Goal: Information Seeking & Learning: Learn about a topic

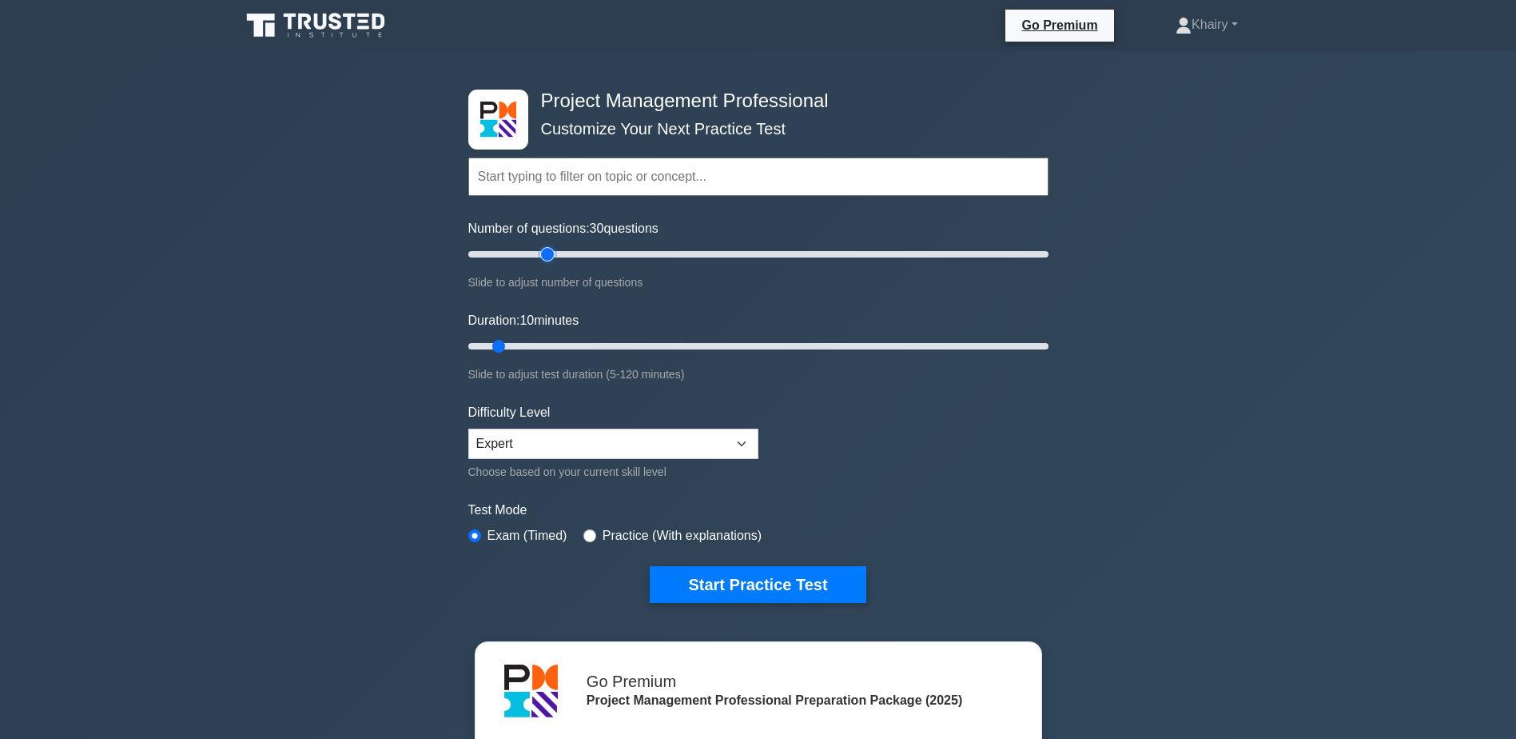
type input "30"
click at [548, 249] on input "Number of questions: 30 questions" at bounding box center [758, 254] width 580 height 19
click at [575, 343] on input "Duration: 10 minutes" at bounding box center [758, 346] width 580 height 19
type input "30"
click at [588, 344] on input "Duration: 25 minutes" at bounding box center [758, 346] width 580 height 19
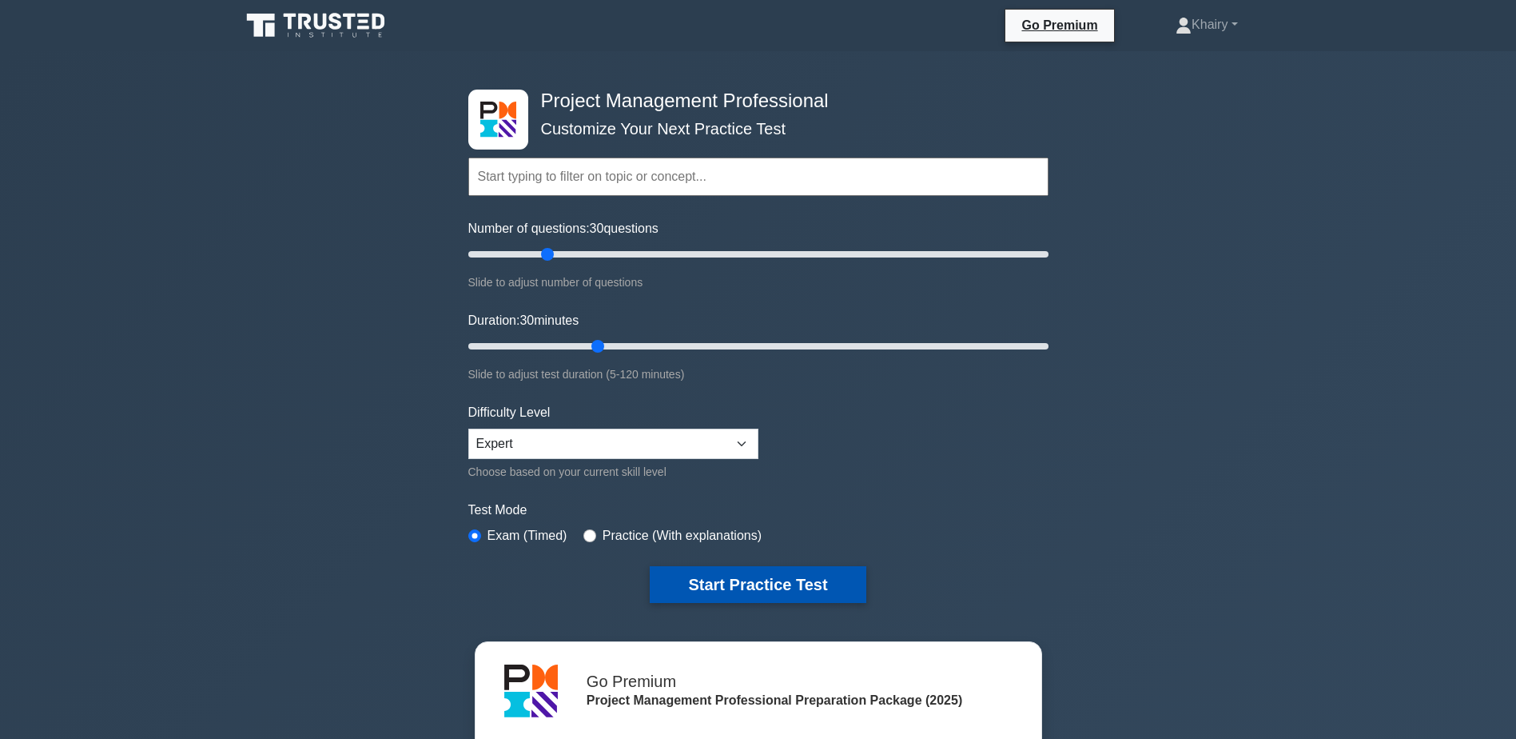
click at [712, 576] on button "Start Practice Test" at bounding box center [758, 584] width 216 height 37
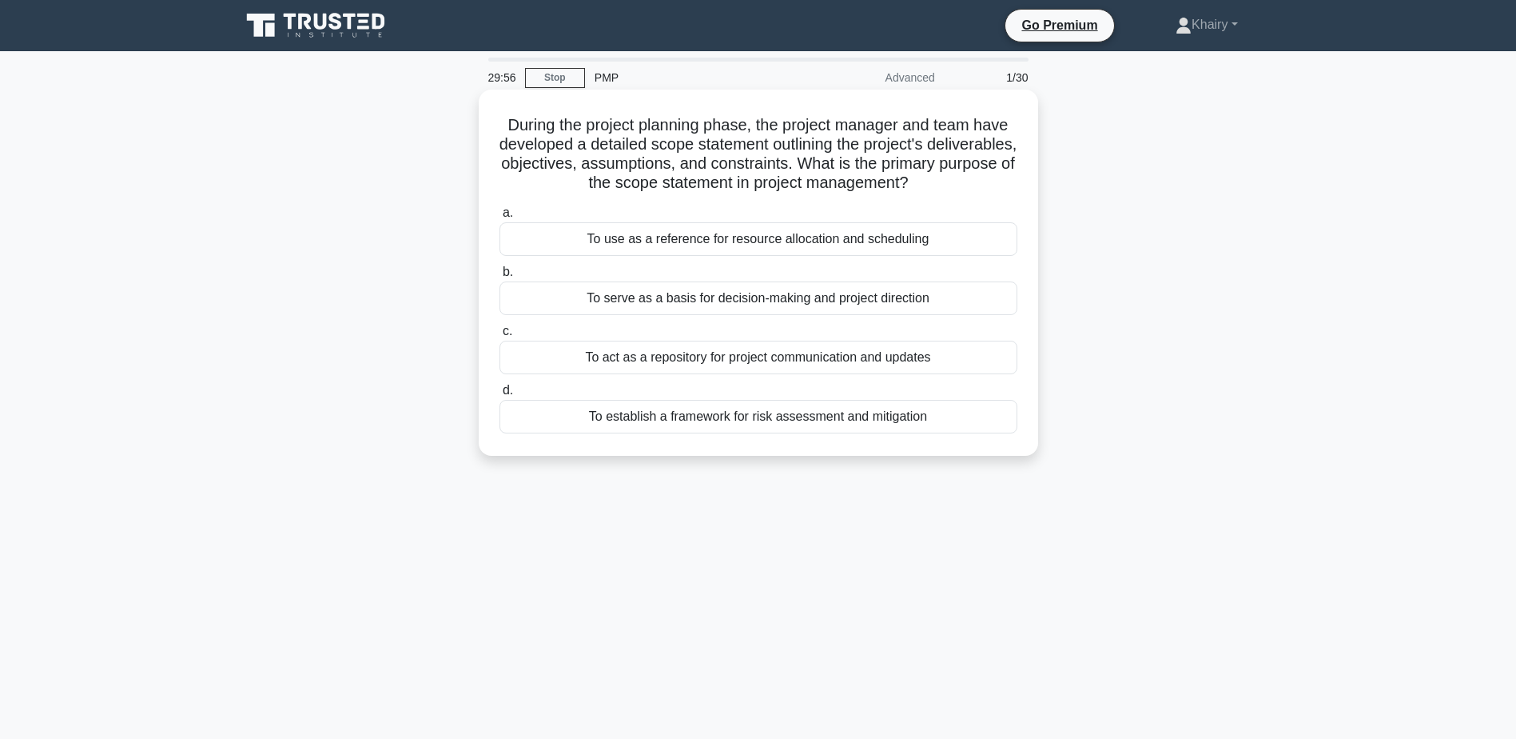
drag, startPoint x: 498, startPoint y: 122, endPoint x: 1014, endPoint y: 188, distance: 520.5
click at [1014, 188] on h5 "During the project planning phase, the project manager and team have developed …" at bounding box center [758, 154] width 521 height 78
copy h5 "During the project planning phase, the project manager and team have developed …"
click at [737, 239] on div "To use as a reference for resource allocation and scheduling" at bounding box center [759, 239] width 518 height 34
click at [500, 218] on input "a. To use as a reference for resource allocation and scheduling" at bounding box center [500, 213] width 0 height 10
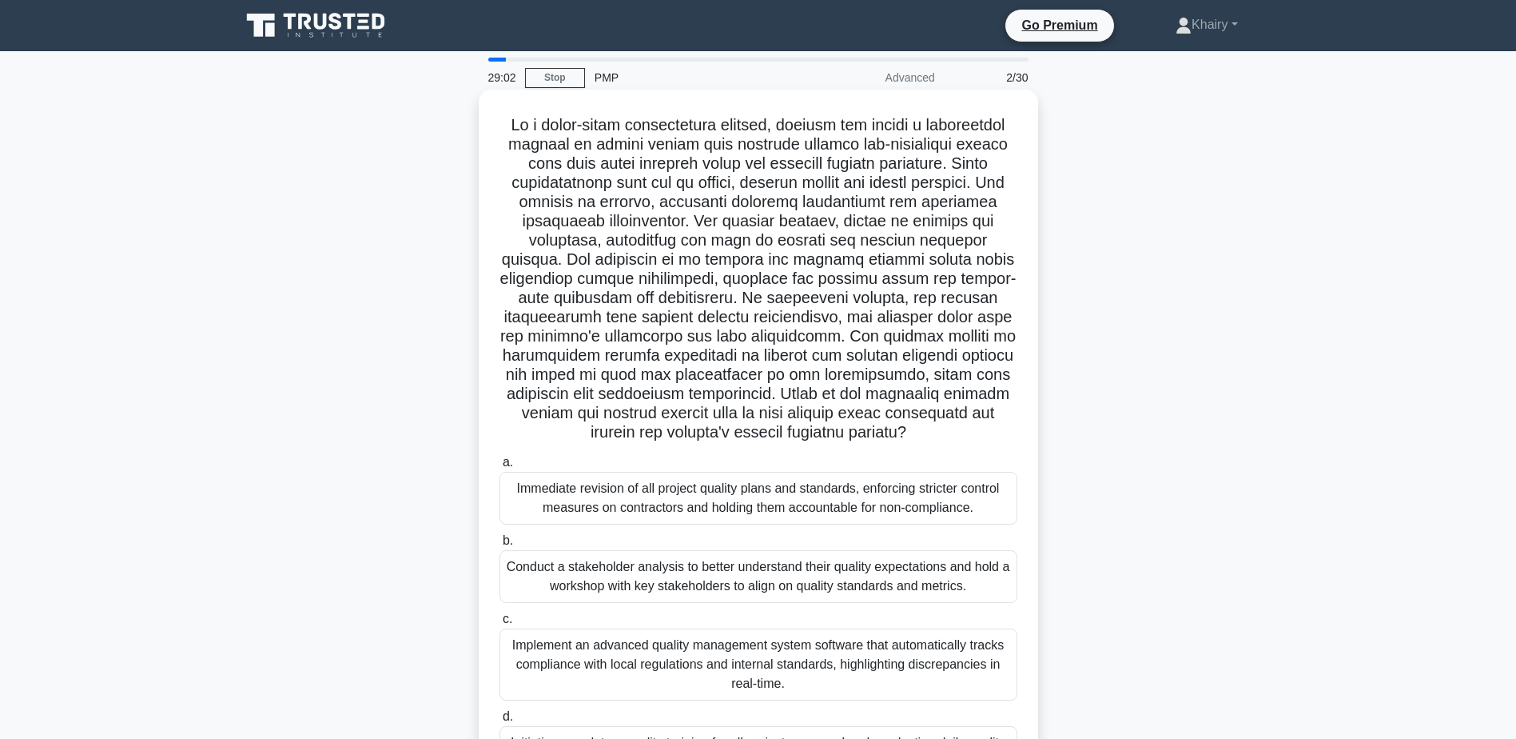
drag, startPoint x: 504, startPoint y: 121, endPoint x: 1015, endPoint y: 428, distance: 595.9
click at [1015, 428] on h5 ".spinner_0XTQ{transform-origin:center;animation:spinner_y6GP .75s linear infini…" at bounding box center [758, 279] width 521 height 328
copy h5 "On a large-scale construction project, quality has become a significant concern…"
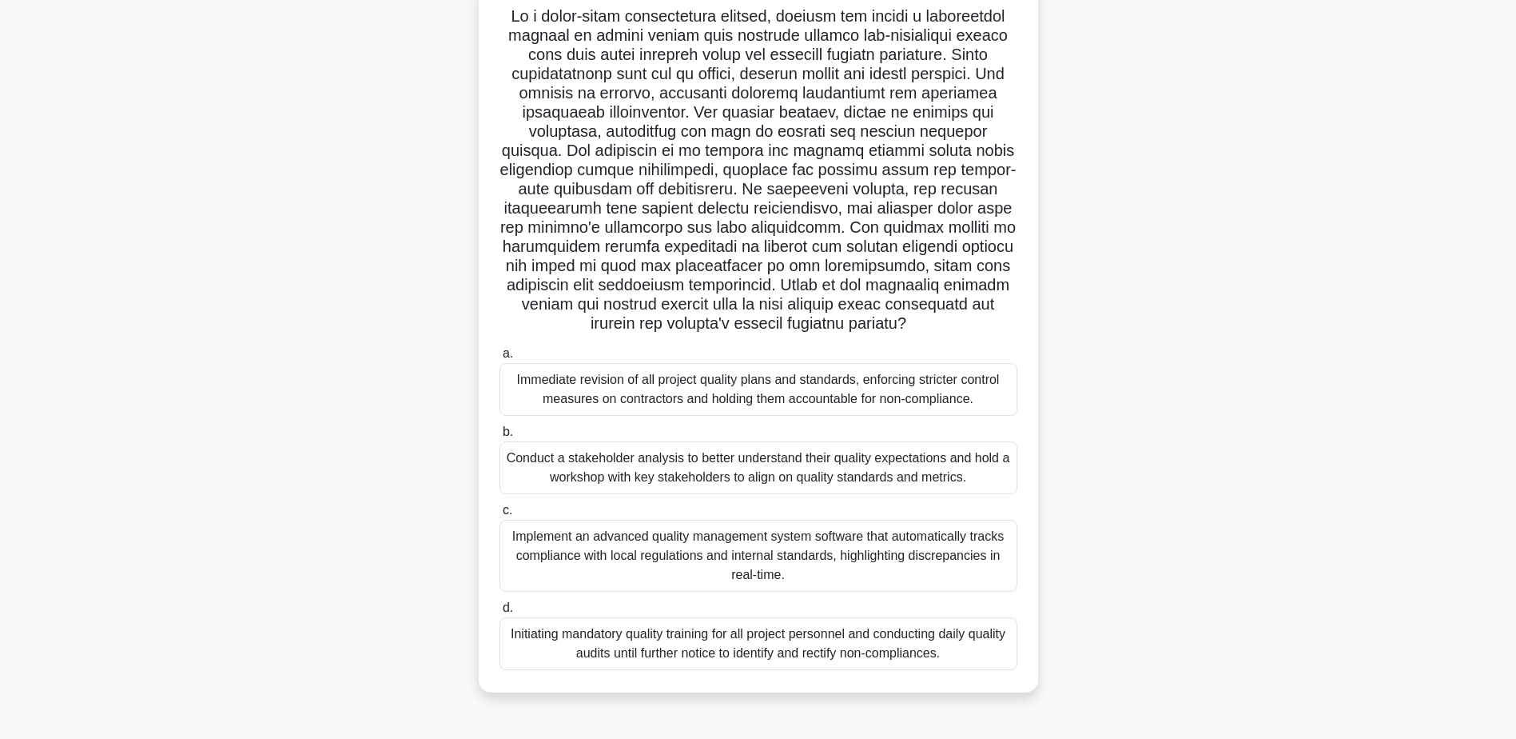
scroll to position [125, 0]
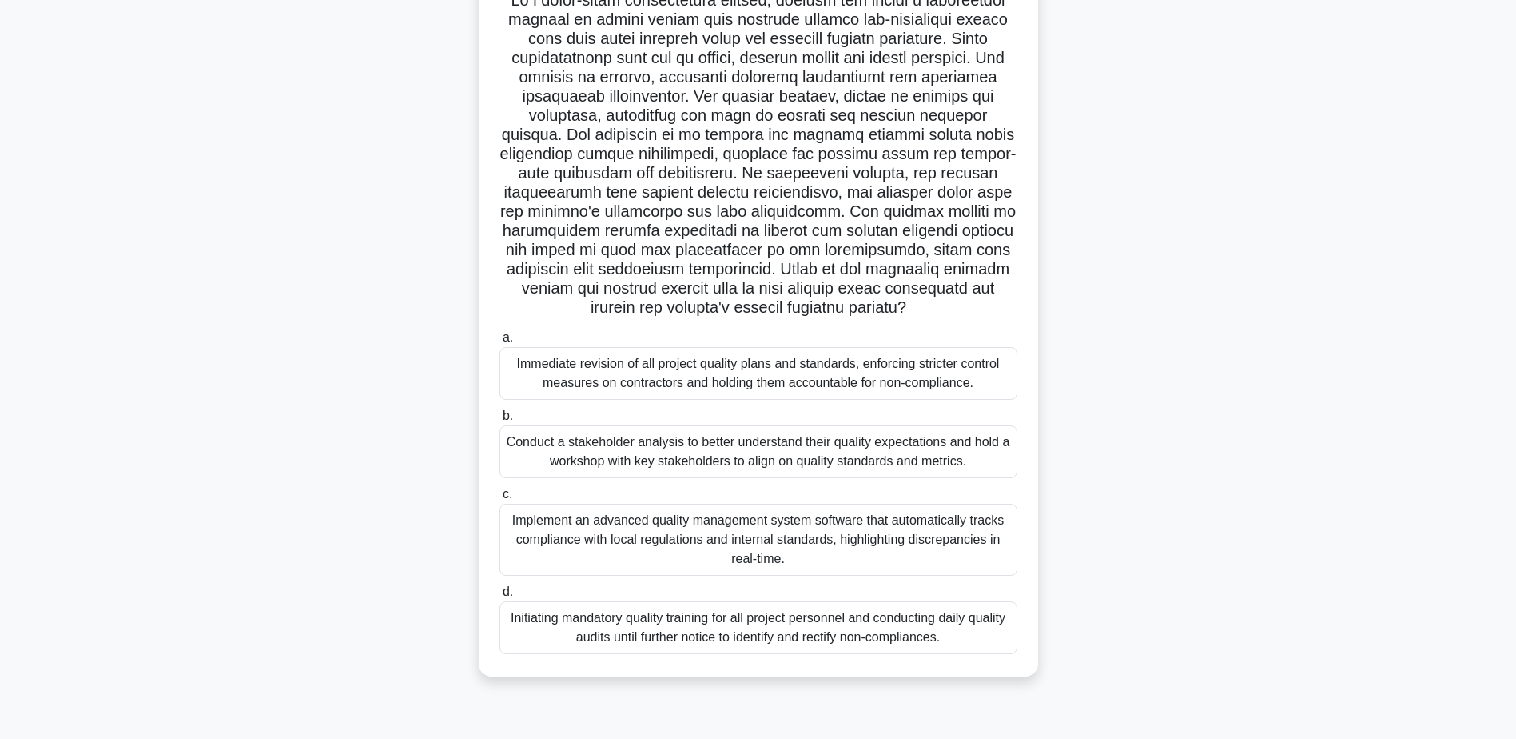
click at [673, 633] on div "Initiating mandatory quality training for all project personnel and conducting …" at bounding box center [759, 627] width 518 height 53
click at [500, 597] on input "d. Initiating mandatory quality training for all project personnel and conducti…" at bounding box center [500, 592] width 0 height 10
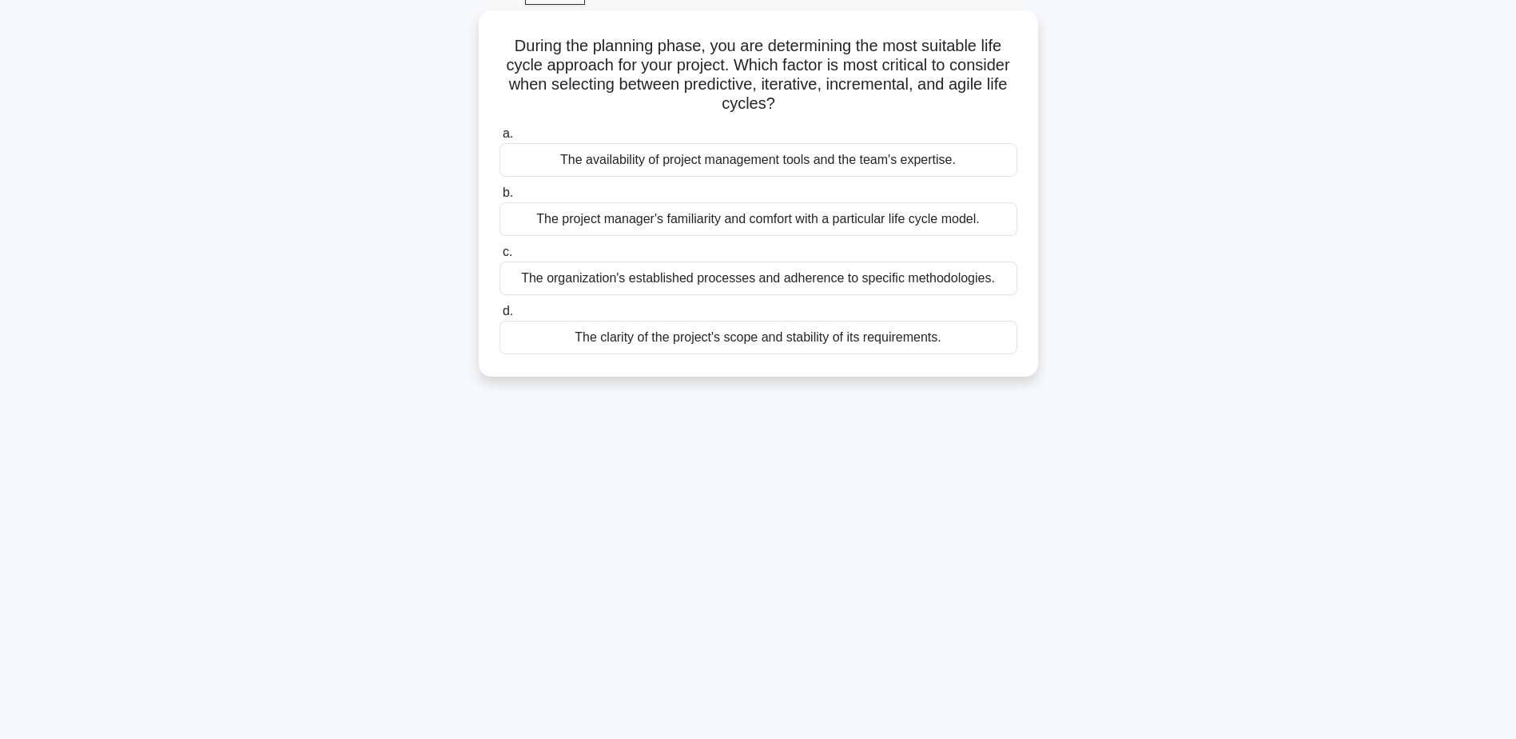
scroll to position [0, 0]
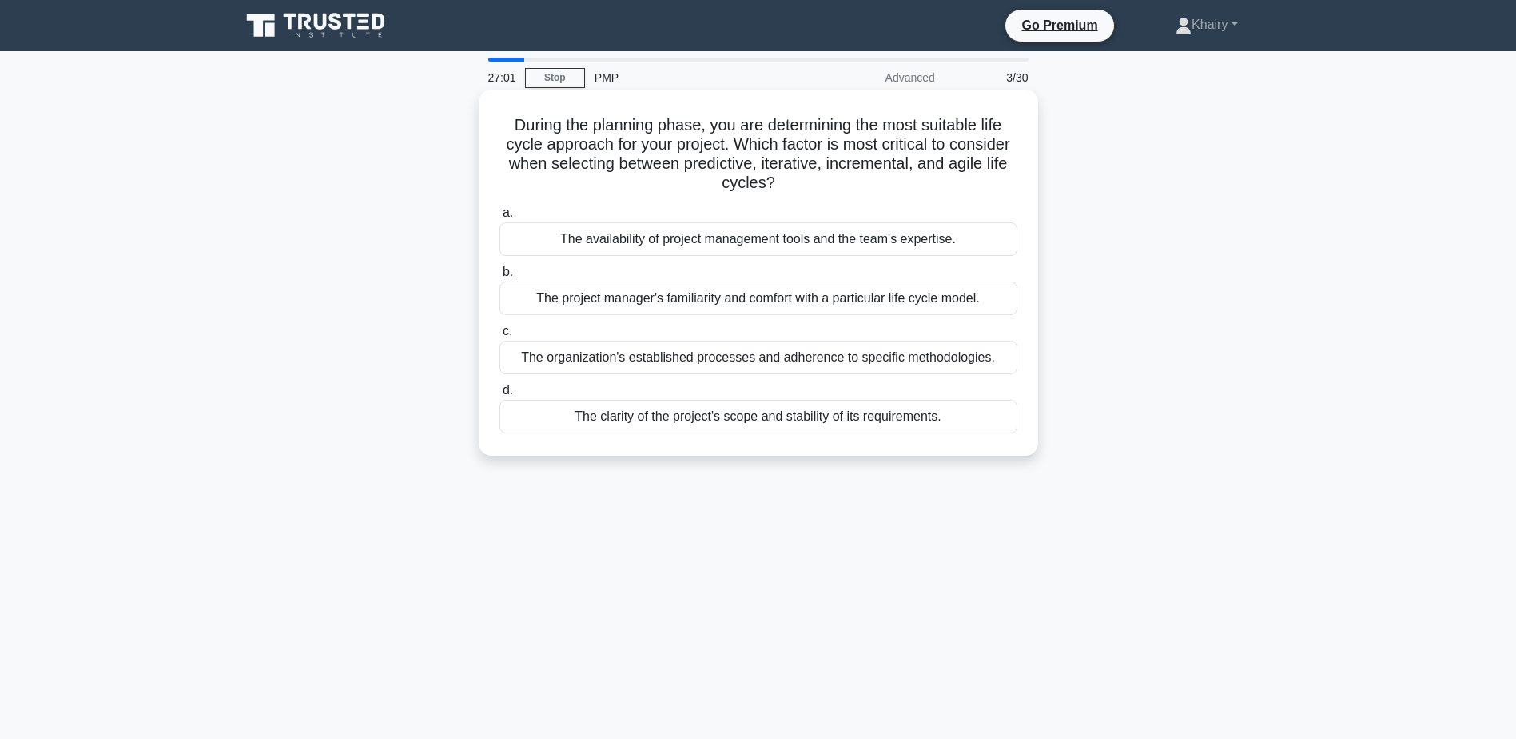
drag, startPoint x: 505, startPoint y: 115, endPoint x: 827, endPoint y: 182, distance: 328.3
click at [827, 182] on h5 "During the planning phase, you are determining the most suitable life cycle app…" at bounding box center [758, 154] width 521 height 78
copy h5 "During the planning phase, you are determining the most suitable life cycle app…"
click at [793, 422] on div "The clarity of the project's scope and stability of its requirements." at bounding box center [759, 417] width 518 height 34
click at [500, 396] on input "d. The clarity of the project's scope and stability of its requirements." at bounding box center [500, 390] width 0 height 10
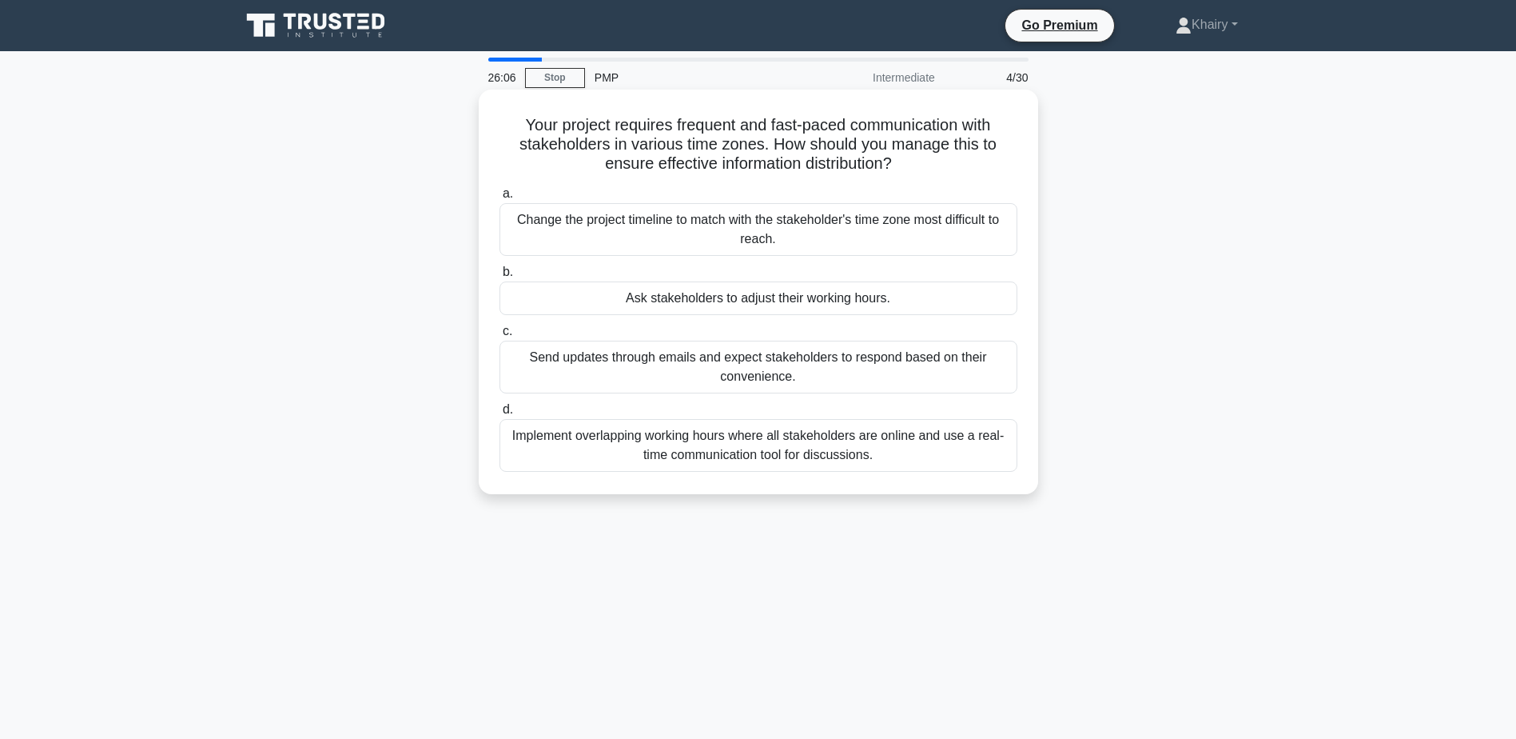
drag, startPoint x: 520, startPoint y: 118, endPoint x: 916, endPoint y: 163, distance: 399.0
click at [916, 163] on h5 "Your project requires frequent and fast-paced communication with stakeholders i…" at bounding box center [758, 144] width 521 height 59
copy h5 "Your project requires frequent and fast-paced communication with stakeholders i…"
click at [667, 458] on div "Implement overlapping working hours where all stakeholders are online and use a…" at bounding box center [759, 445] width 518 height 53
click at [500, 415] on input "d. Implement overlapping working hours where all stakeholders are online and us…" at bounding box center [500, 409] width 0 height 10
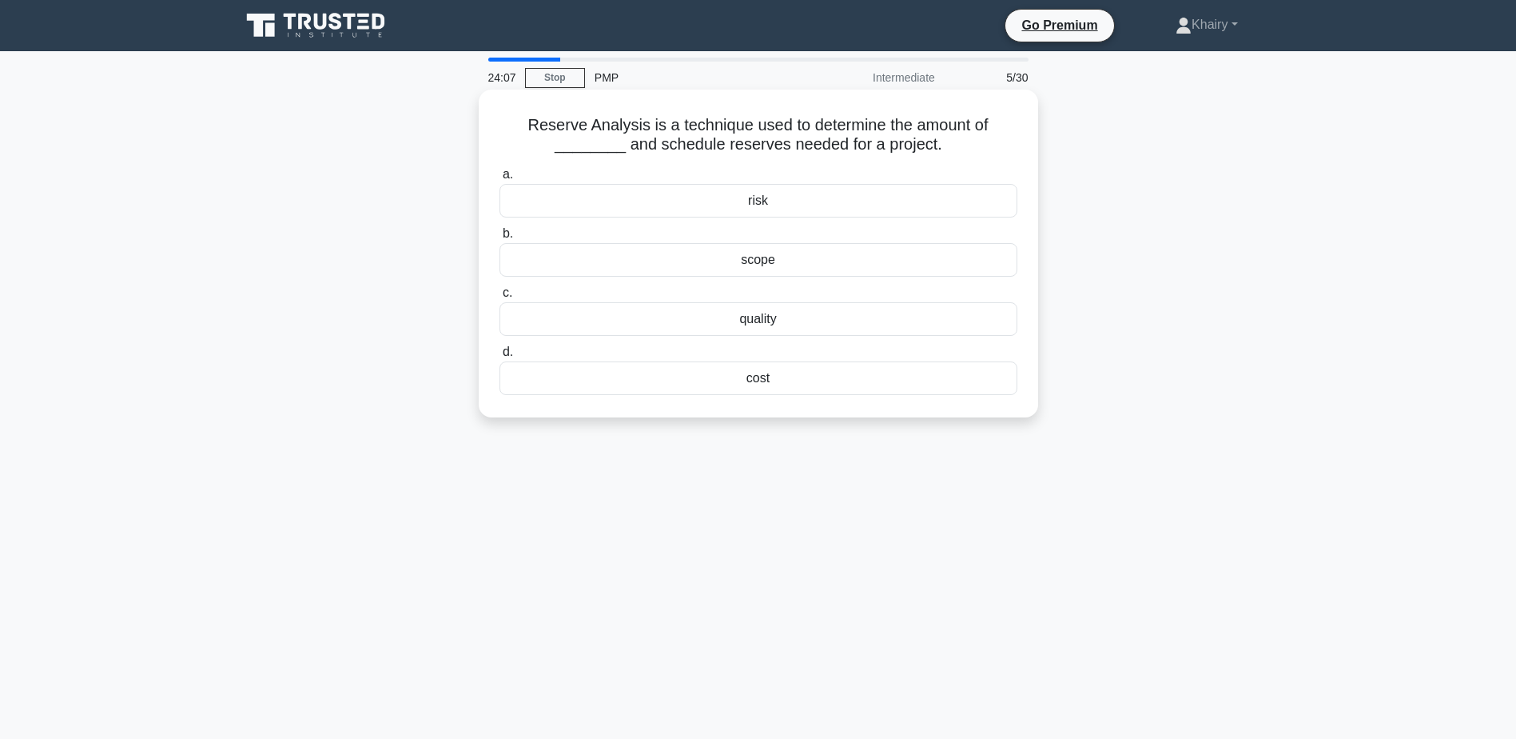
click at [759, 378] on div "cost" at bounding box center [759, 378] width 518 height 34
click at [500, 357] on input "d. cost" at bounding box center [500, 352] width 0 height 10
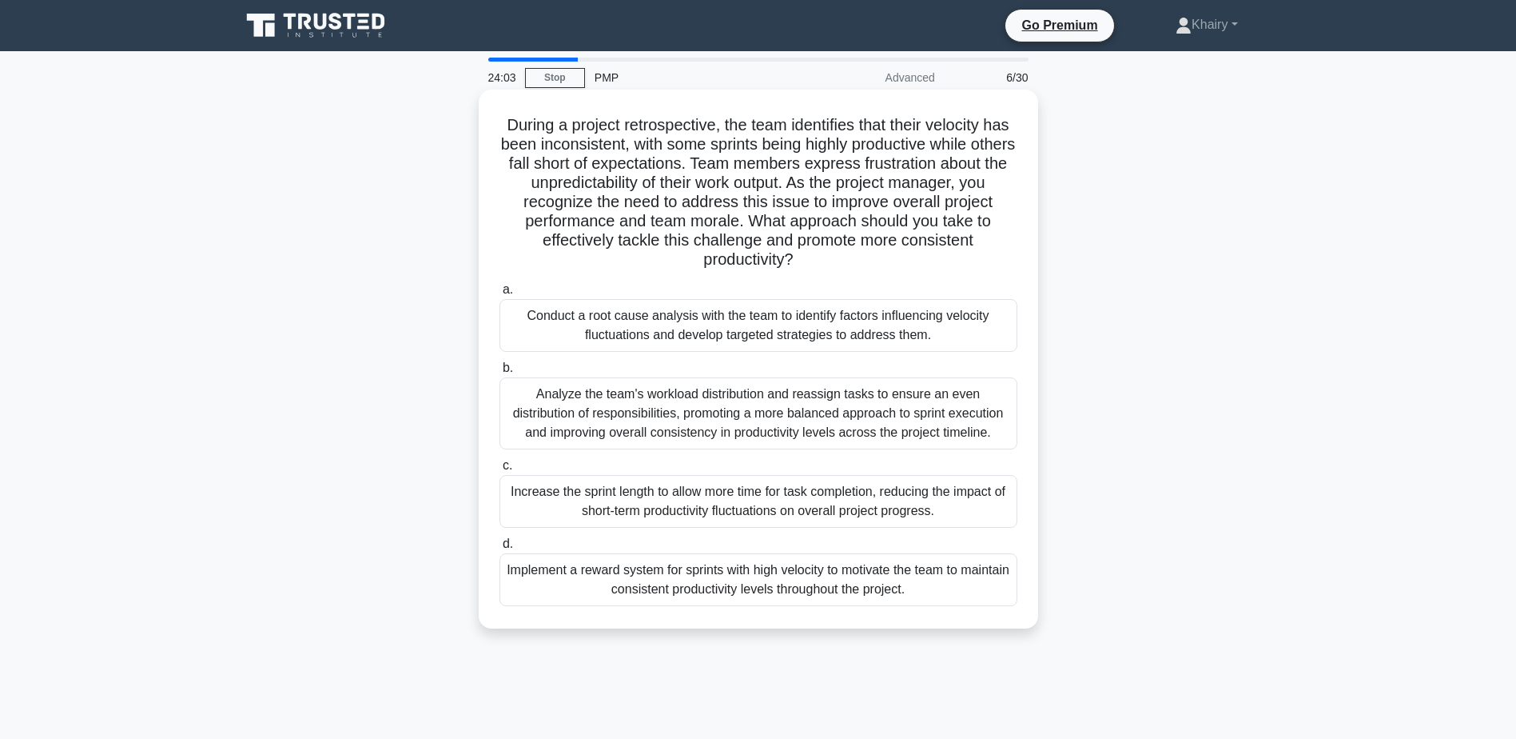
drag, startPoint x: 503, startPoint y: 108, endPoint x: 890, endPoint y: 263, distance: 417.5
click at [890, 263] on div "During a project retrospective, the team identifies that their velocity has bee…" at bounding box center [758, 359] width 547 height 526
copy h5 "During a project retrospective, the team identifies that their velocity has bee…"
click at [635, 328] on div "Conduct a root cause analysis with the team to identify factors influencing vel…" at bounding box center [759, 325] width 518 height 53
click at [500, 295] on input "a. Conduct a root cause analysis with the team to identify factors influencing …" at bounding box center [500, 290] width 0 height 10
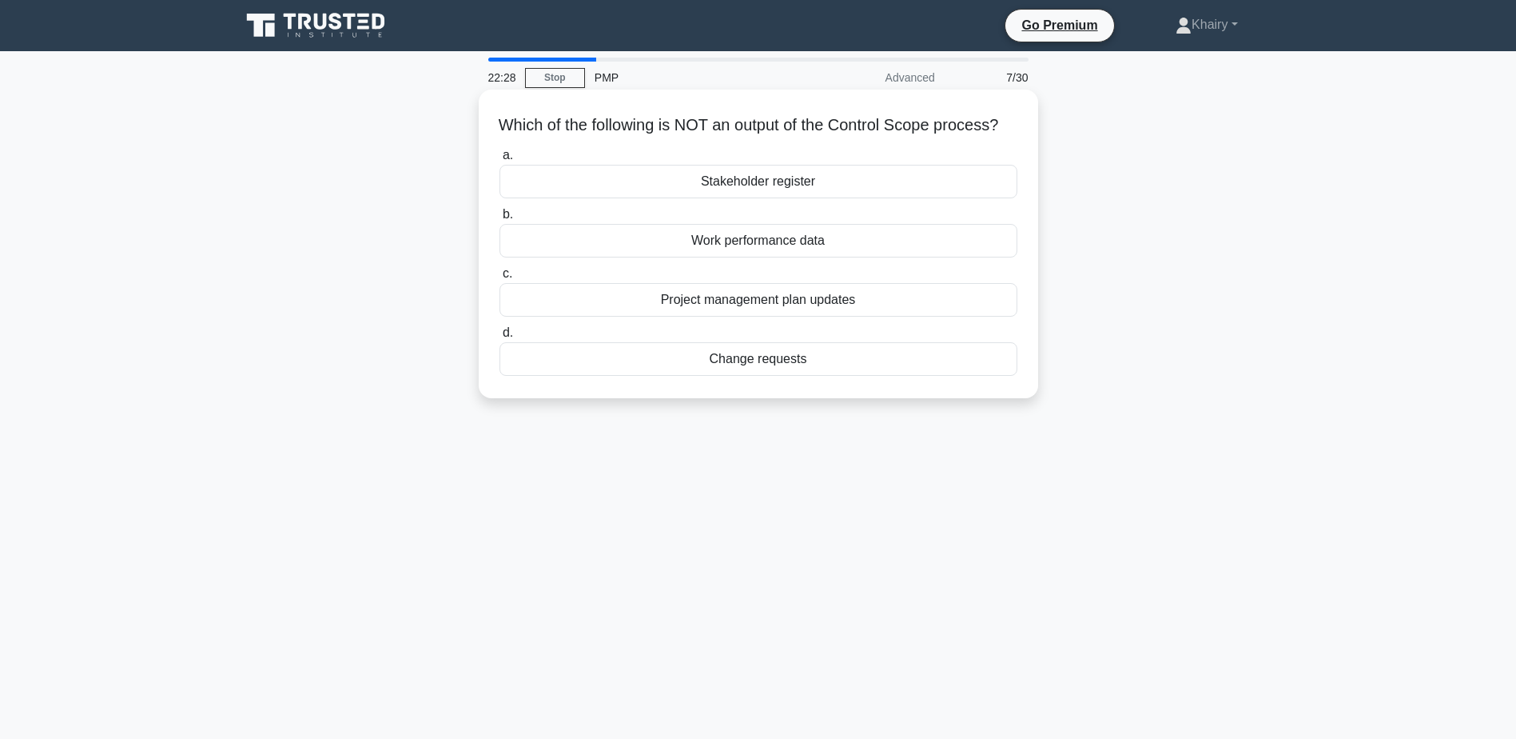
click at [745, 376] on div "Change requests" at bounding box center [759, 359] width 518 height 34
click at [500, 338] on input "d. Change requests" at bounding box center [500, 333] width 0 height 10
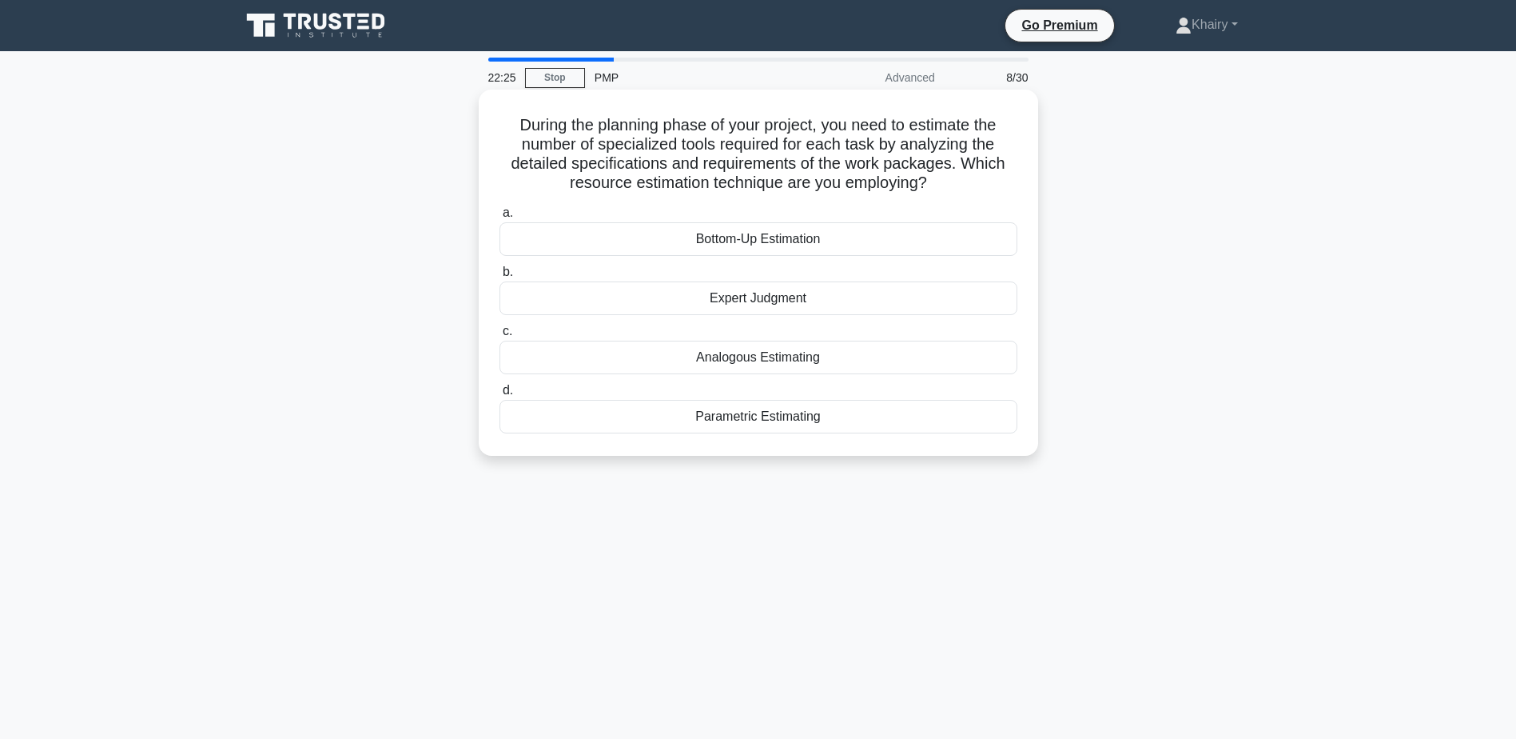
drag, startPoint x: 508, startPoint y: 114, endPoint x: 969, endPoint y: 189, distance: 467.4
click at [969, 189] on div "During the planning phase of your project, you need to estimate the number of s…" at bounding box center [758, 272] width 547 height 353
copy h5 "During the planning phase of your project, you need to estimate the number of s…"
click at [719, 243] on div "Bottom-Up Estimation" at bounding box center [759, 239] width 518 height 34
click at [500, 218] on input "a. Bottom-Up Estimation" at bounding box center [500, 213] width 0 height 10
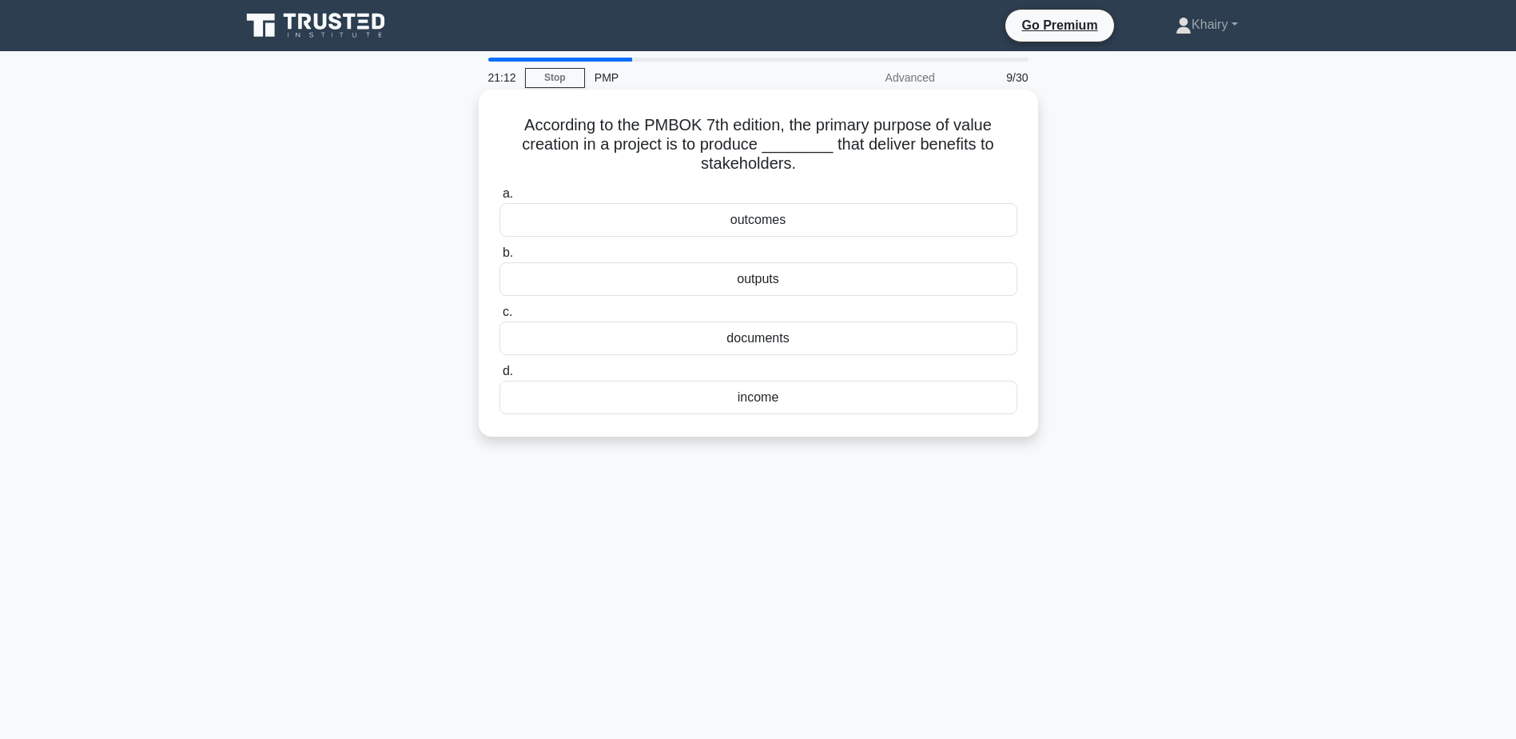
click at [769, 279] on div "outputs" at bounding box center [759, 279] width 518 height 34
click at [500, 258] on input "b. outputs" at bounding box center [500, 253] width 0 height 10
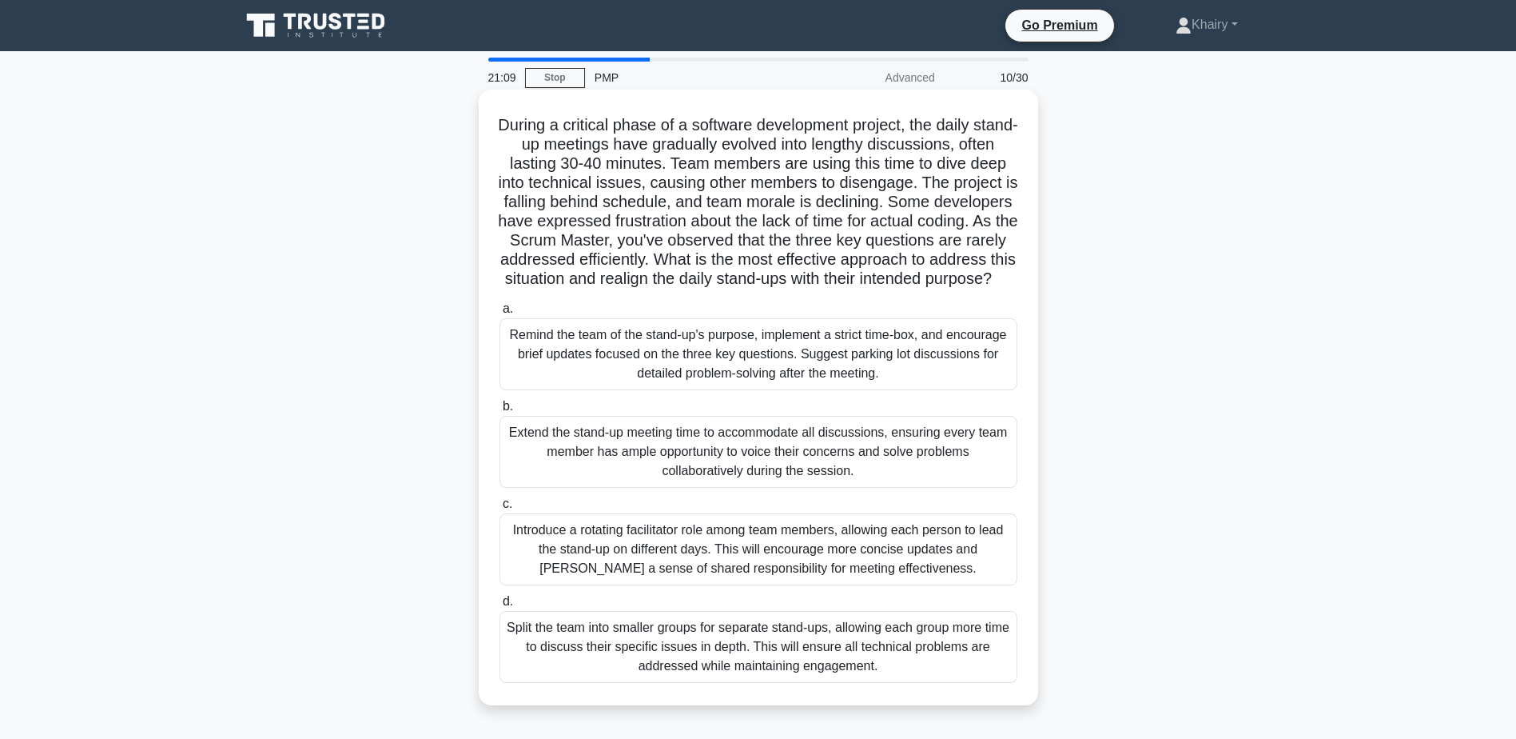
drag, startPoint x: 513, startPoint y: 115, endPoint x: 917, endPoint y: 297, distance: 442.6
click at [917, 289] on h5 "During a critical phase of a software development project, the daily stand-up m…" at bounding box center [758, 202] width 521 height 174
copy h5 "During a critical phase of a software development project, the daily stand-up m…"
click at [661, 369] on div "Remind the team of the stand-up's purpose, implement a strict time-box, and enc…" at bounding box center [759, 354] width 518 height 72
click at [500, 314] on input "a. Remind the team of the stand-up's purpose, implement a strict time-box, and …" at bounding box center [500, 309] width 0 height 10
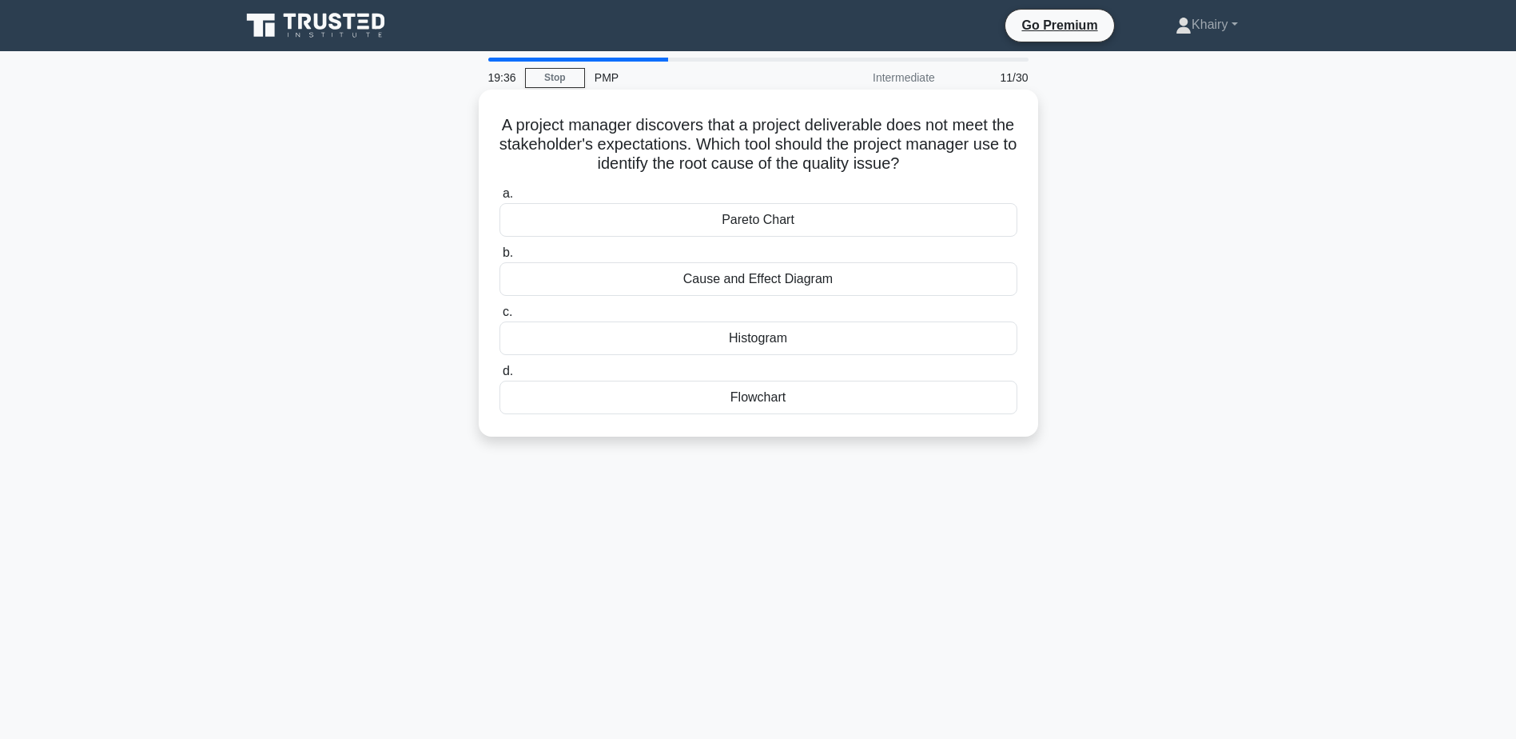
click at [717, 282] on div "Cause and Effect Diagram" at bounding box center [759, 279] width 518 height 34
click at [500, 258] on input "b. Cause and Effect Diagram" at bounding box center [500, 253] width 0 height 10
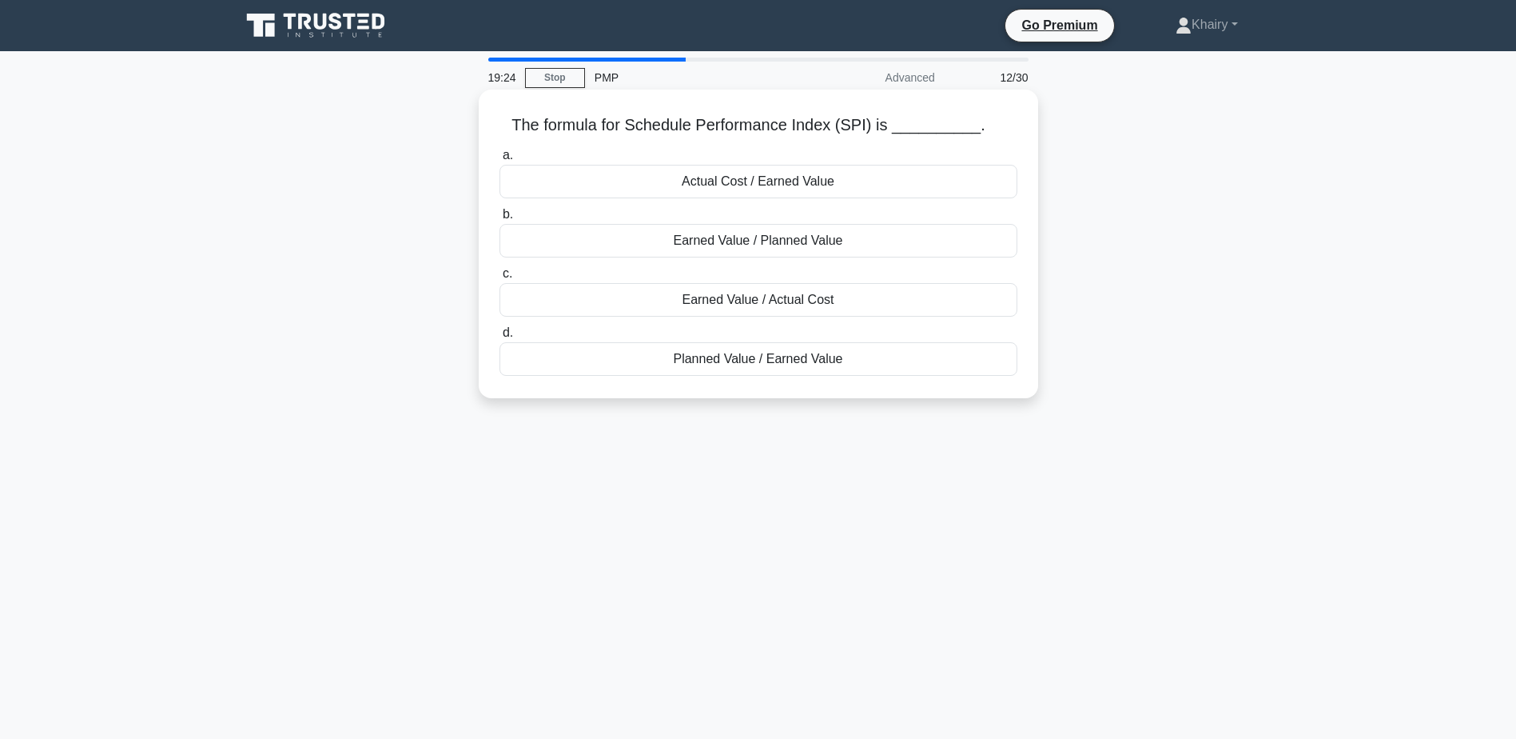
click at [756, 242] on div "Earned Value / Planned Value" at bounding box center [759, 241] width 518 height 34
click at [500, 220] on input "b. Earned Value / Planned Value" at bounding box center [500, 214] width 0 height 10
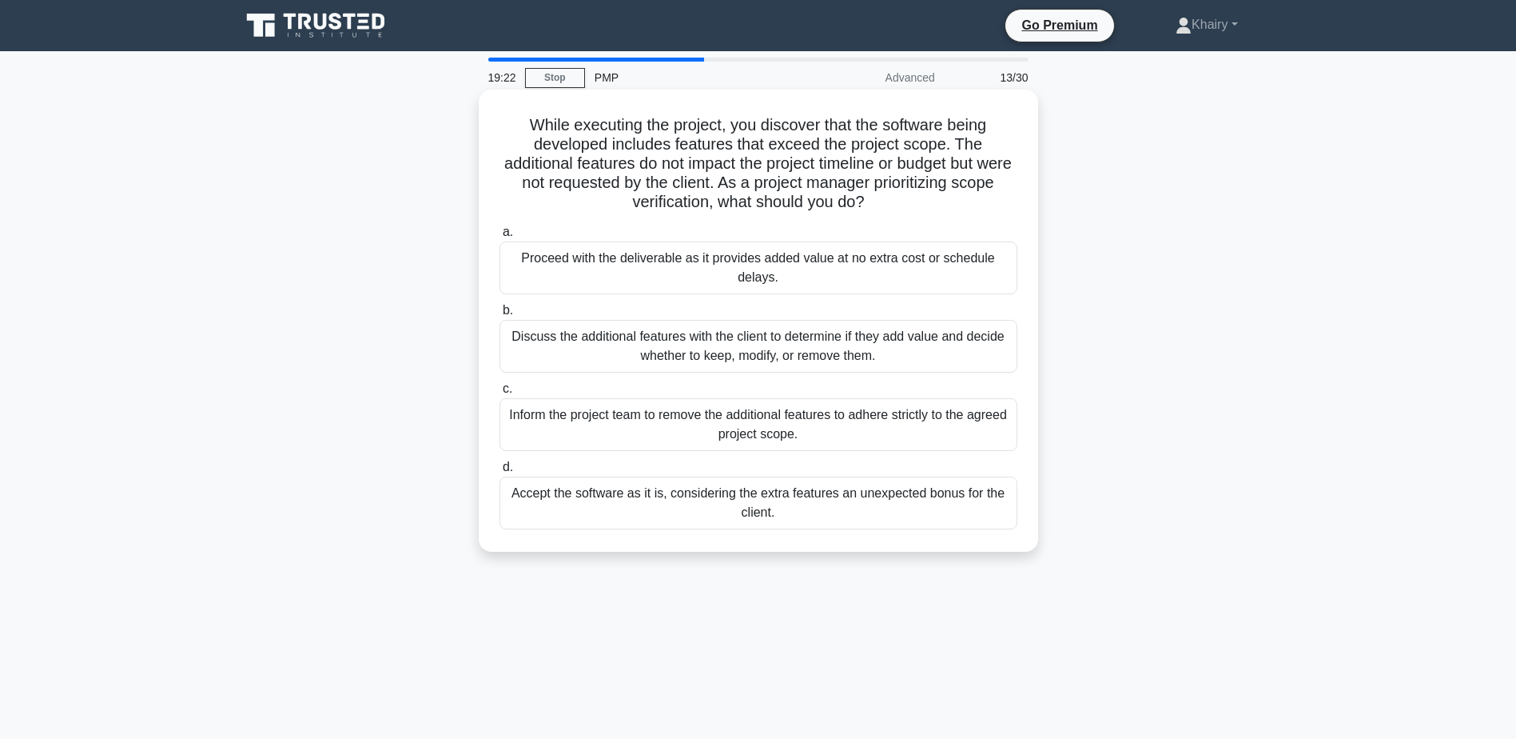
drag, startPoint x: 526, startPoint y: 112, endPoint x: 919, endPoint y: 207, distance: 404.6
click at [919, 207] on div "While executing the project, you discover that the software being developed inc…" at bounding box center [758, 320] width 547 height 449
copy h5 "While executing the project, you discover that the software being developed inc…"
click at [723, 341] on div "Discuss the additional features with the client to determine if they add value …" at bounding box center [759, 346] width 518 height 53
click at [500, 316] on input "b. Discuss the additional features with the client to determine if they add val…" at bounding box center [500, 310] width 0 height 10
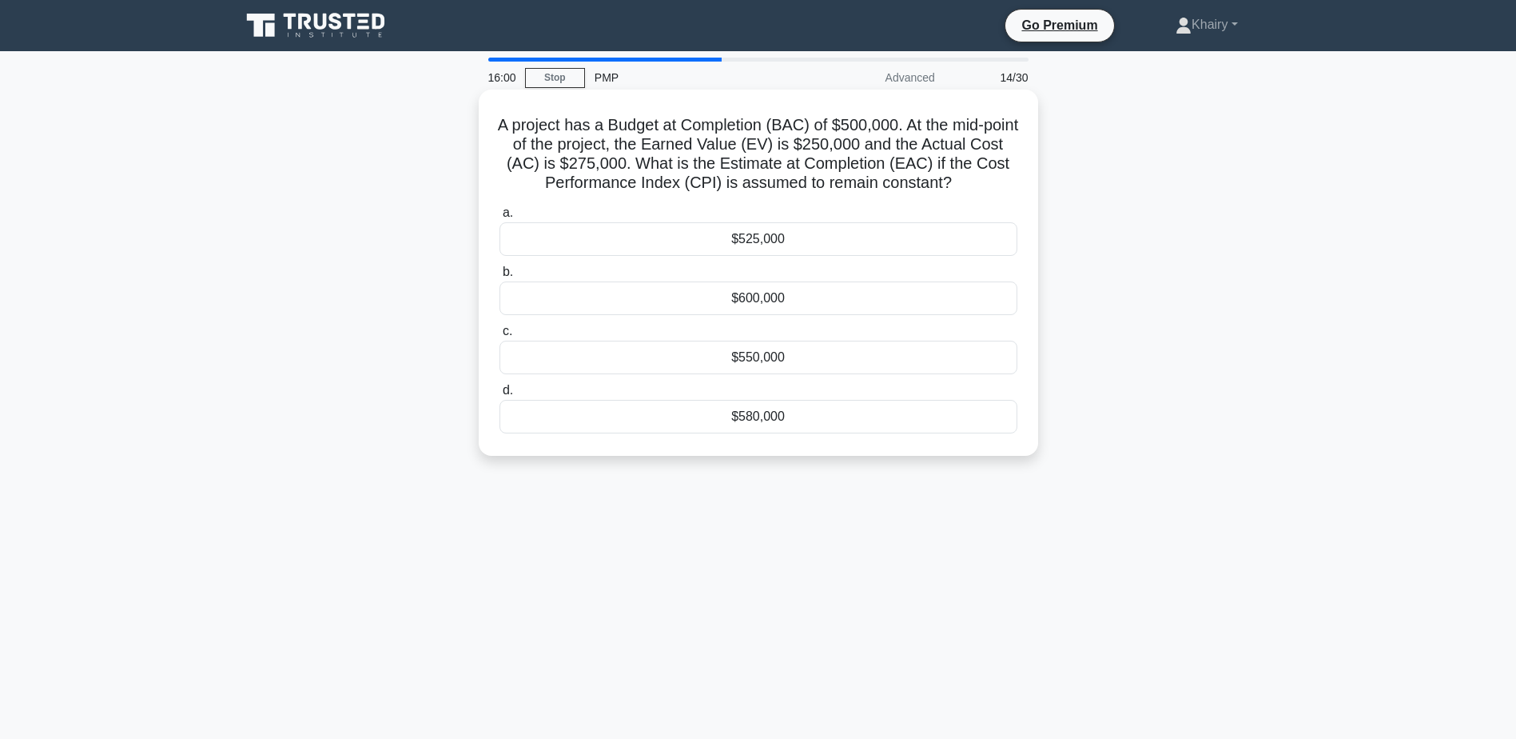
click at [763, 360] on div "$550,000" at bounding box center [759, 358] width 518 height 34
click at [500, 337] on input "c. $550,000" at bounding box center [500, 331] width 0 height 10
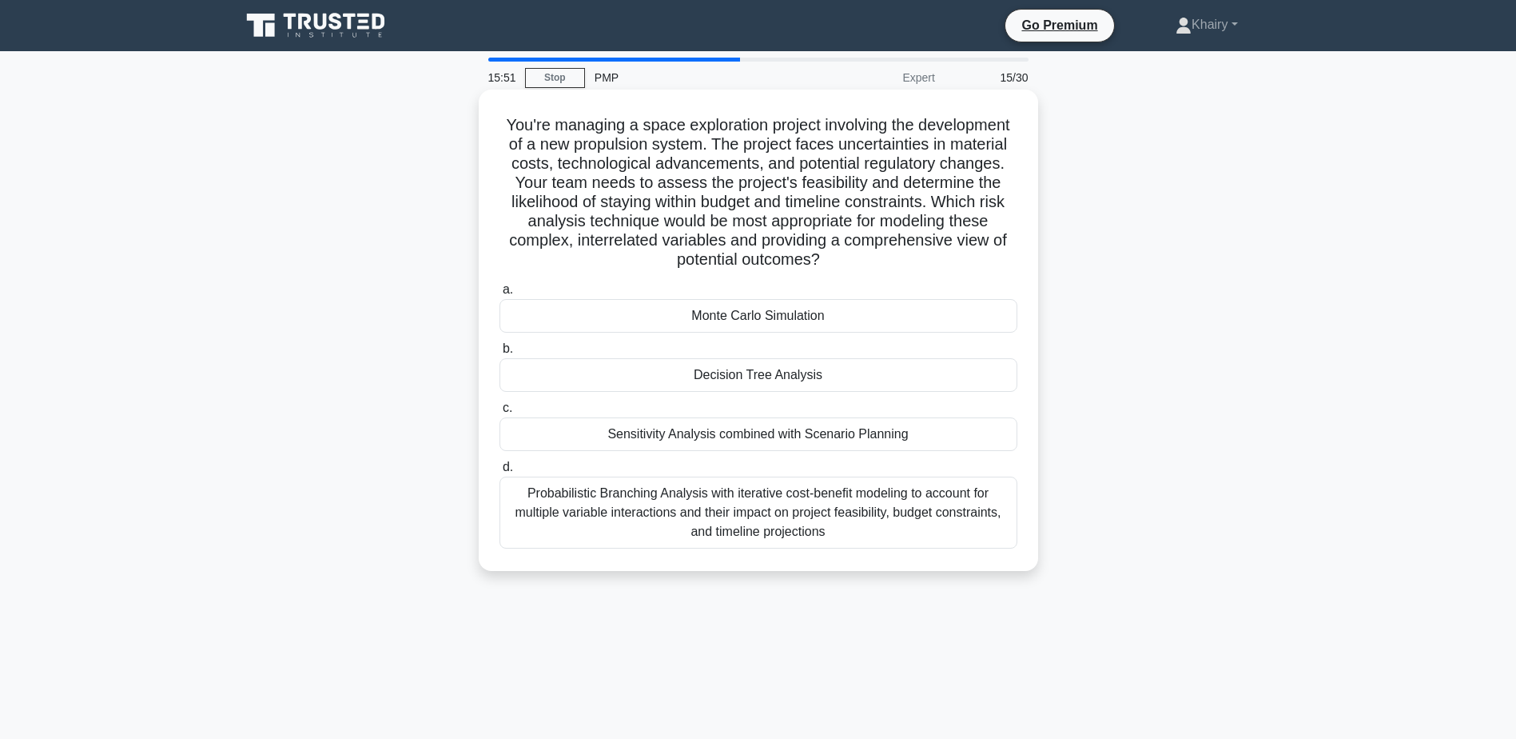
drag, startPoint x: 484, startPoint y: 114, endPoint x: 858, endPoint y: 269, distance: 404.2
click at [858, 269] on div "You're managing a space exploration project involving the development of a new …" at bounding box center [758, 330] width 547 height 468
copy h5 "You're managing a space exploration project involving the development of a new …"
click at [716, 316] on div "Monte Carlo Simulation" at bounding box center [759, 316] width 518 height 34
click at [500, 295] on input "a. Monte Carlo Simulation" at bounding box center [500, 290] width 0 height 10
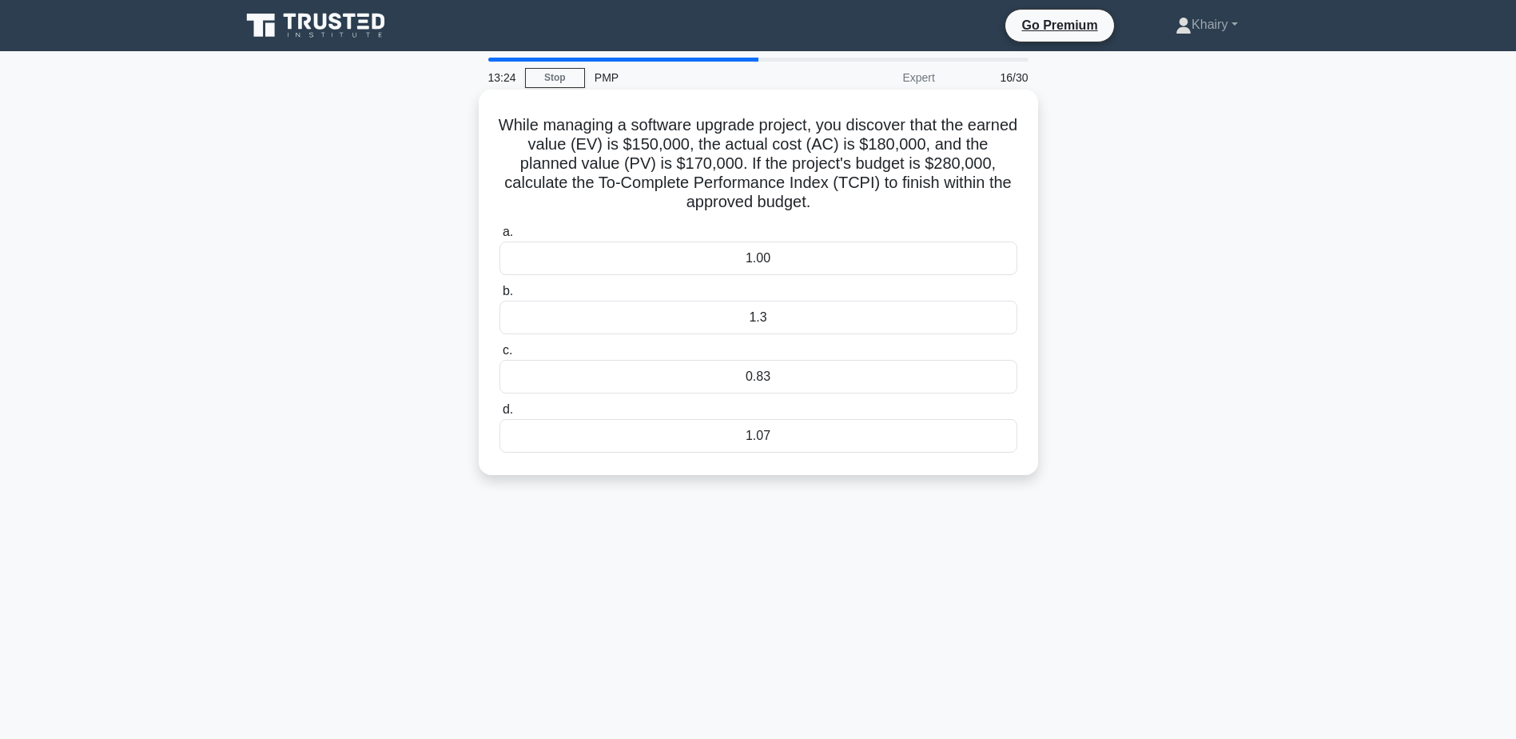
click at [744, 311] on div "1.3" at bounding box center [759, 318] width 518 height 34
click at [500, 297] on input "b. 1.3" at bounding box center [500, 291] width 0 height 10
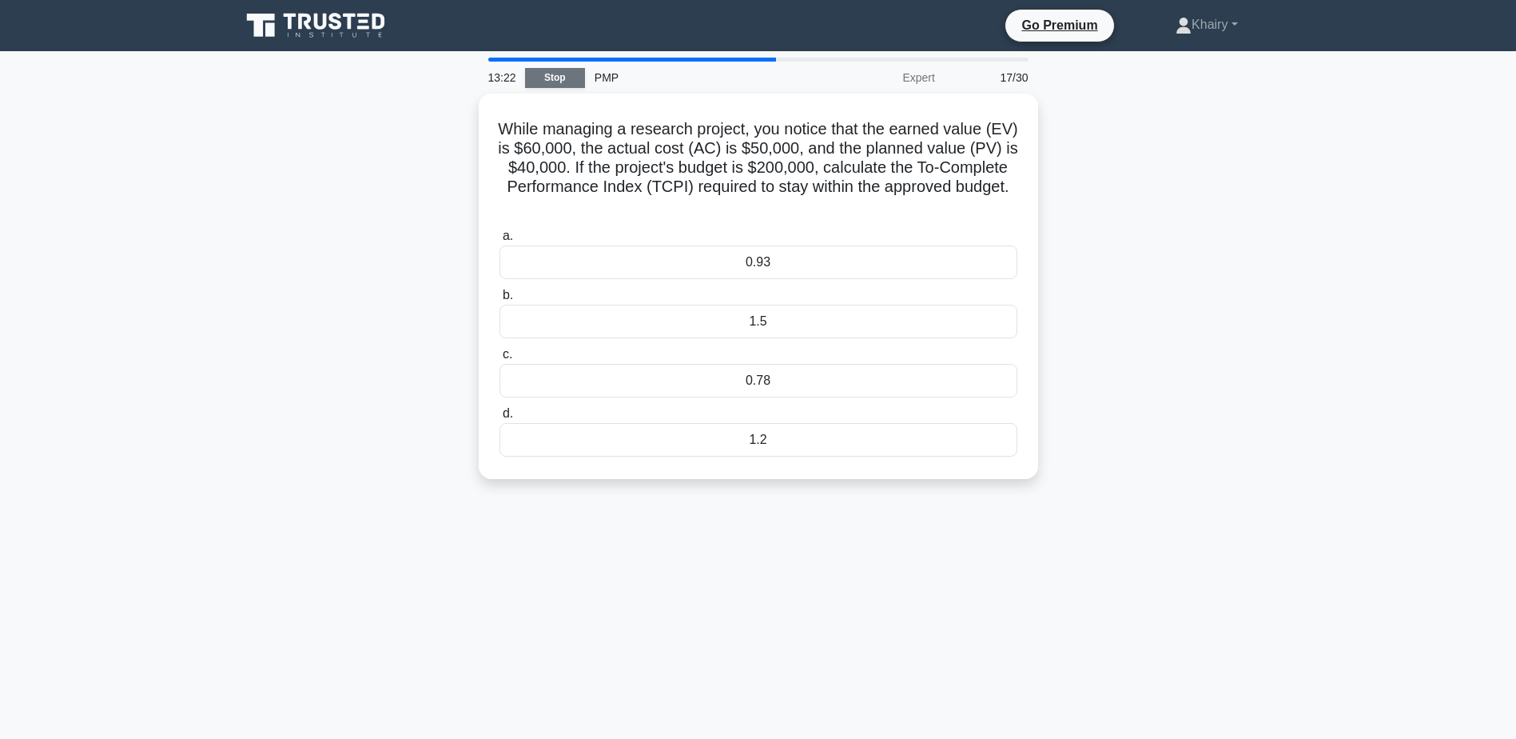
click at [548, 78] on link "Stop" at bounding box center [555, 78] width 60 height 20
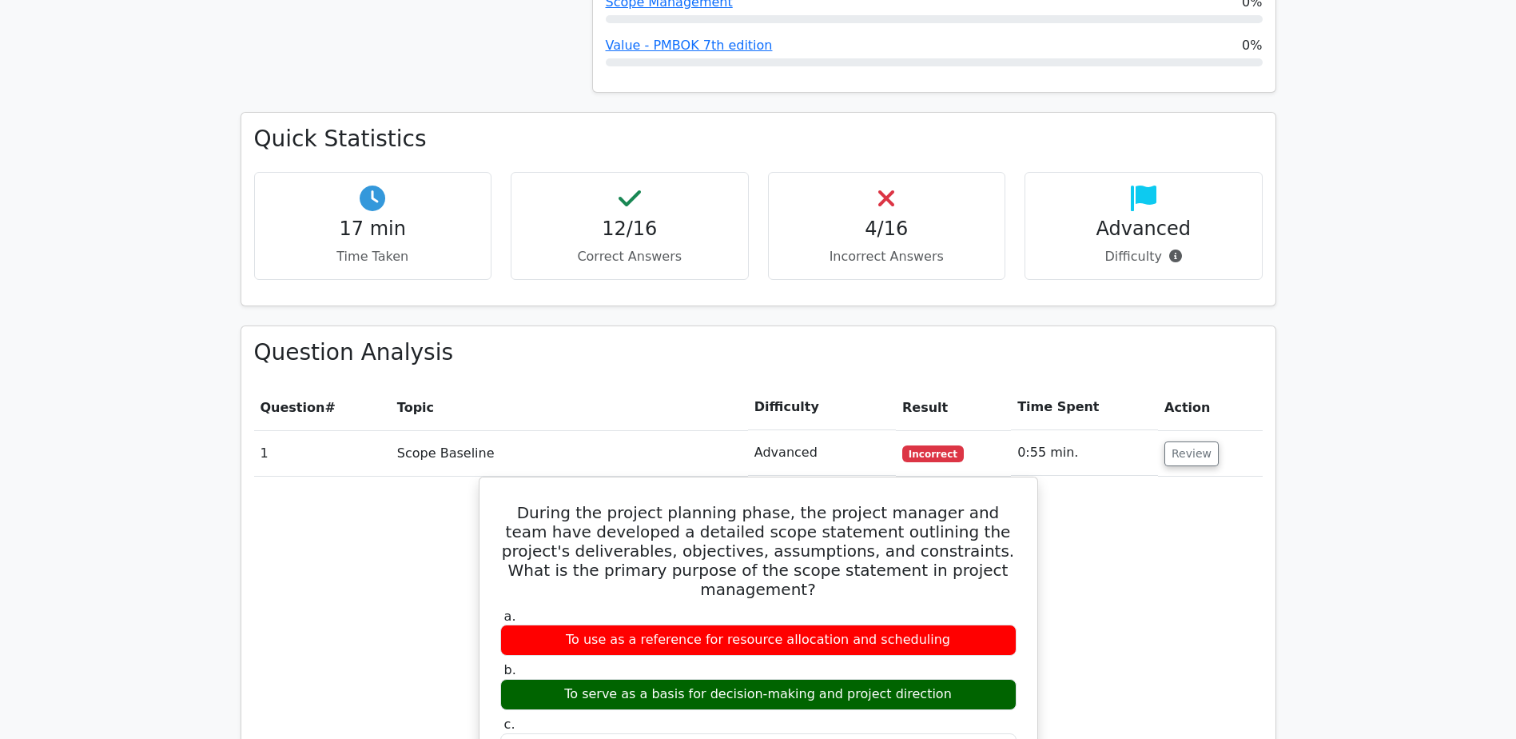
scroll to position [1279, 0]
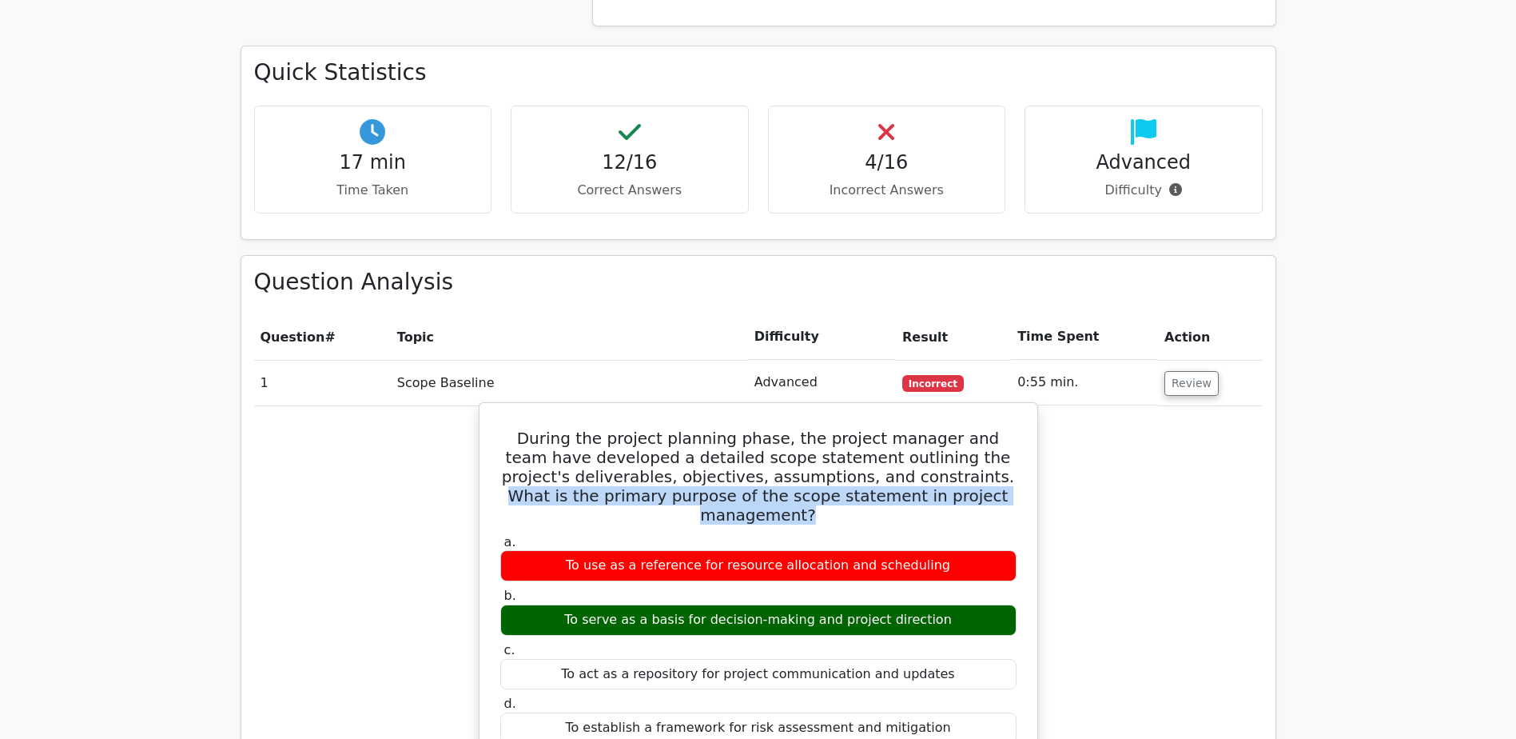
drag, startPoint x: 914, startPoint y: 414, endPoint x: 991, endPoint y: 432, distance: 78.9
click at [991, 432] on h5 "During the project planning phase, the project manager and team have developed …" at bounding box center [759, 476] width 520 height 96
copy h5 "What is the primary purpose of the scope statement in project management?"
drag, startPoint x: 585, startPoint y: 541, endPoint x: 952, endPoint y: 540, distance: 366.9
click at [952, 604] on div "To serve as a basis for decision-making and project direction" at bounding box center [758, 619] width 516 height 31
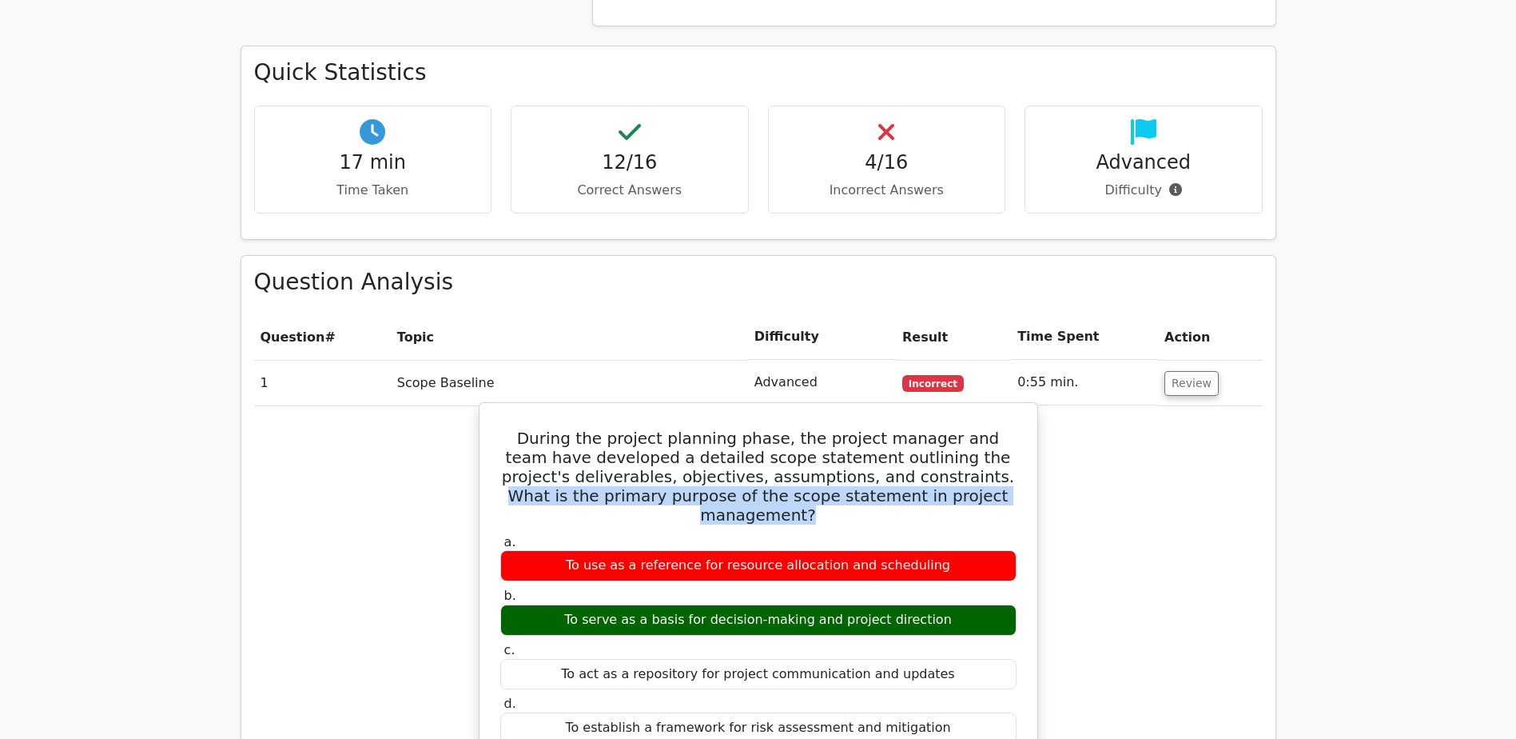
copy div "To serve as a basis for decision-making and project direction"
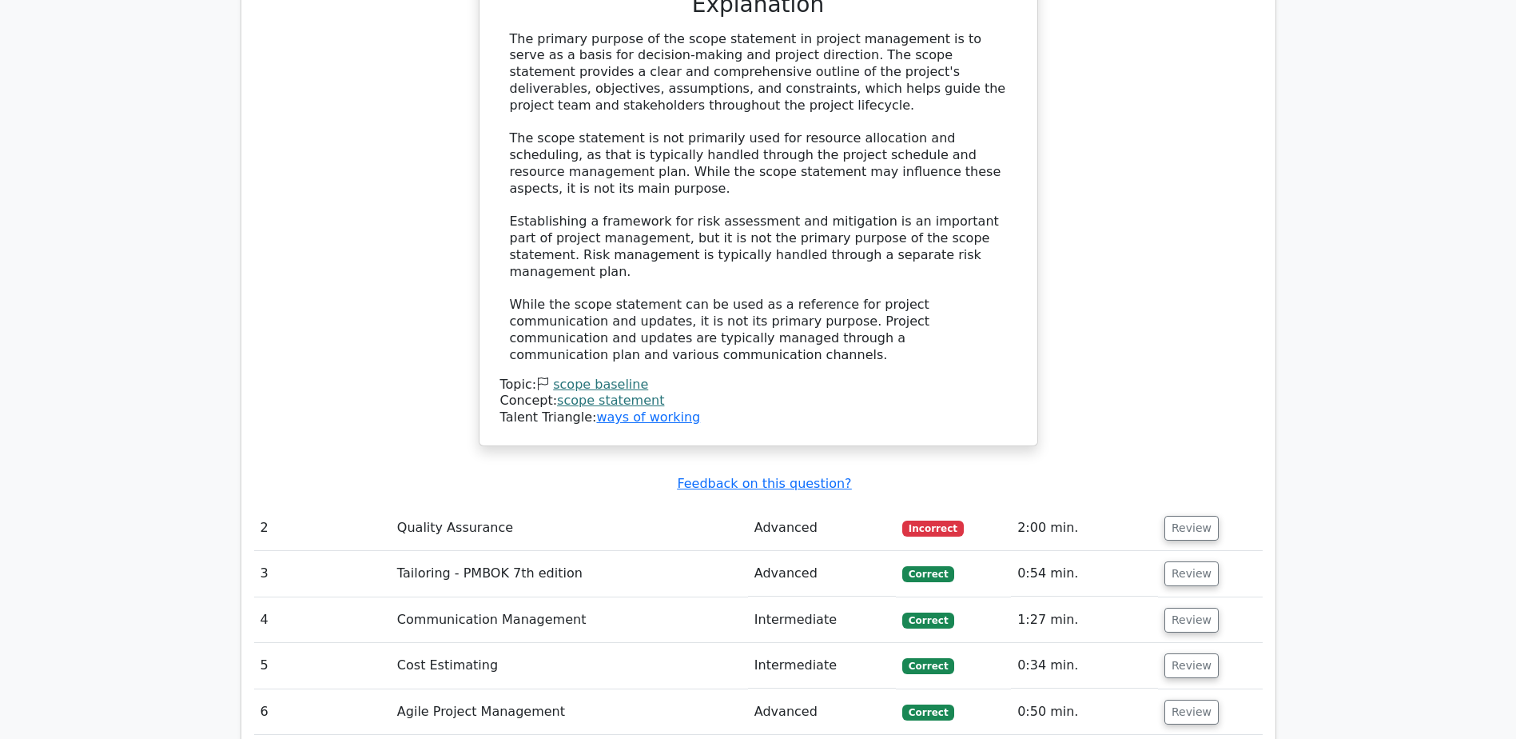
scroll to position [2078, 0]
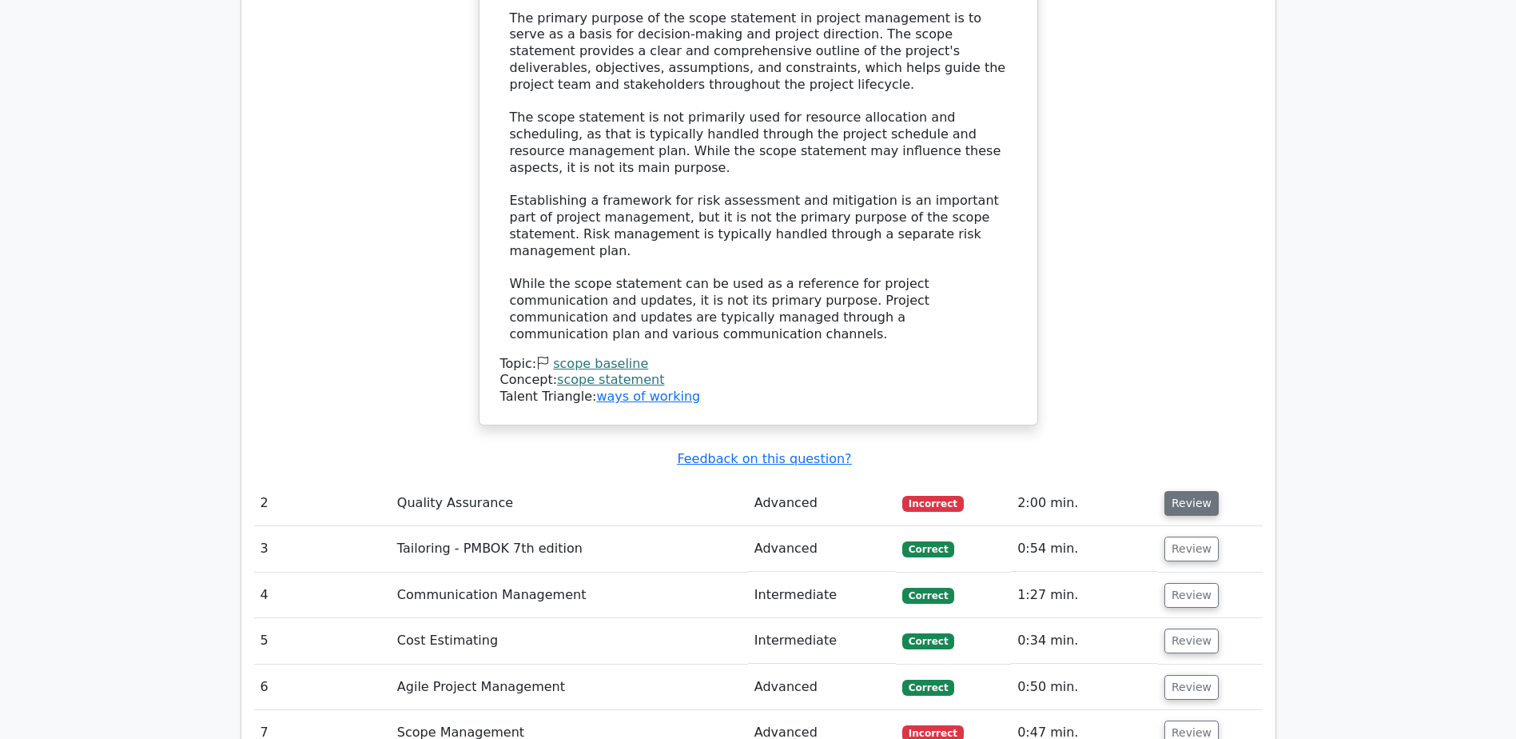
click at [1178, 491] on button "Review" at bounding box center [1192, 503] width 54 height 25
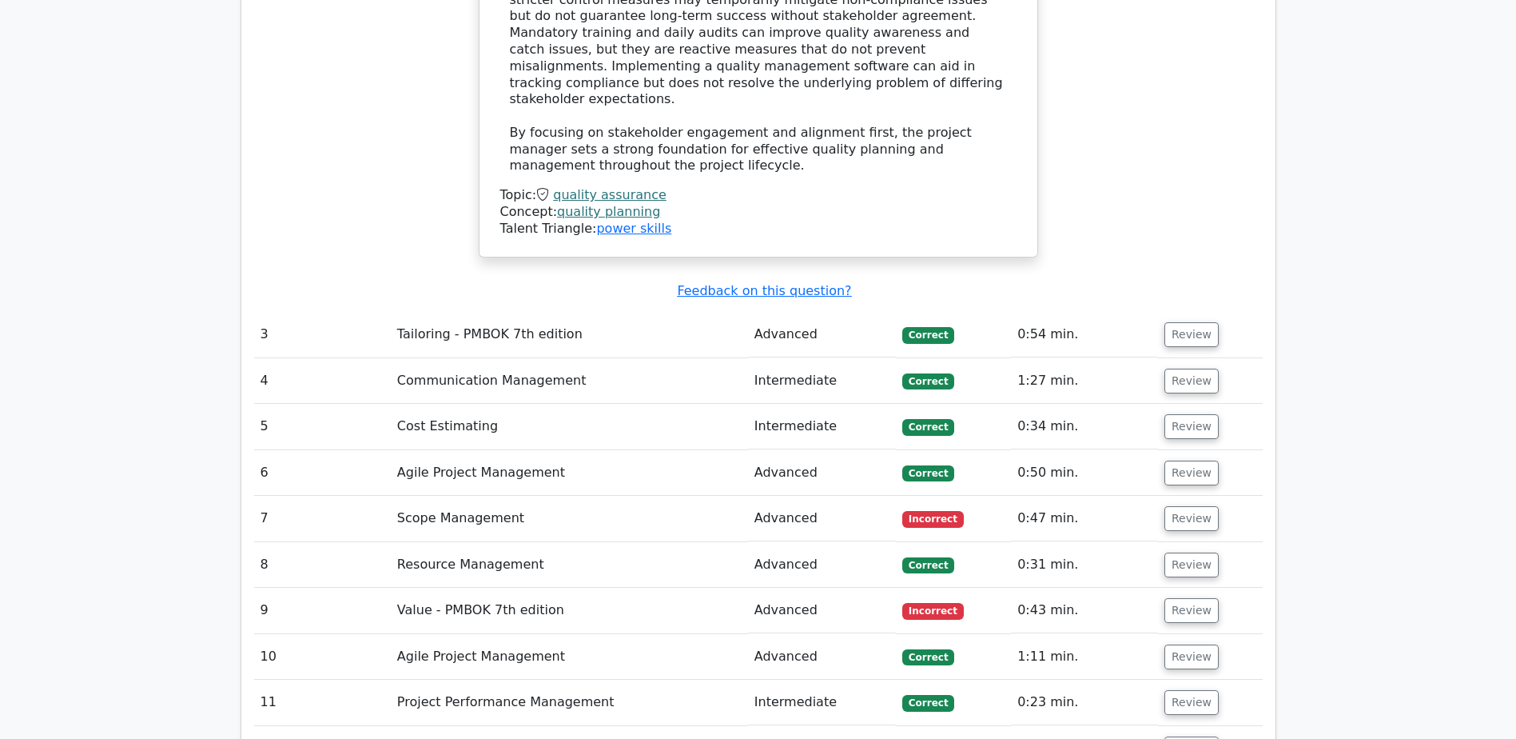
scroll to position [3677, 0]
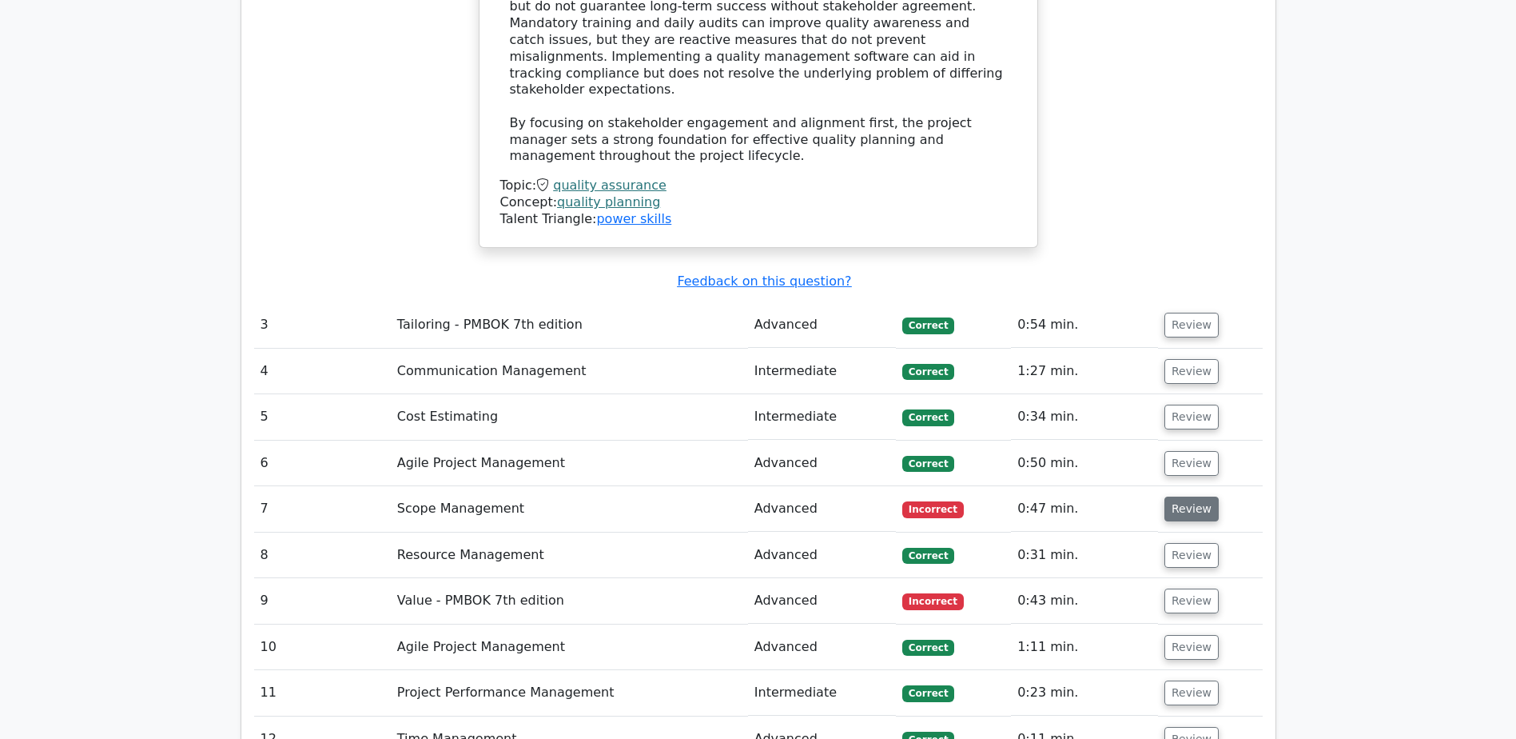
click at [1177, 496] on button "Review" at bounding box center [1192, 508] width 54 height 25
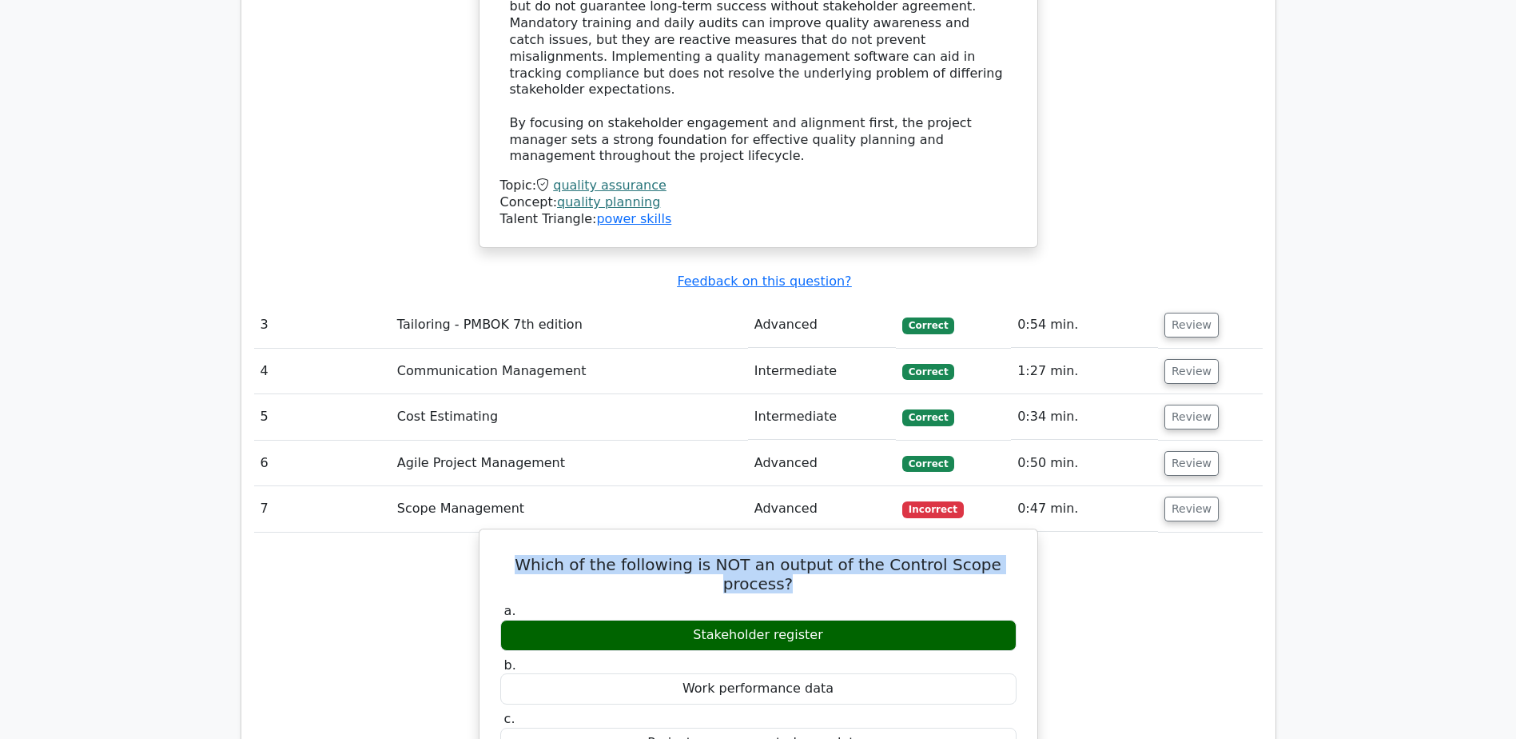
drag, startPoint x: 501, startPoint y: 313, endPoint x: 1024, endPoint y: 313, distance: 522.8
copy h5 "Which of the following is NOT an output of the Control Scope process?"
drag, startPoint x: 695, startPoint y: 362, endPoint x: 831, endPoint y: 358, distance: 135.9
click at [831, 619] on div "Stakeholder register" at bounding box center [758, 634] width 516 height 31
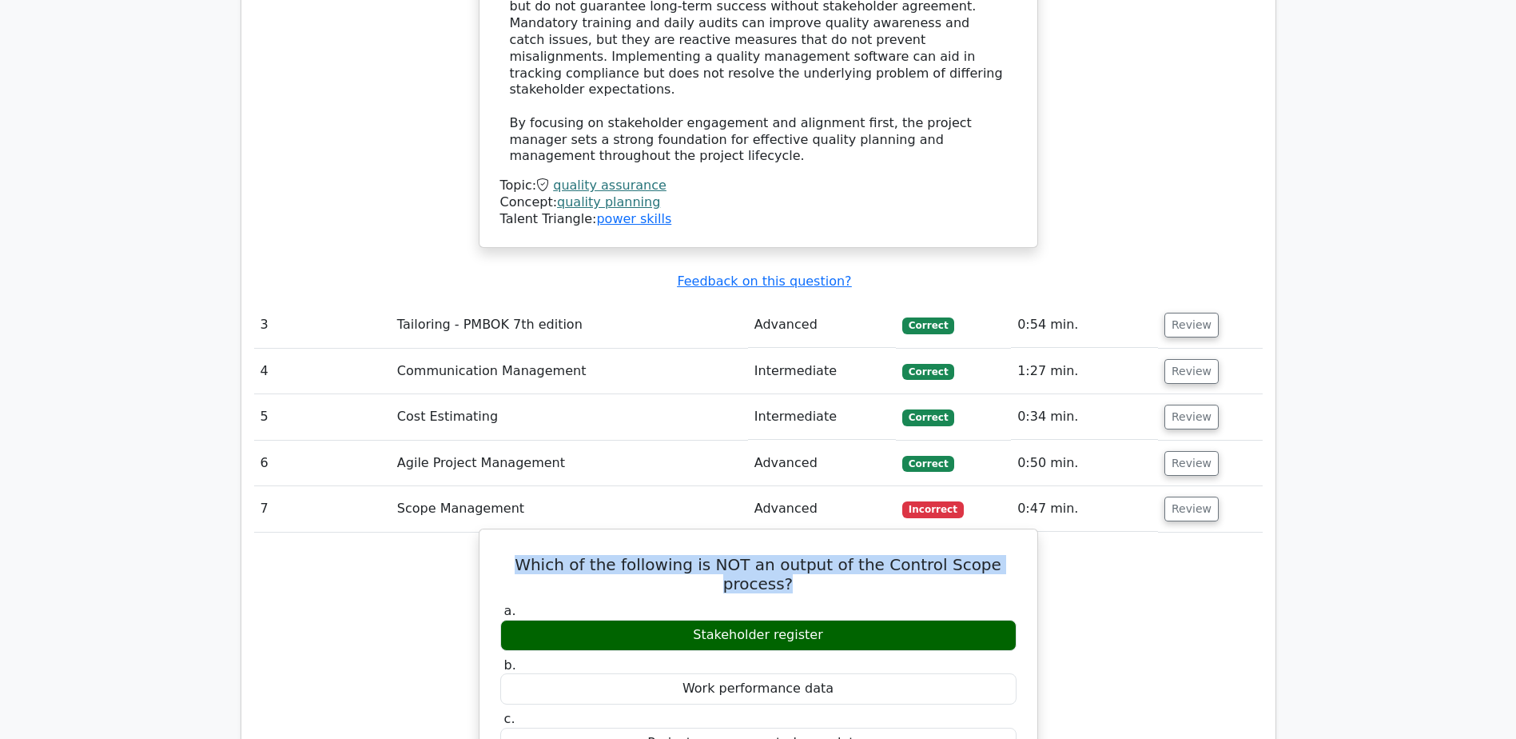
copy div "Stakeholder register"
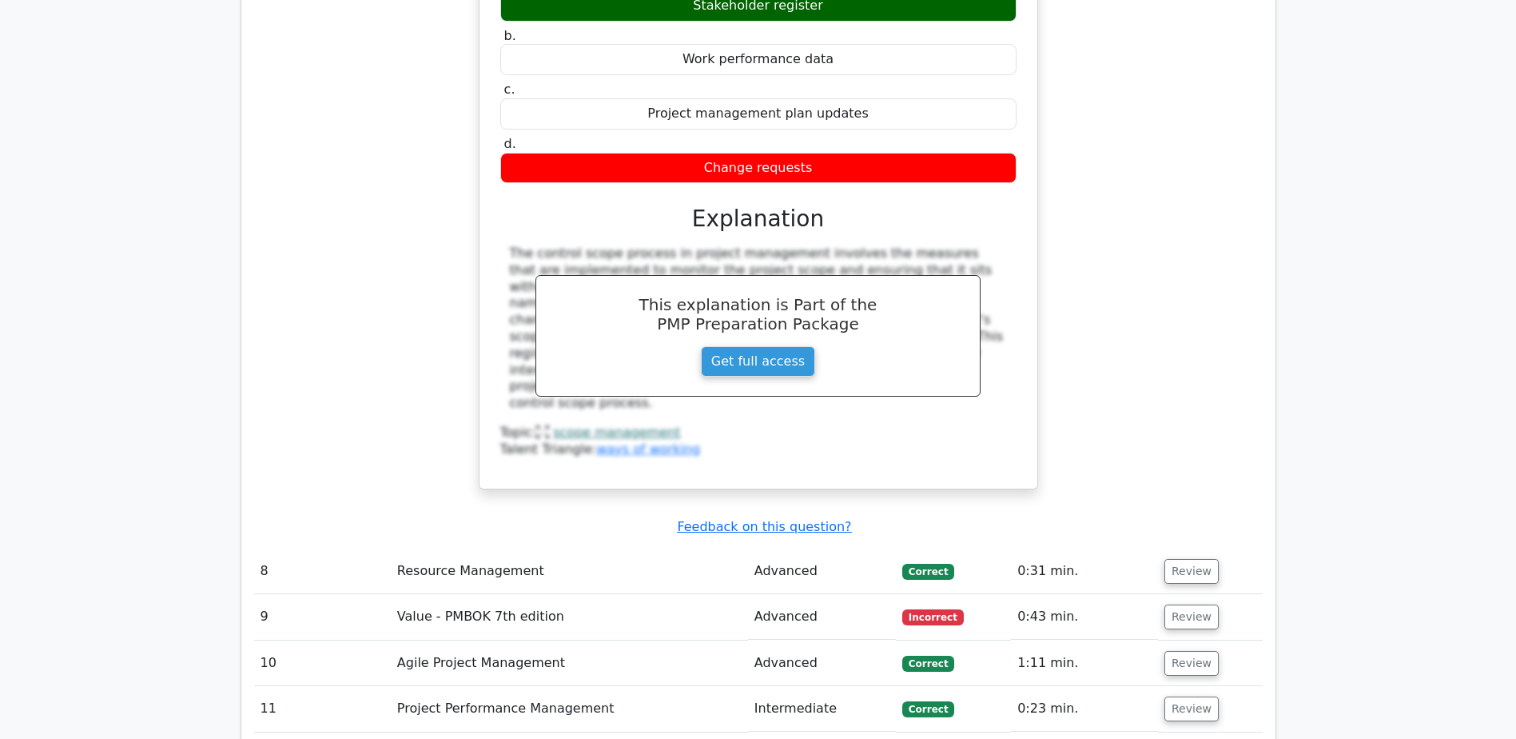
scroll to position [4316, 0]
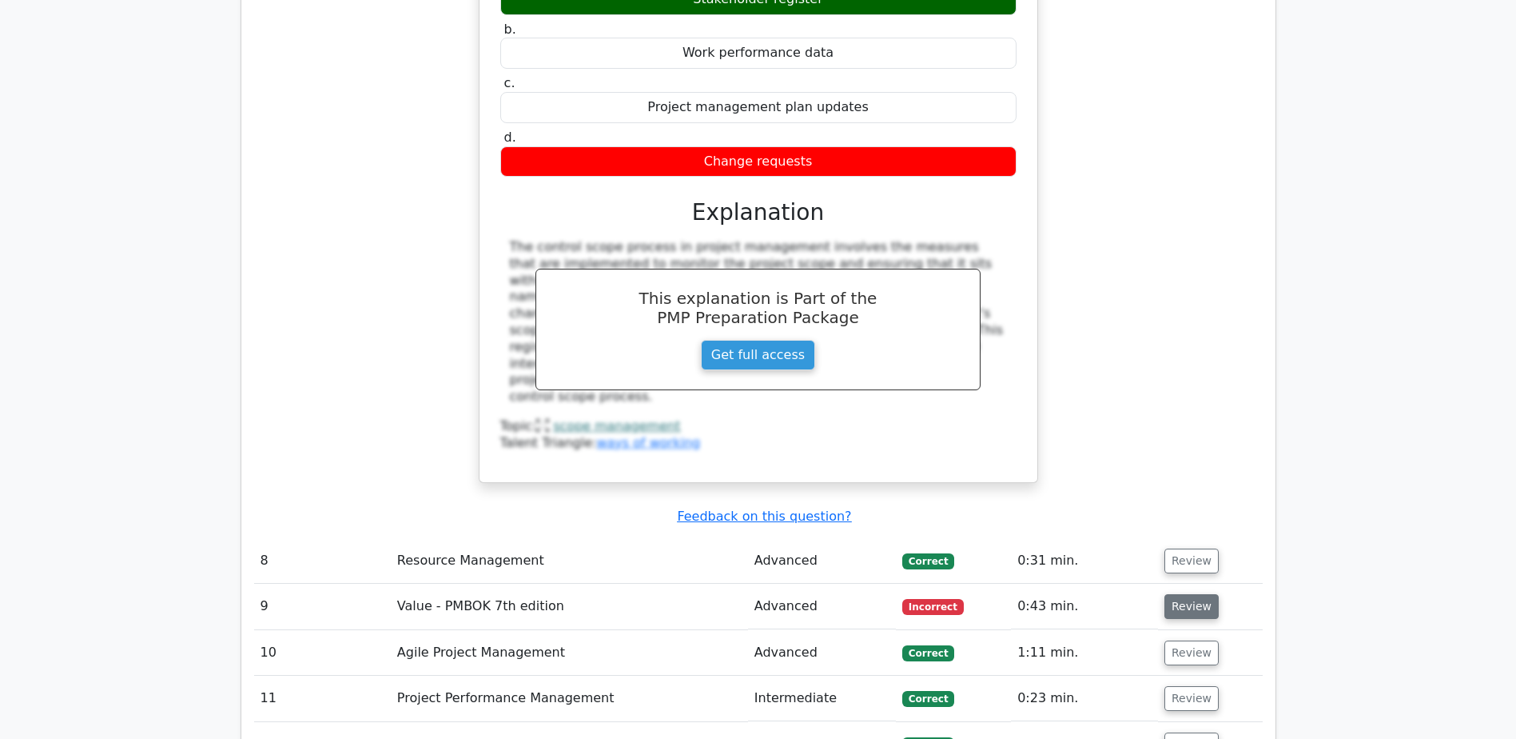
click at [1187, 594] on button "Review" at bounding box center [1192, 606] width 54 height 25
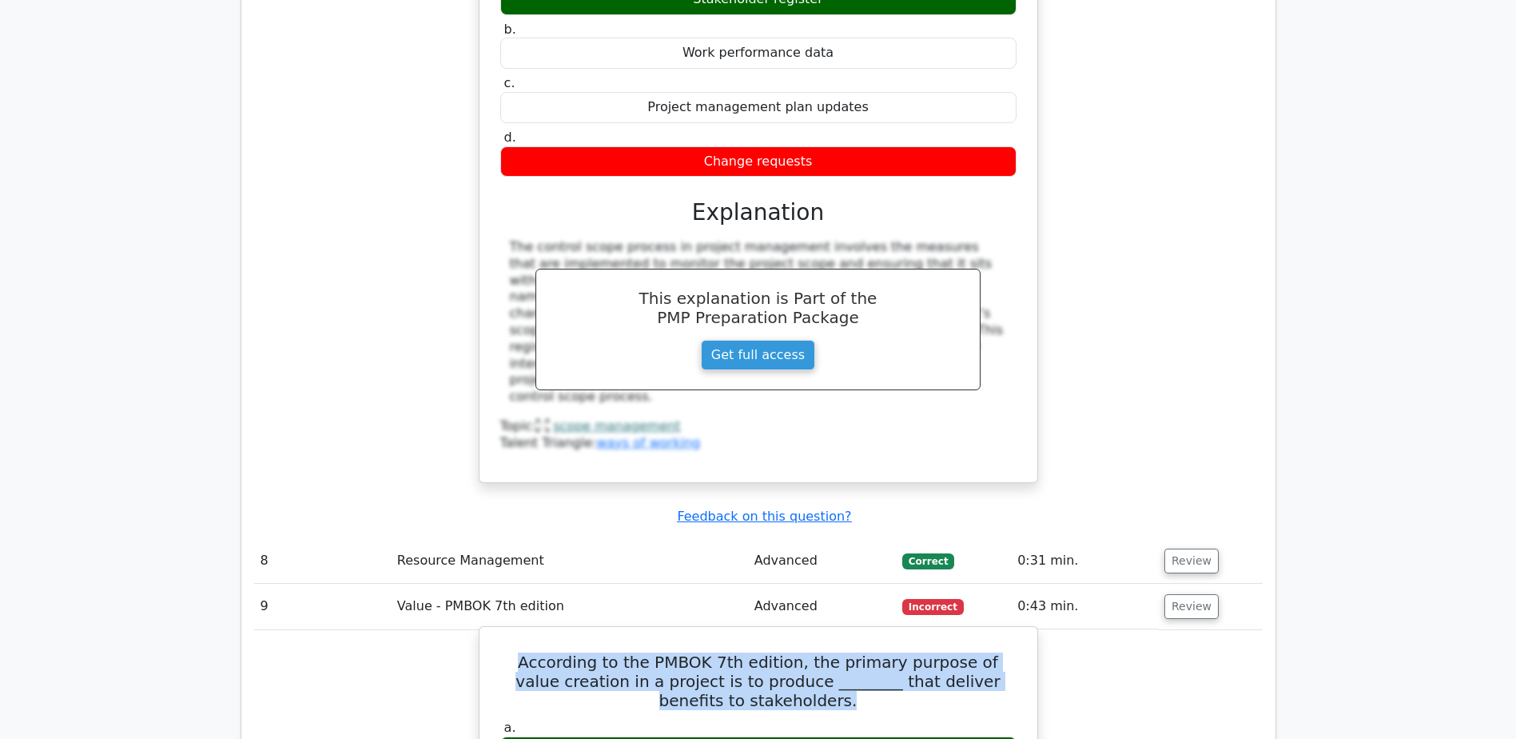
drag, startPoint x: 515, startPoint y: 384, endPoint x: 842, endPoint y: 436, distance: 331.8
click at [842, 652] on h5 "According to the PMBOK 7th edition, the primary purpose of value creation in a …" at bounding box center [759, 681] width 520 height 58
copy h5 "According to the PMBOK 7th edition, the primary purpose of value creation in a …"
drag, startPoint x: 720, startPoint y: 480, endPoint x: 818, endPoint y: 469, distance: 98.2
click at [818, 736] on div "outcomes" at bounding box center [758, 751] width 516 height 31
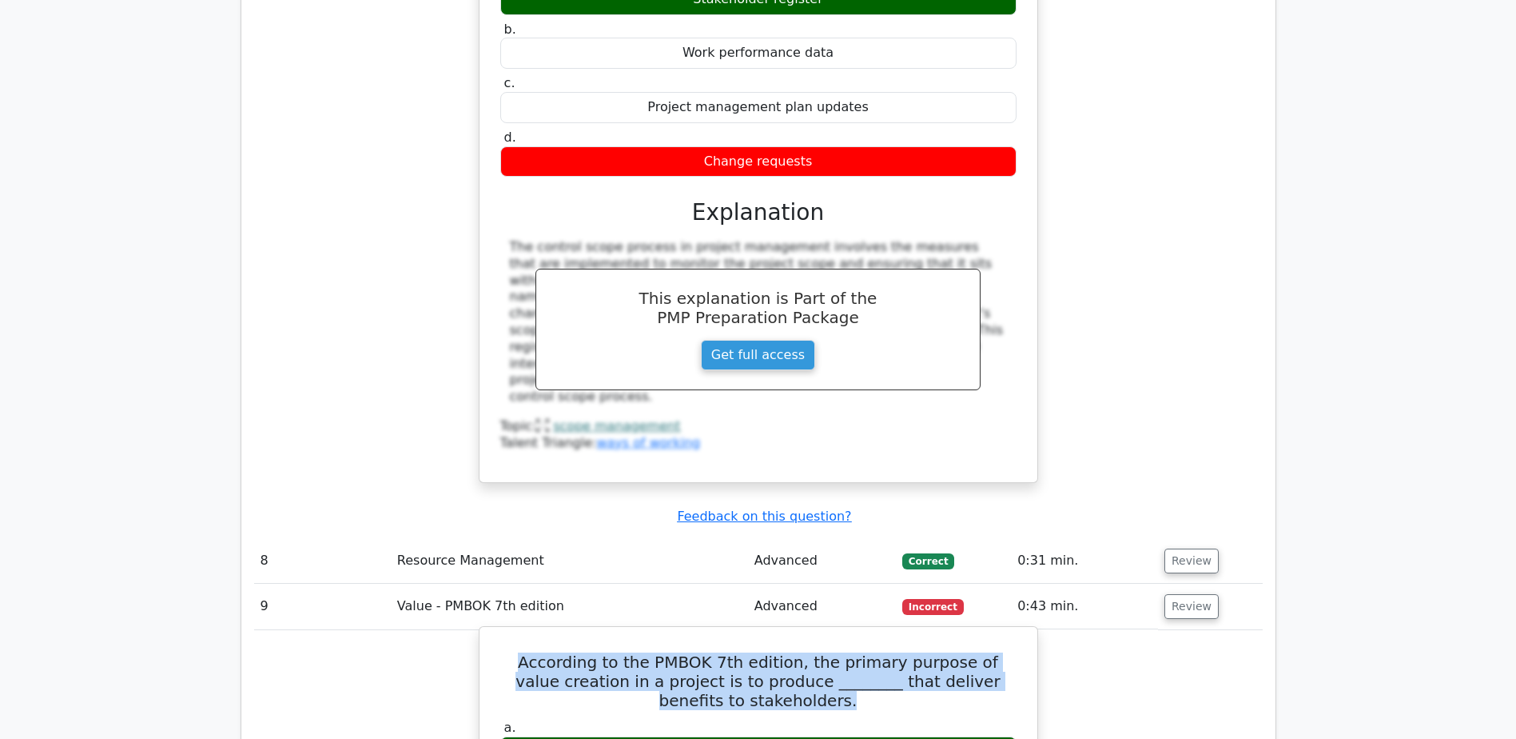
copy div "outcomes"
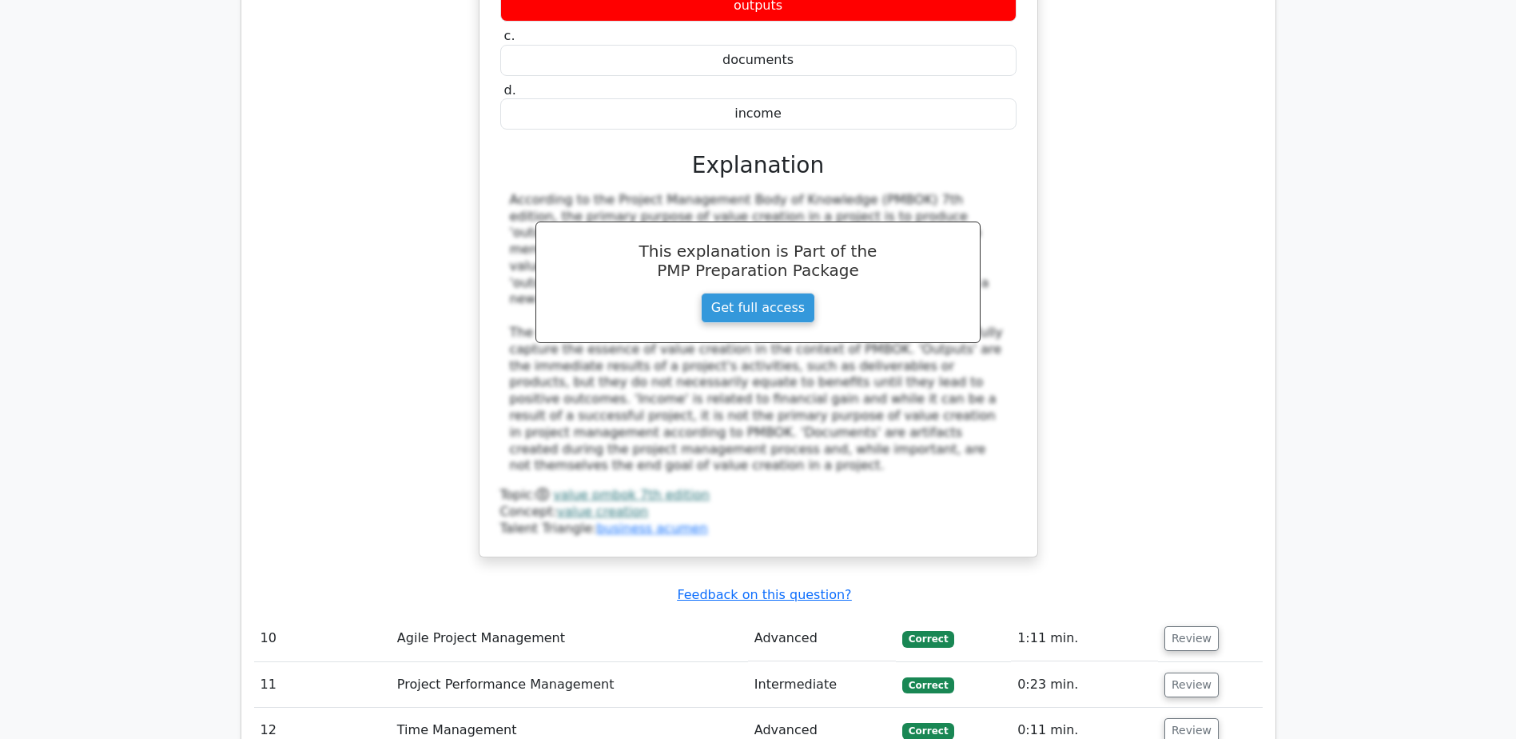
scroll to position [5196, 0]
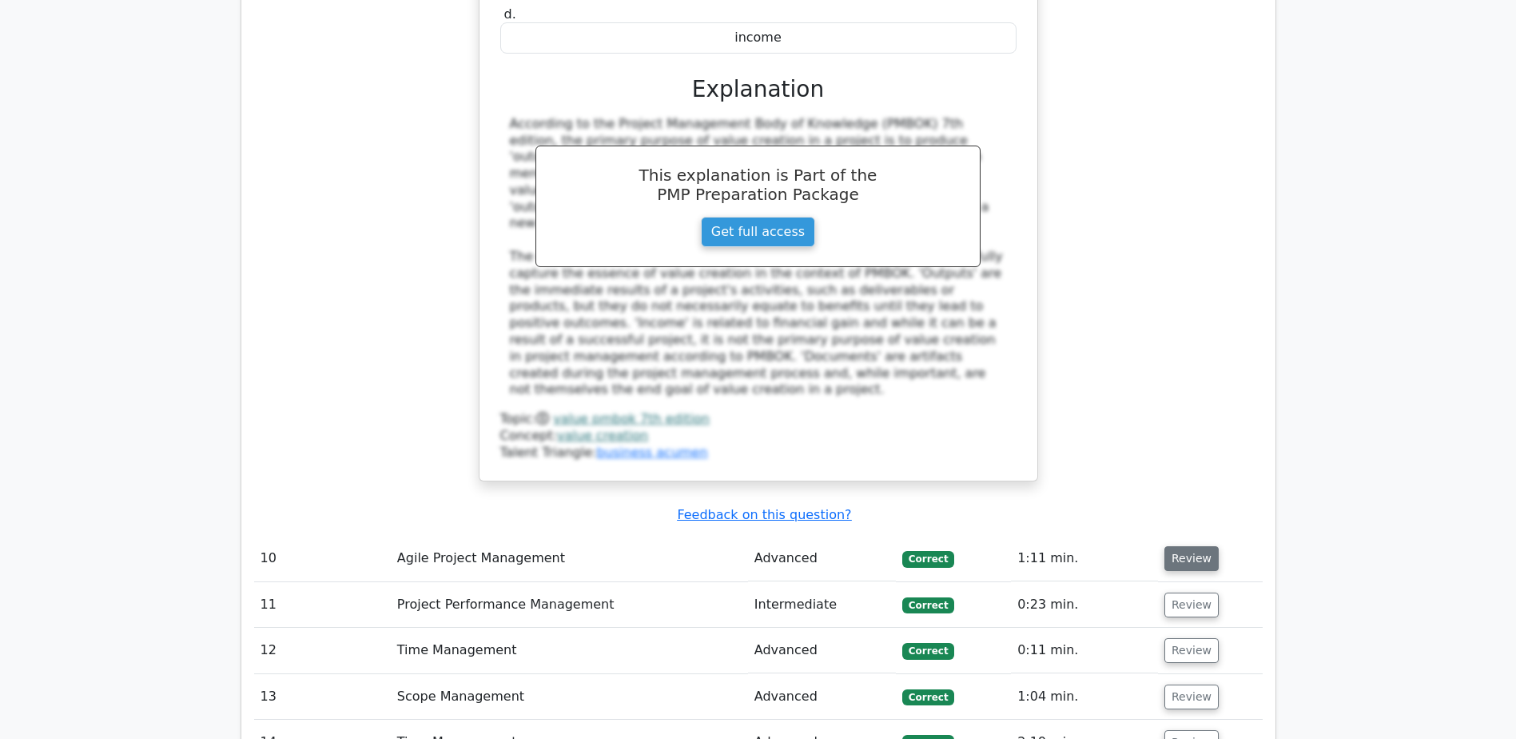
click at [1189, 546] on button "Review" at bounding box center [1192, 558] width 54 height 25
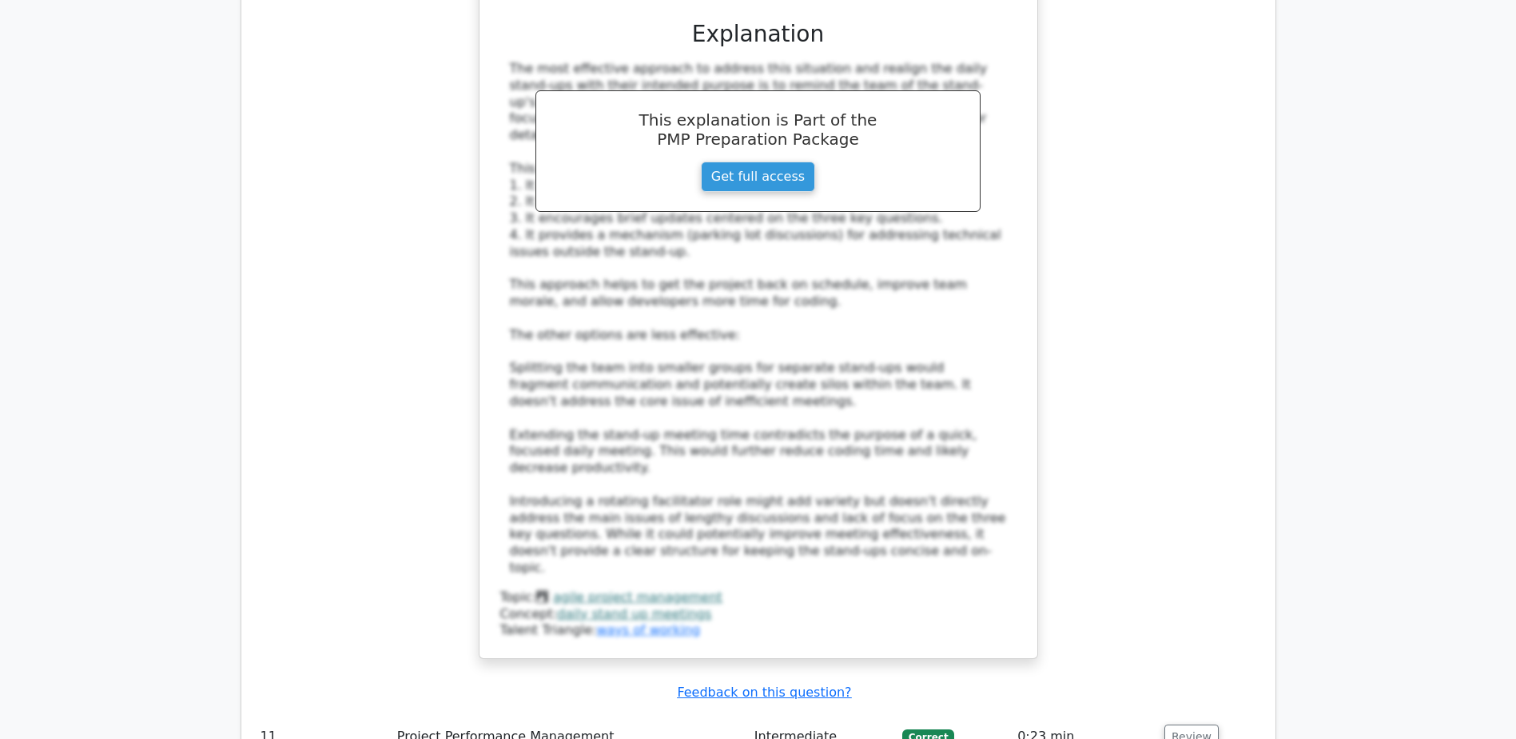
scroll to position [6395, 0]
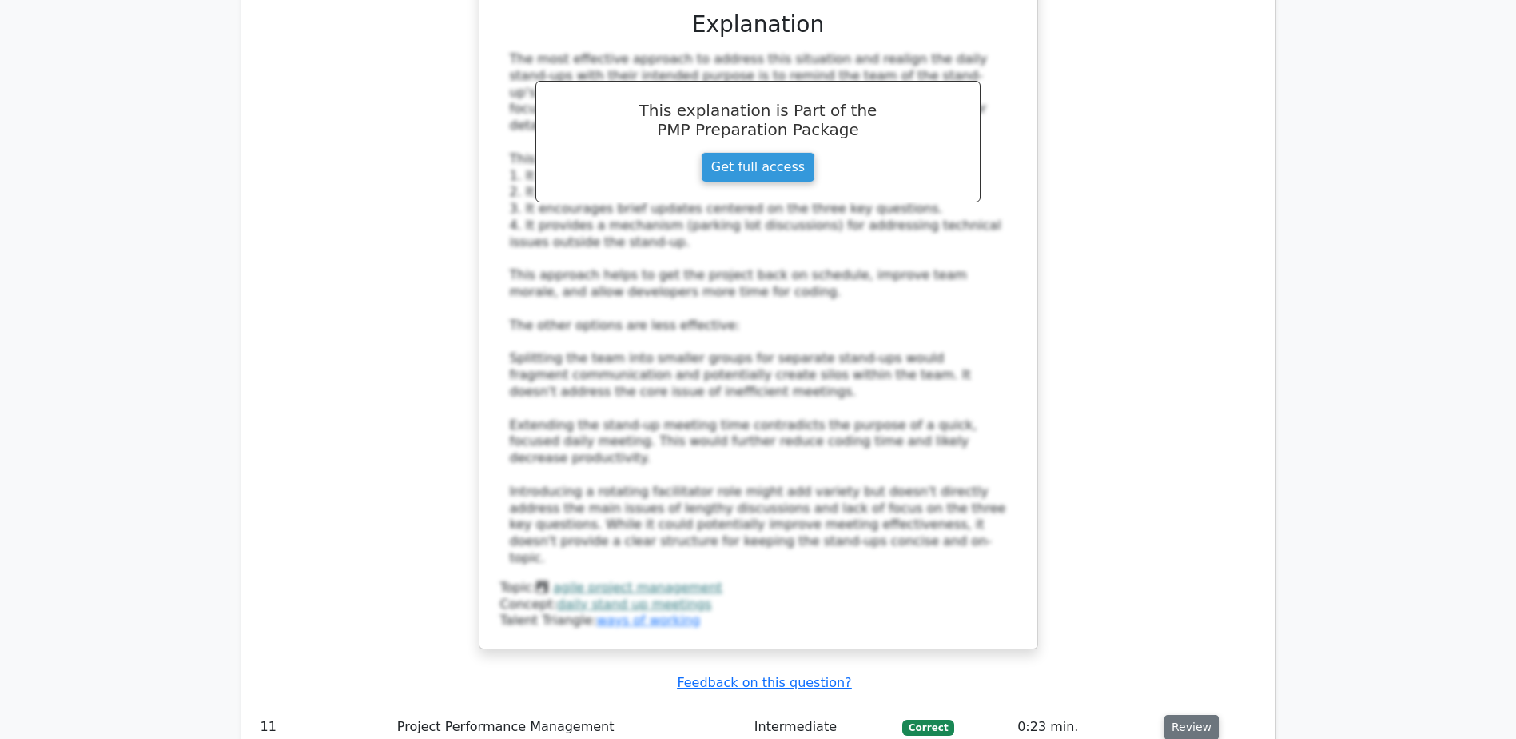
click at [1186, 715] on button "Review" at bounding box center [1192, 727] width 54 height 25
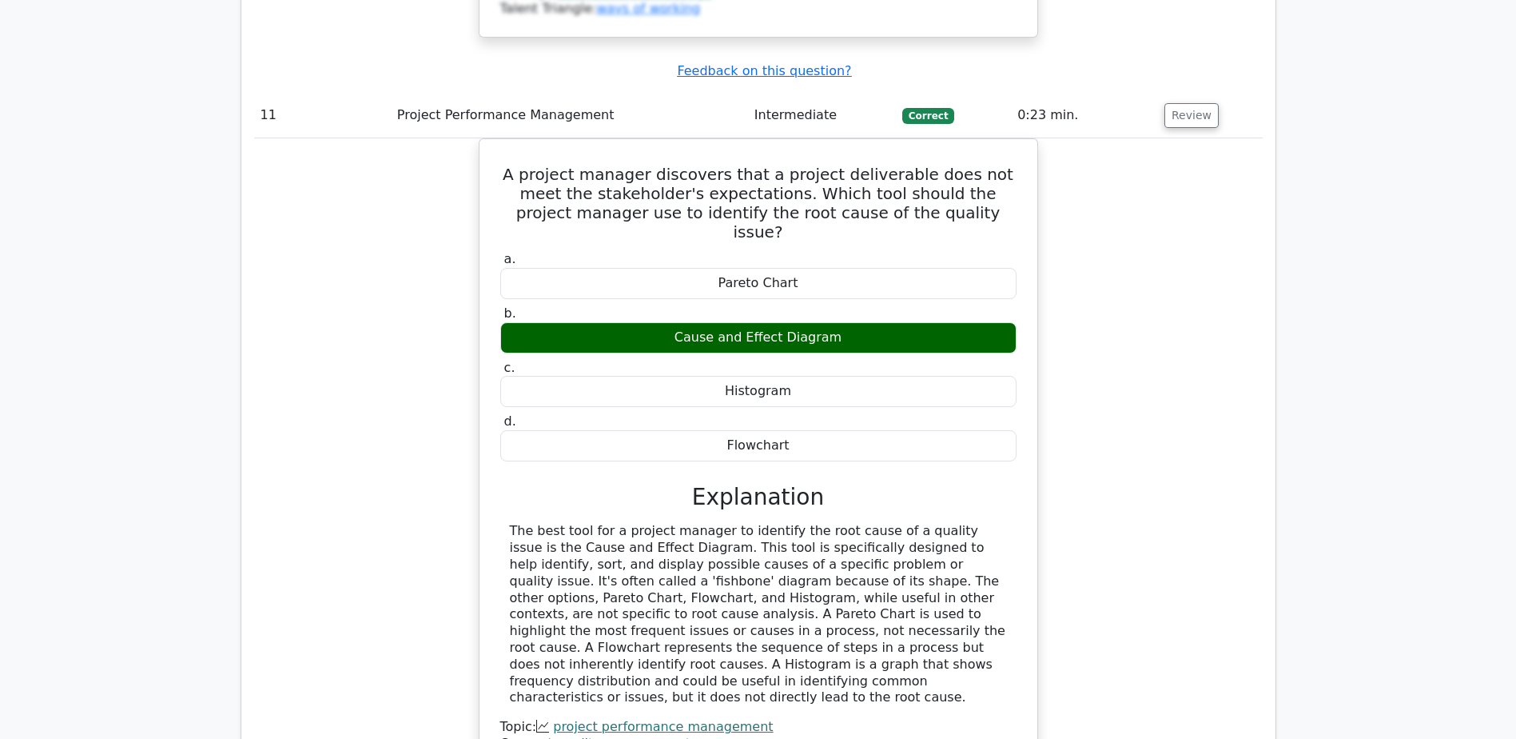
scroll to position [7114, 0]
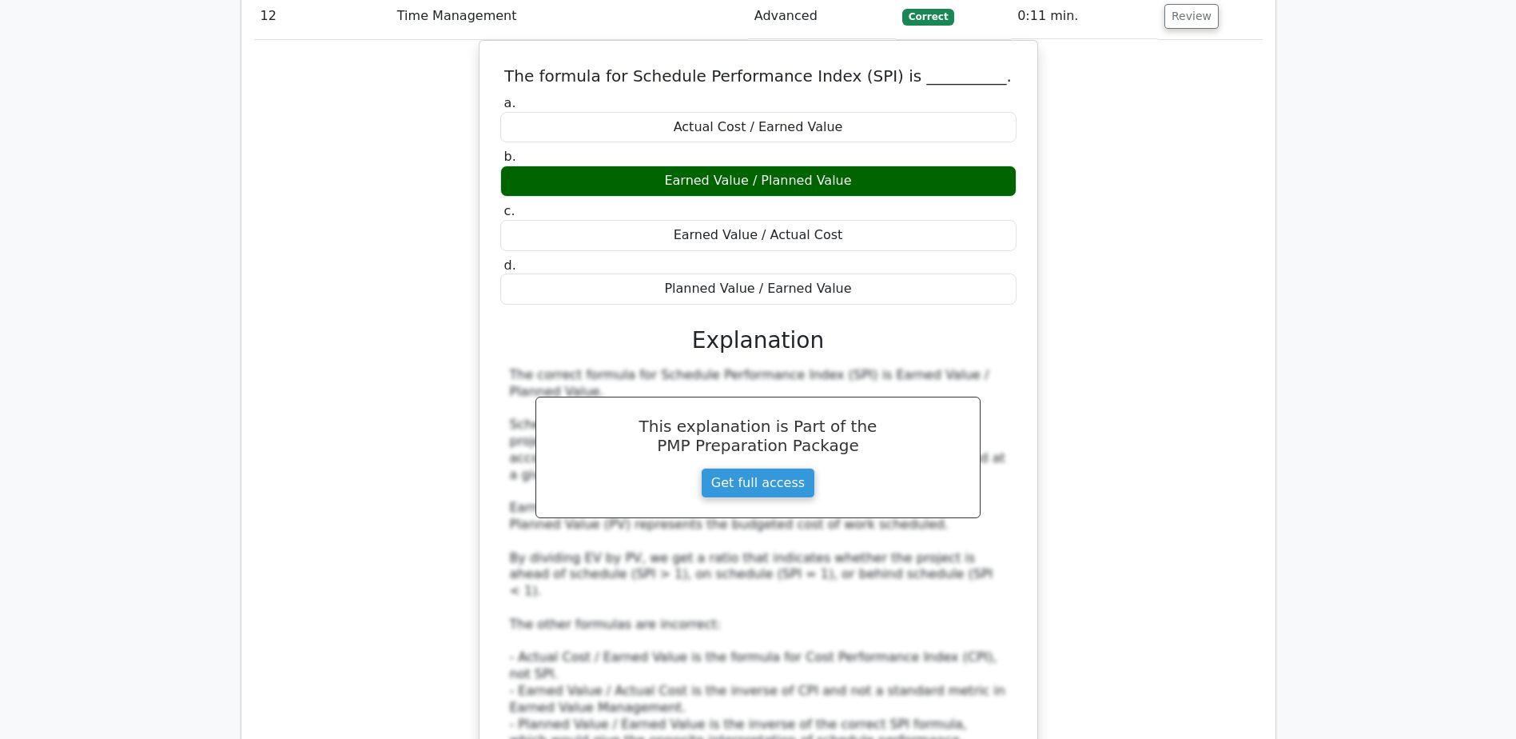
scroll to position [7913, 0]
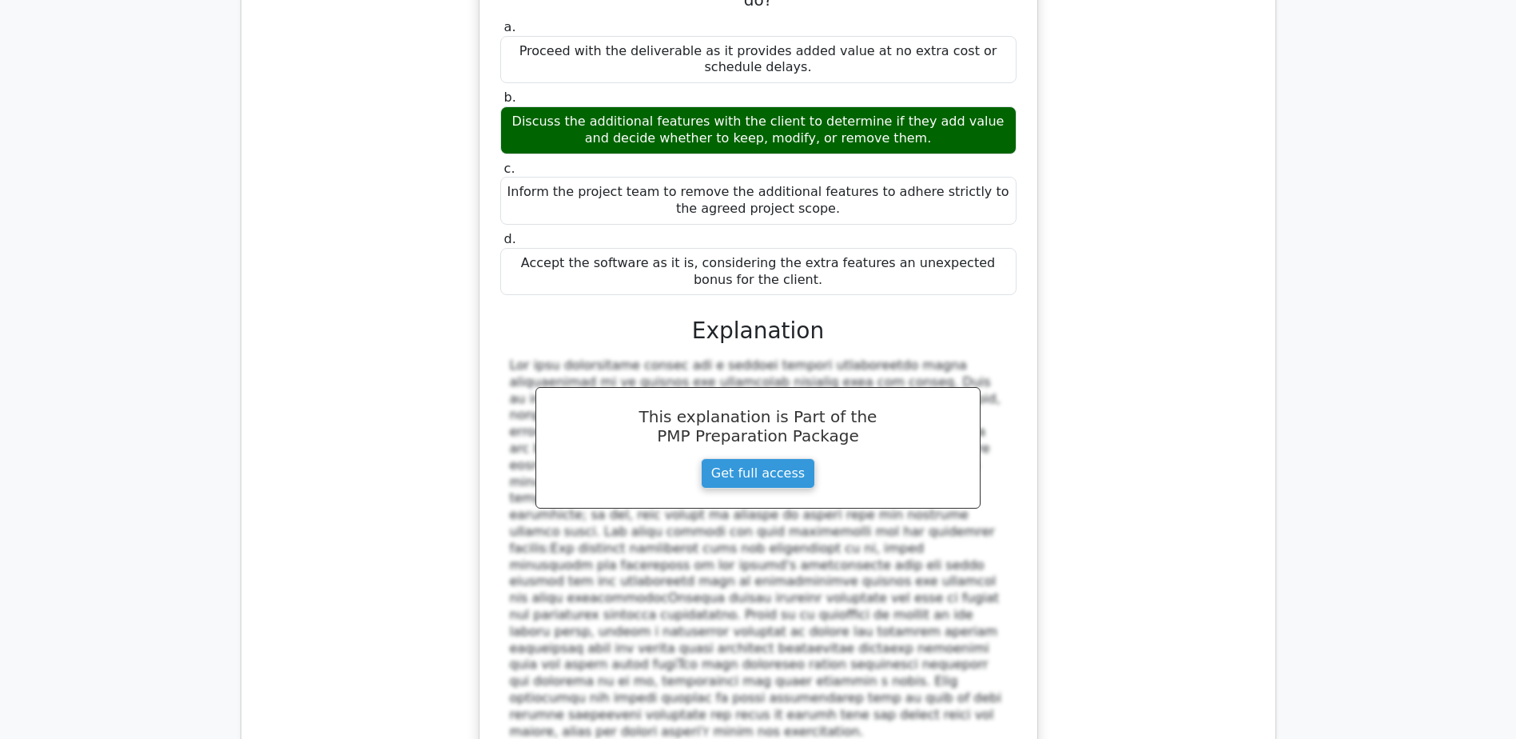
scroll to position [8952, 0]
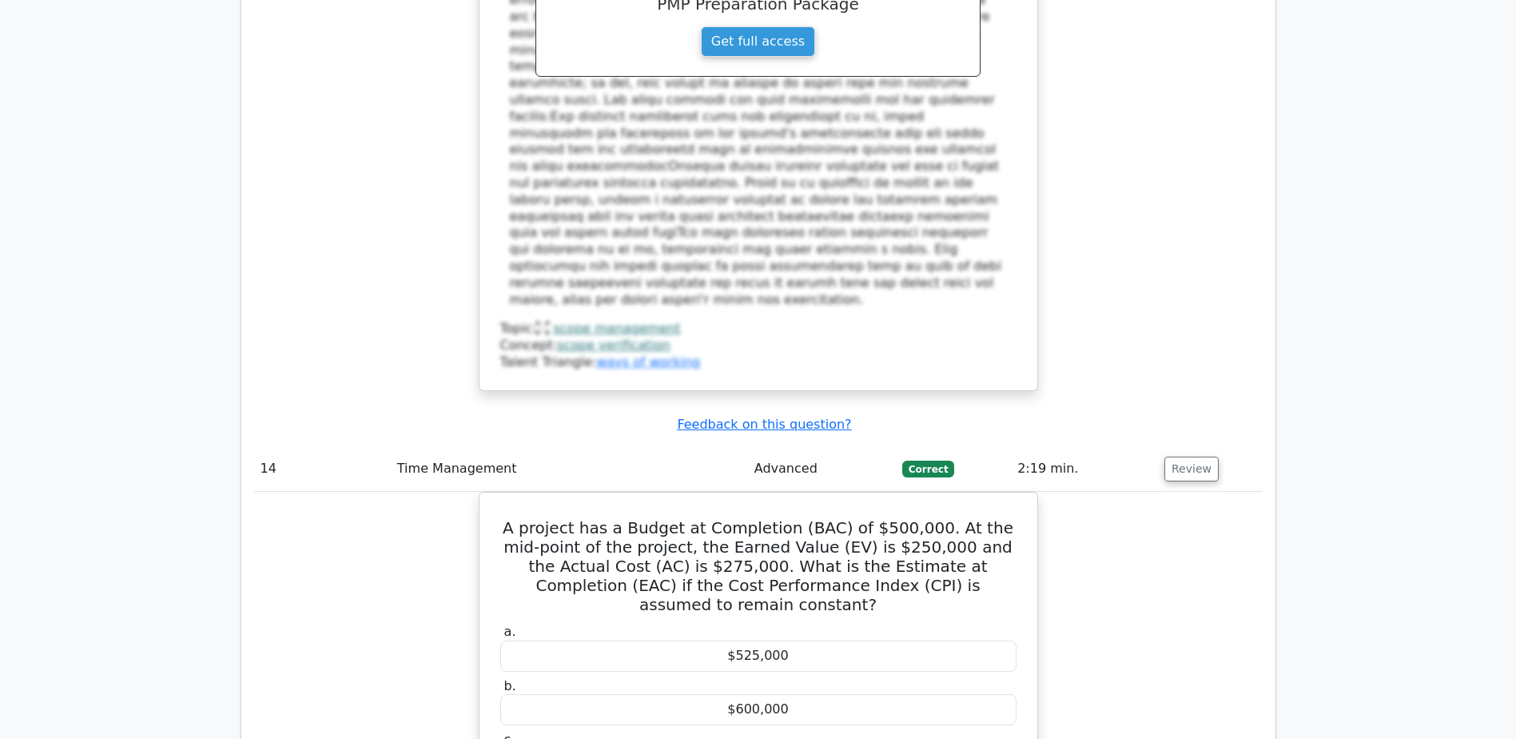
scroll to position [9512, 0]
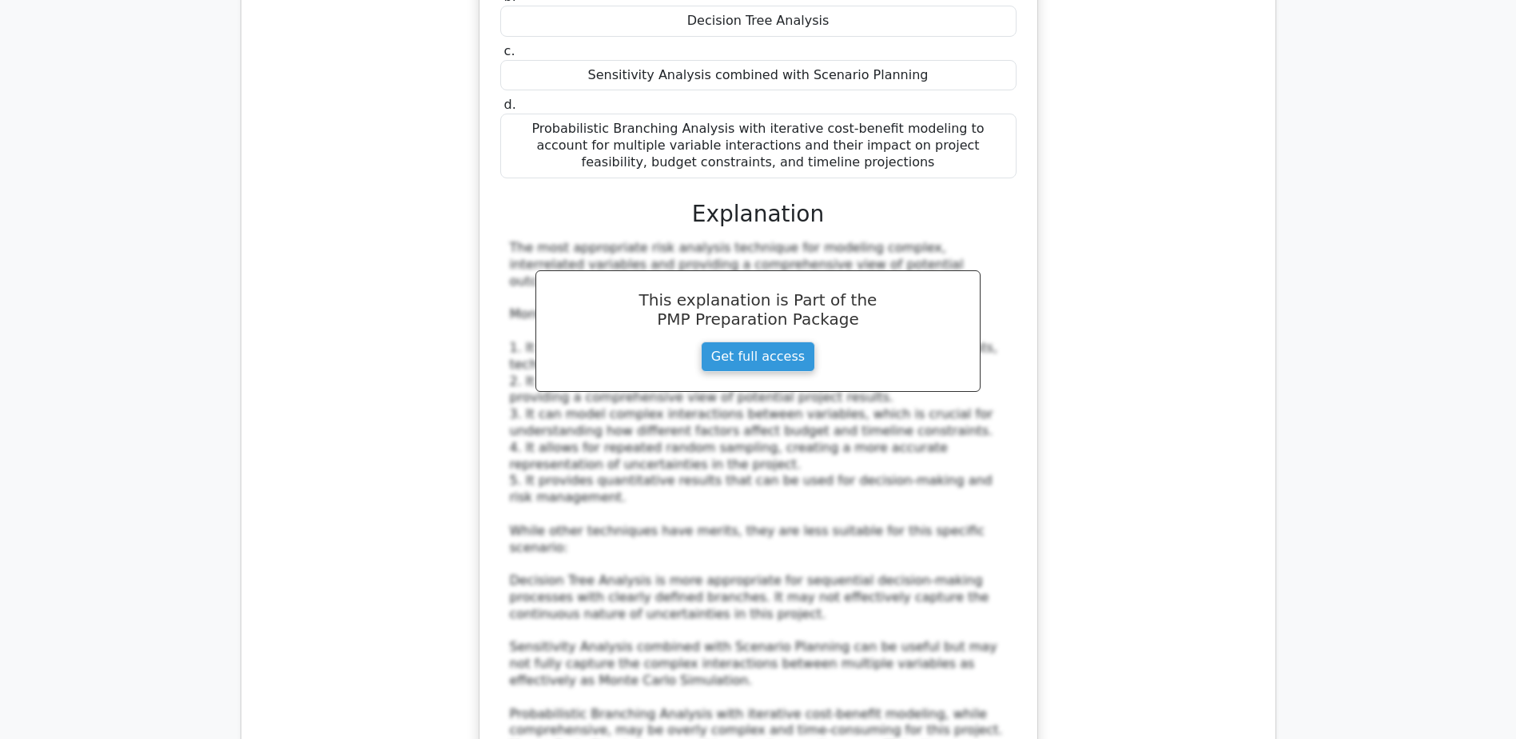
scroll to position [10791, 0]
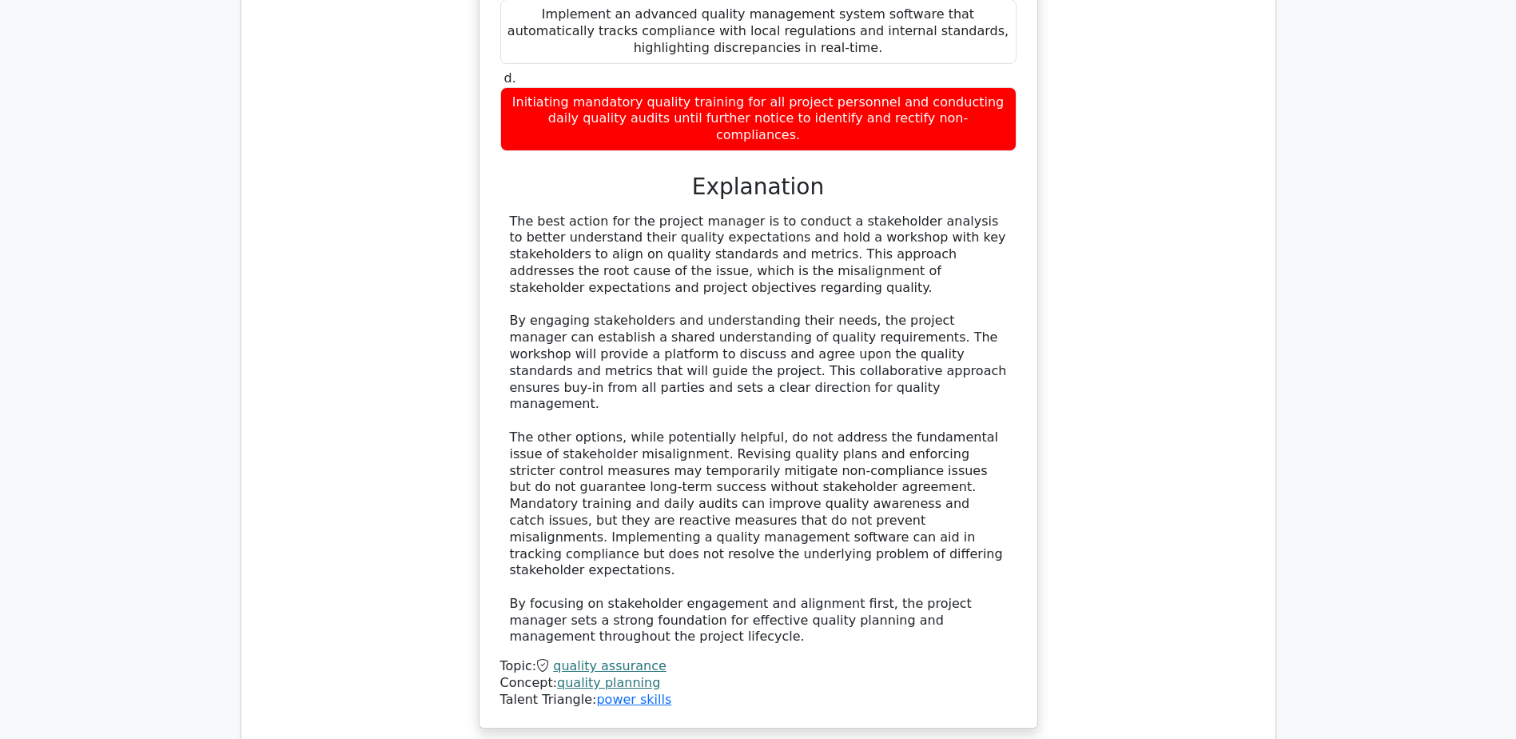
scroll to position [3435, 0]
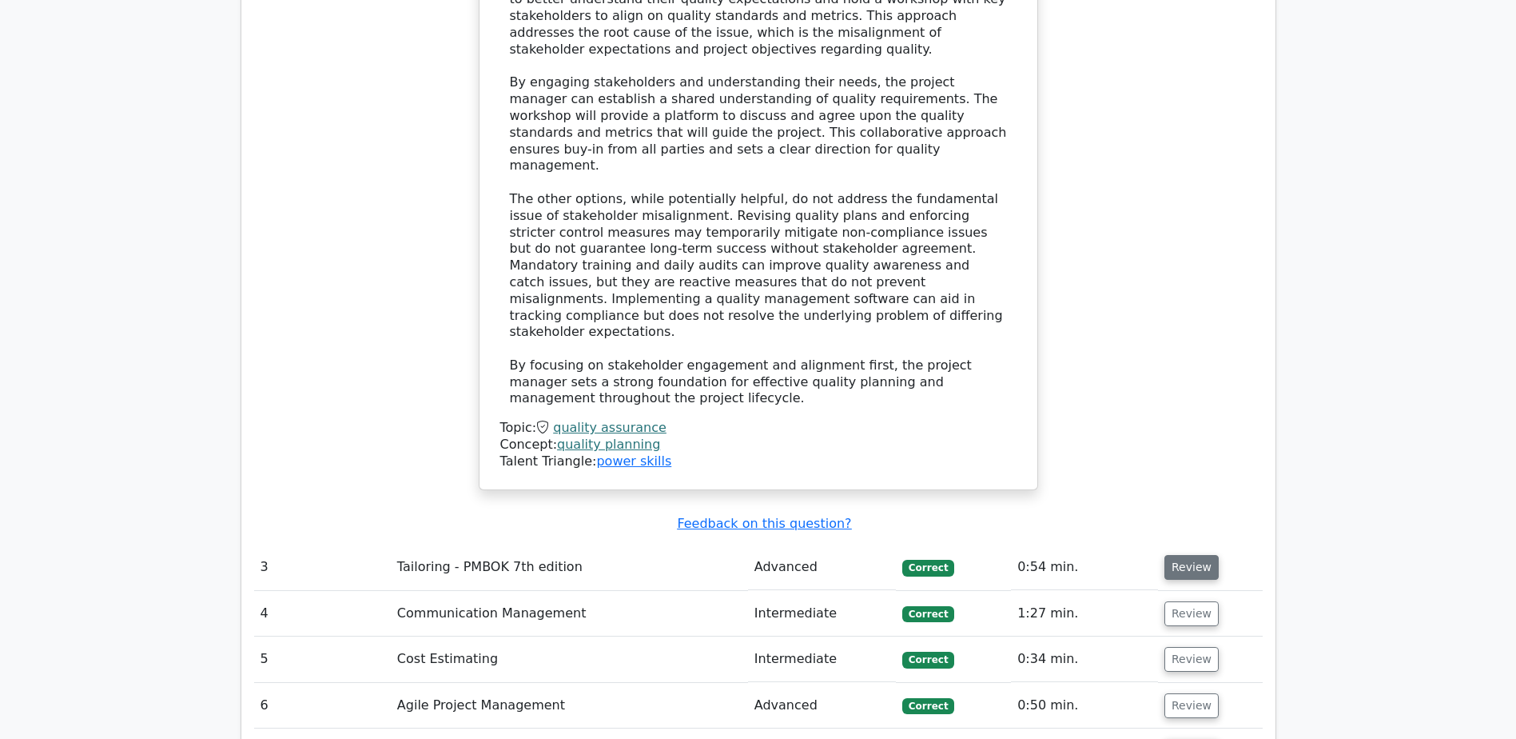
click at [1184, 555] on button "Review" at bounding box center [1192, 567] width 54 height 25
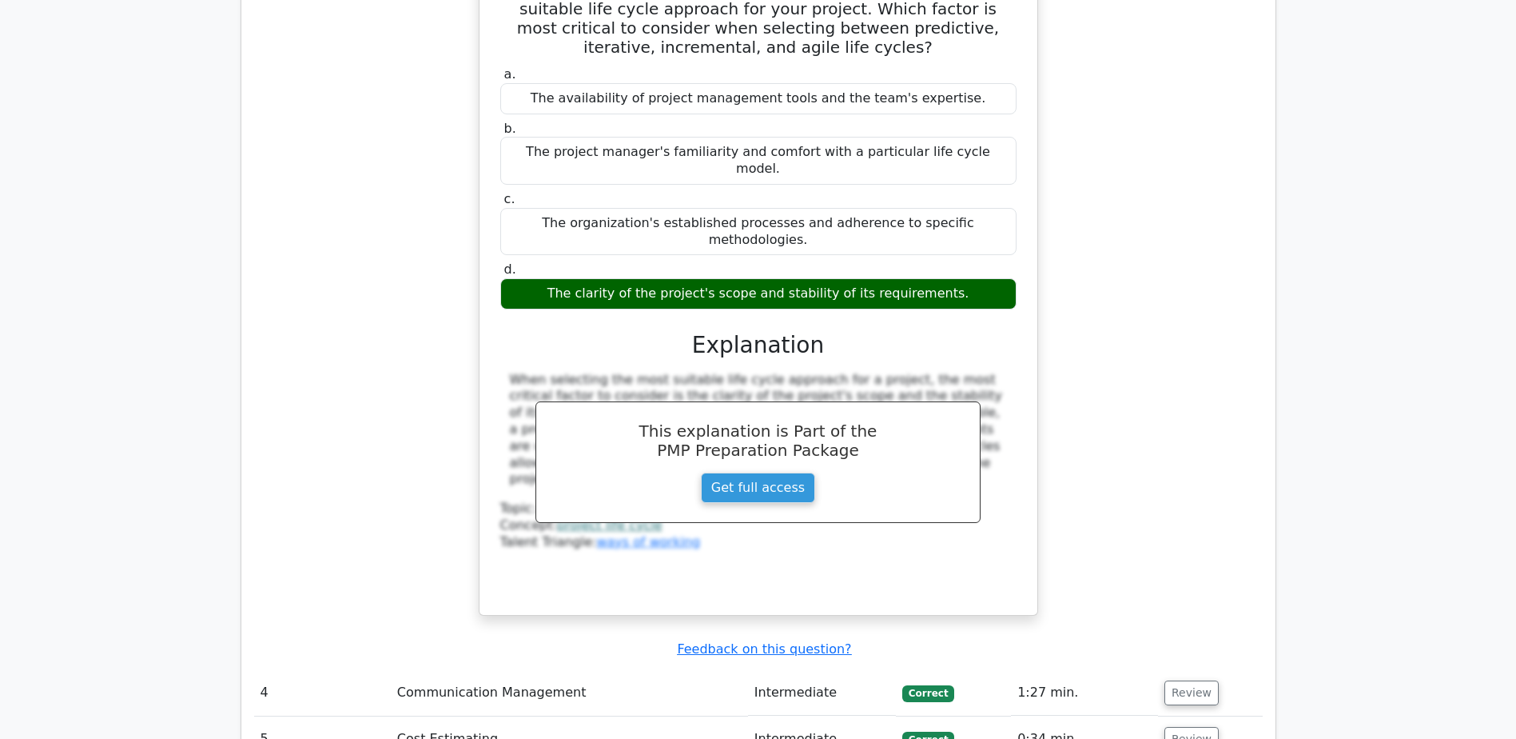
scroll to position [4074, 0]
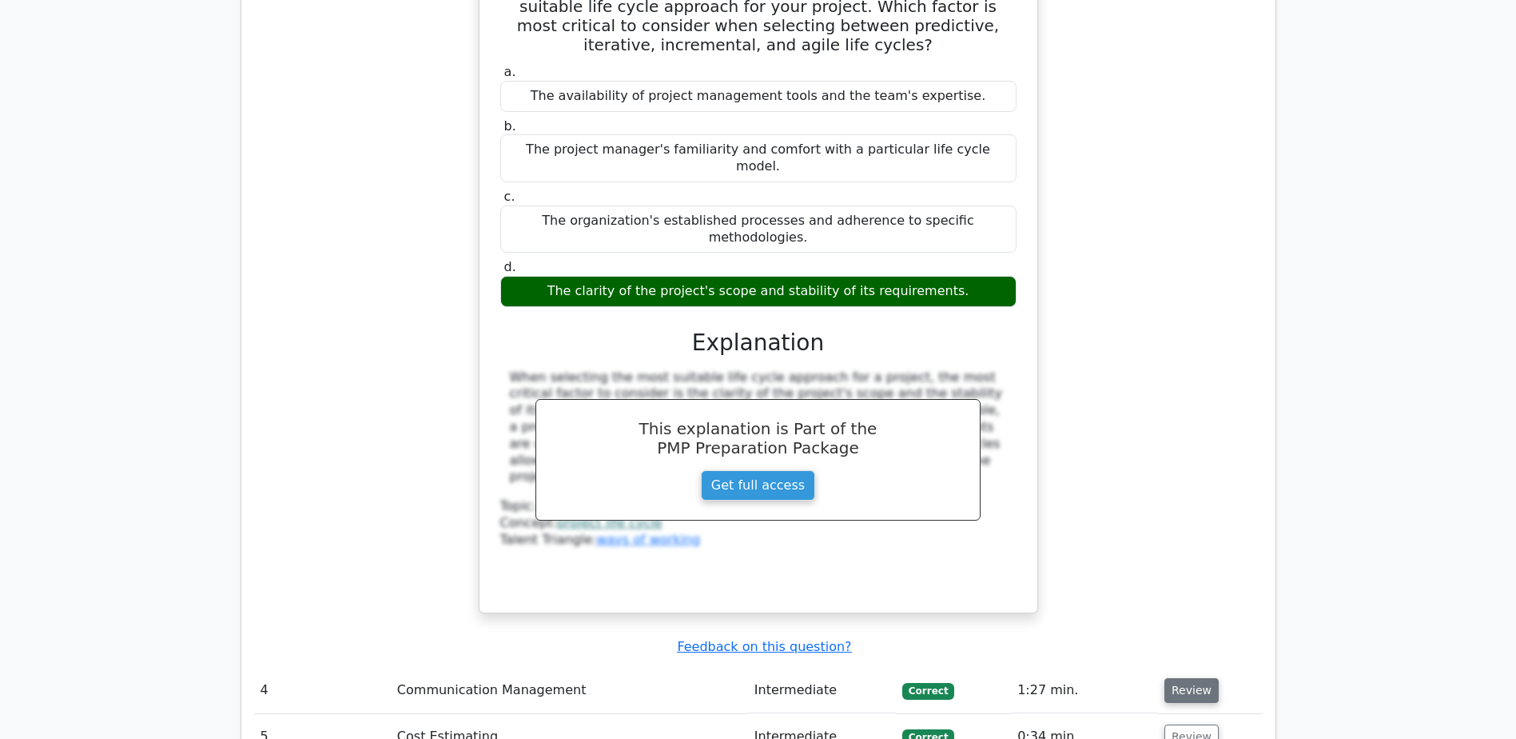
click at [1189, 678] on button "Review" at bounding box center [1192, 690] width 54 height 25
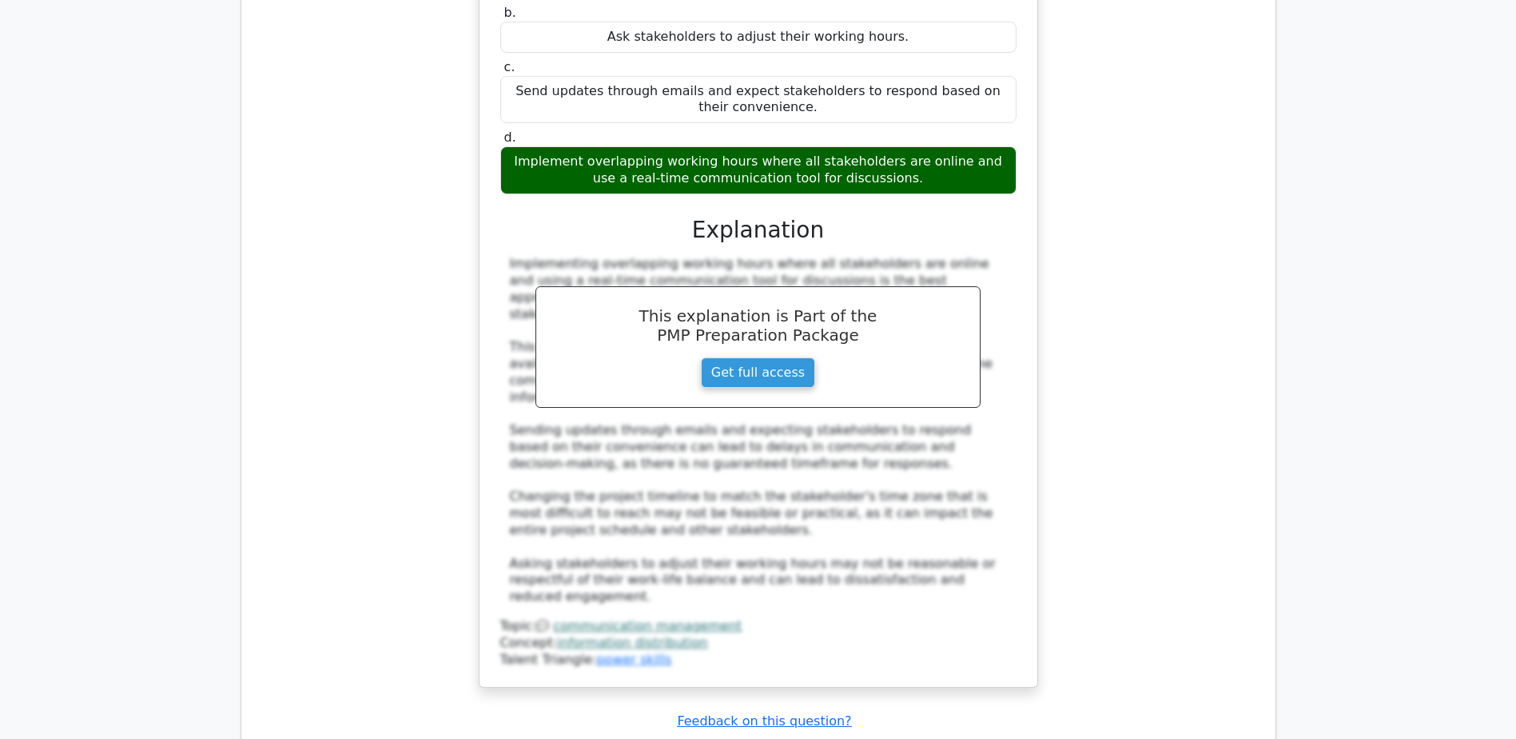
scroll to position [4953, 0]
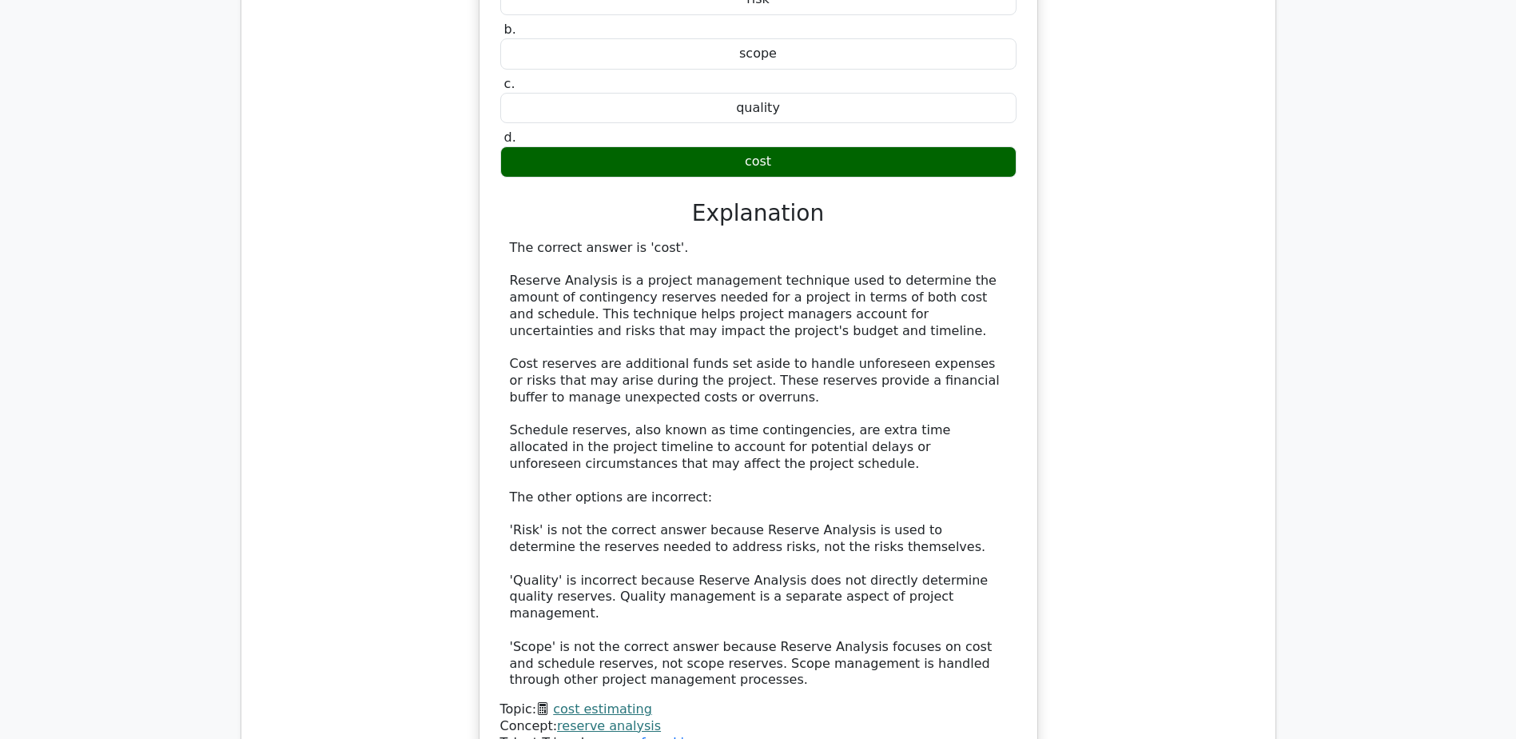
scroll to position [5913, 0]
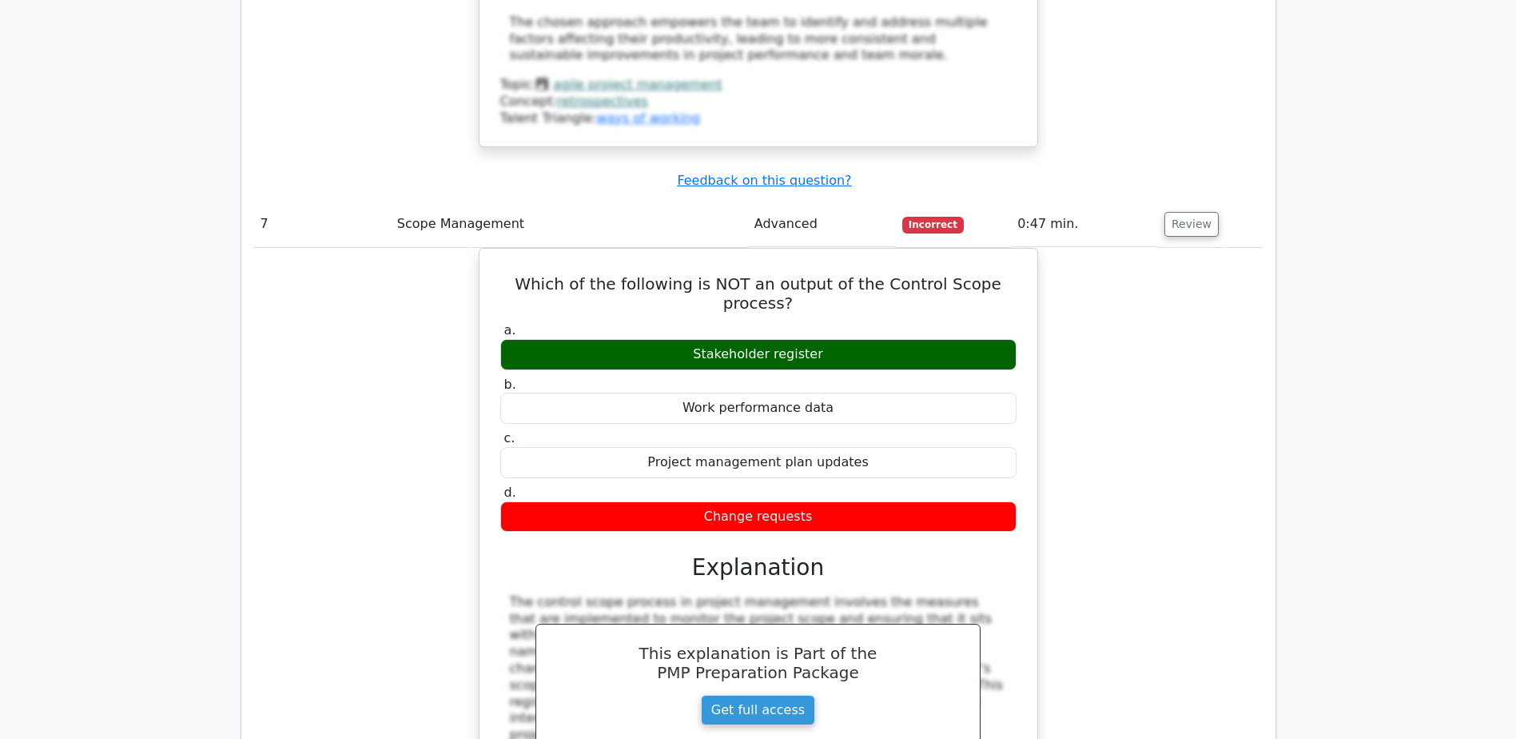
scroll to position [7751, 0]
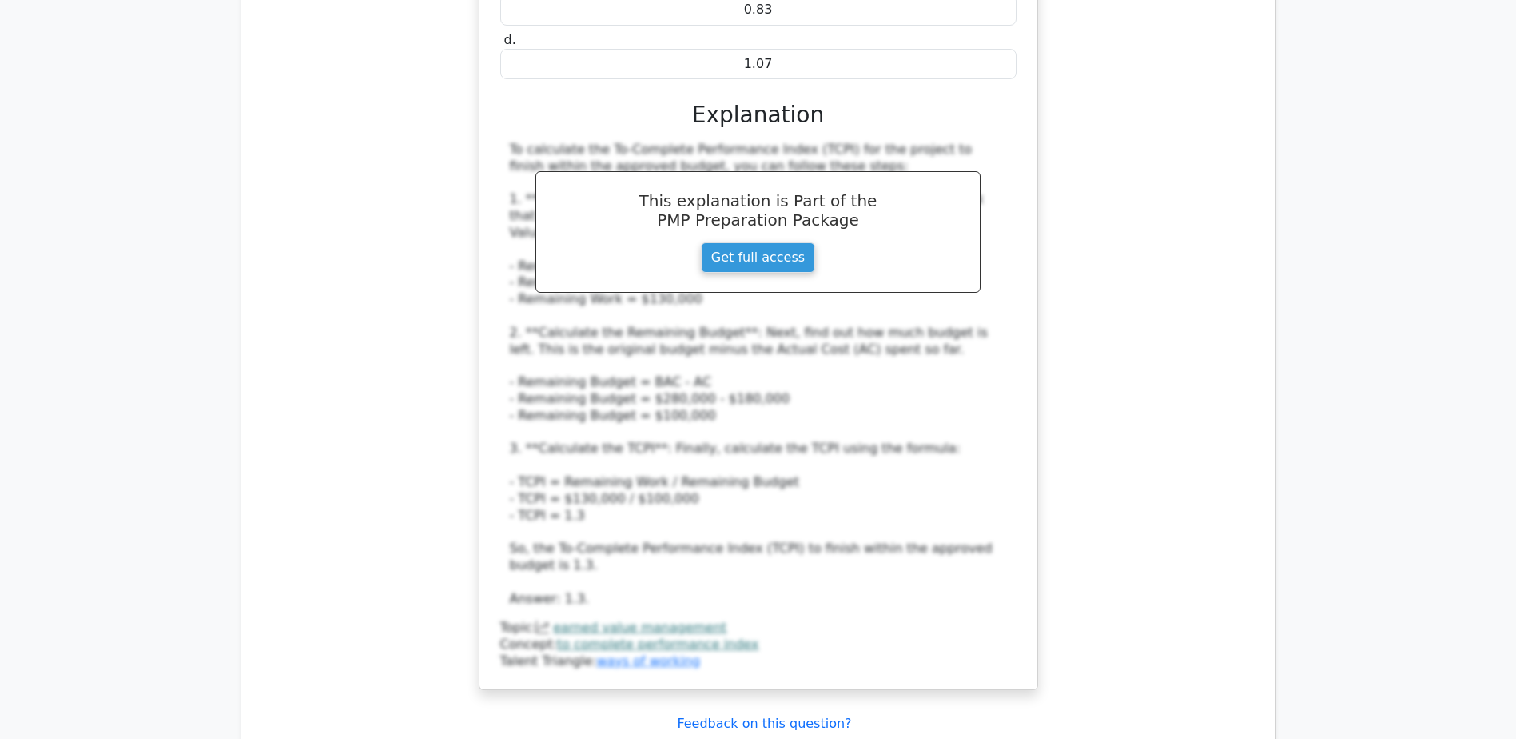
scroll to position [16514, 0]
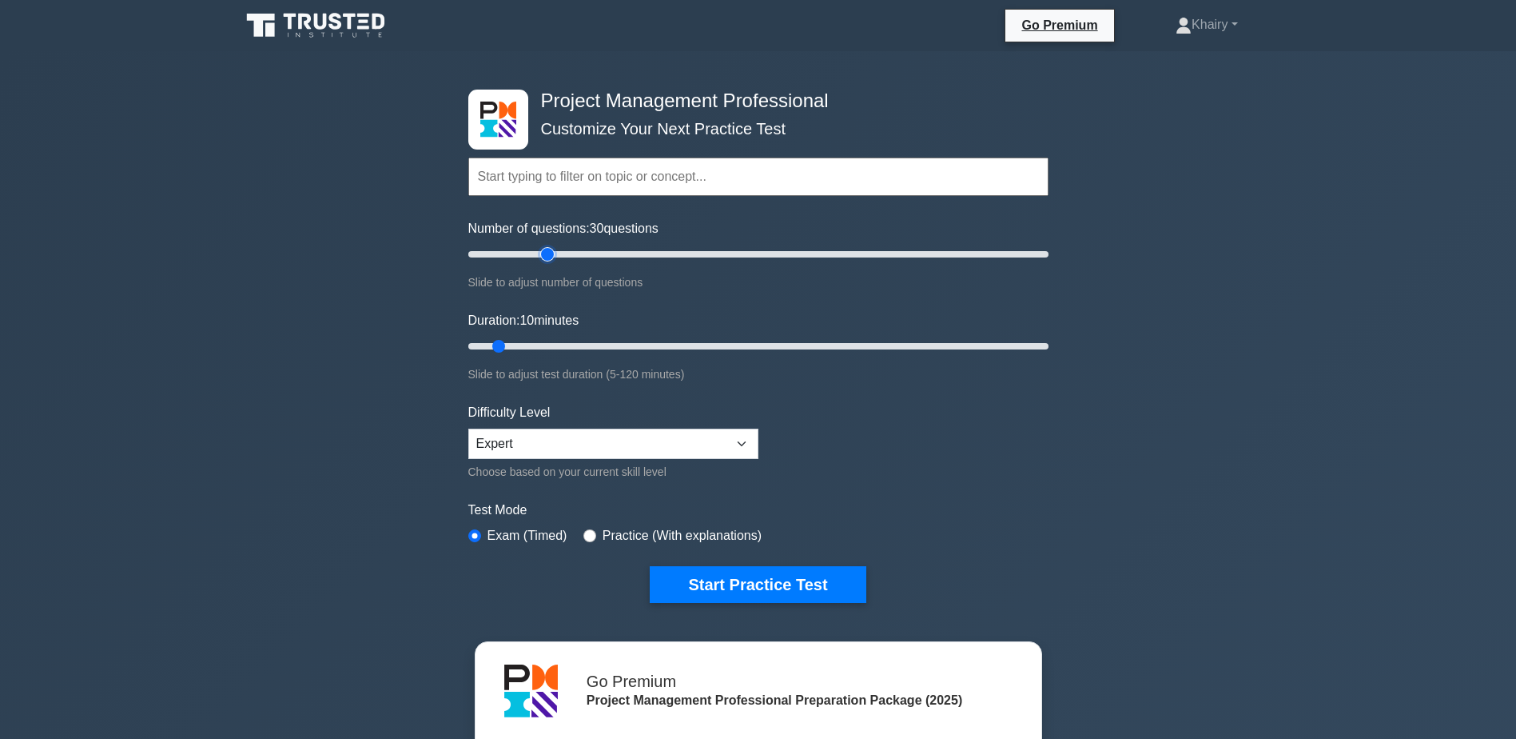
type input "30"
click at [549, 250] on input "Number of questions: 30 questions" at bounding box center [758, 254] width 580 height 19
type input "30"
click at [598, 340] on input "Duration: 30 minutes" at bounding box center [758, 346] width 580 height 19
click at [720, 584] on button "Start Practice Test" at bounding box center [758, 584] width 216 height 37
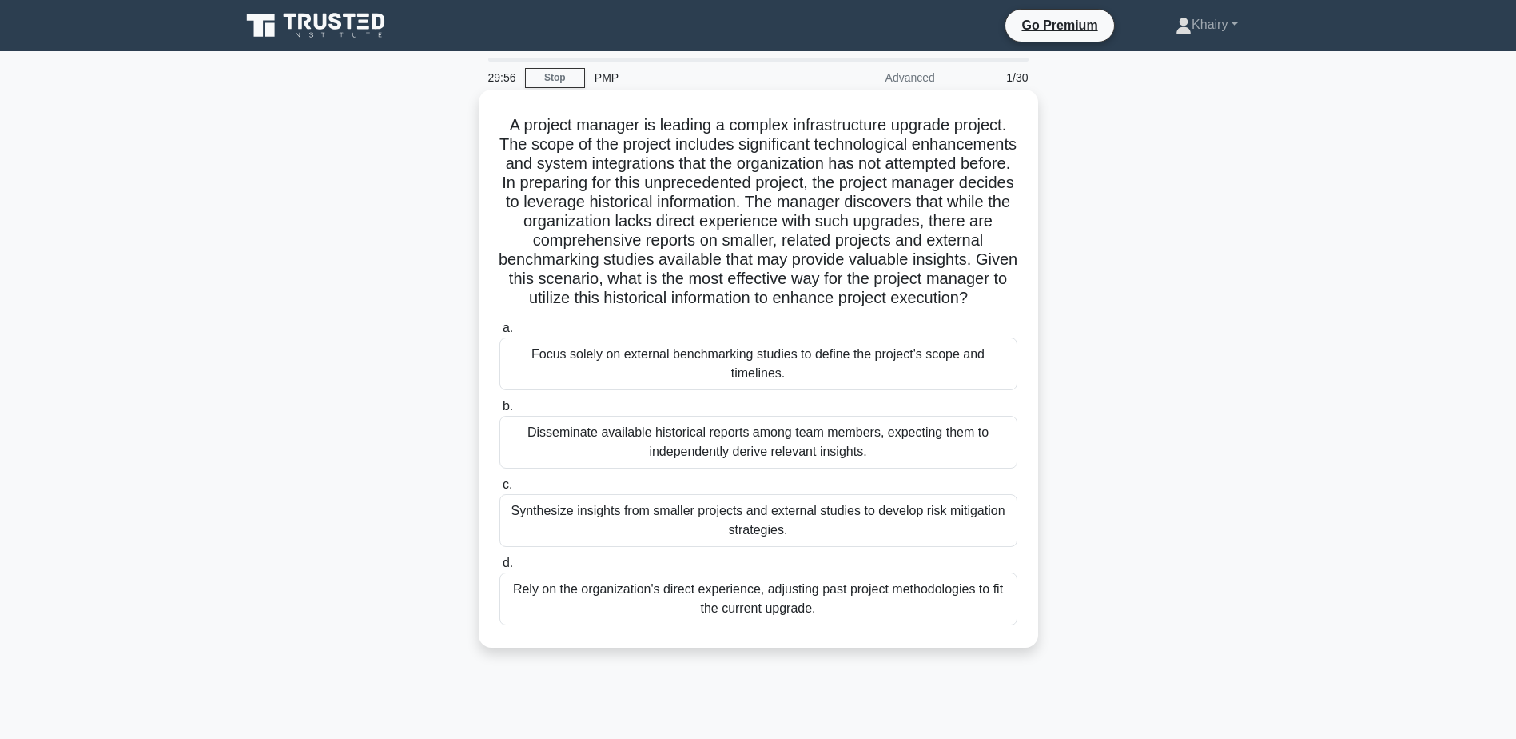
drag, startPoint x: 498, startPoint y: 119, endPoint x: 857, endPoint y: 318, distance: 410.4
click at [857, 309] on h5 "A project manager is leading a complex infrastructure upgrade project. The scop…" at bounding box center [758, 211] width 521 height 193
copy h5 "A project manager is leading a complex infrastructure upgrade project. The scop…"
click at [763, 623] on div "Rely on the organization's direct experience, adjusting past project methodolog…" at bounding box center [759, 598] width 518 height 53
click at [500, 568] on input "d. Rely on the organization's direct experience, adjusting past project methodo…" at bounding box center [500, 563] width 0 height 10
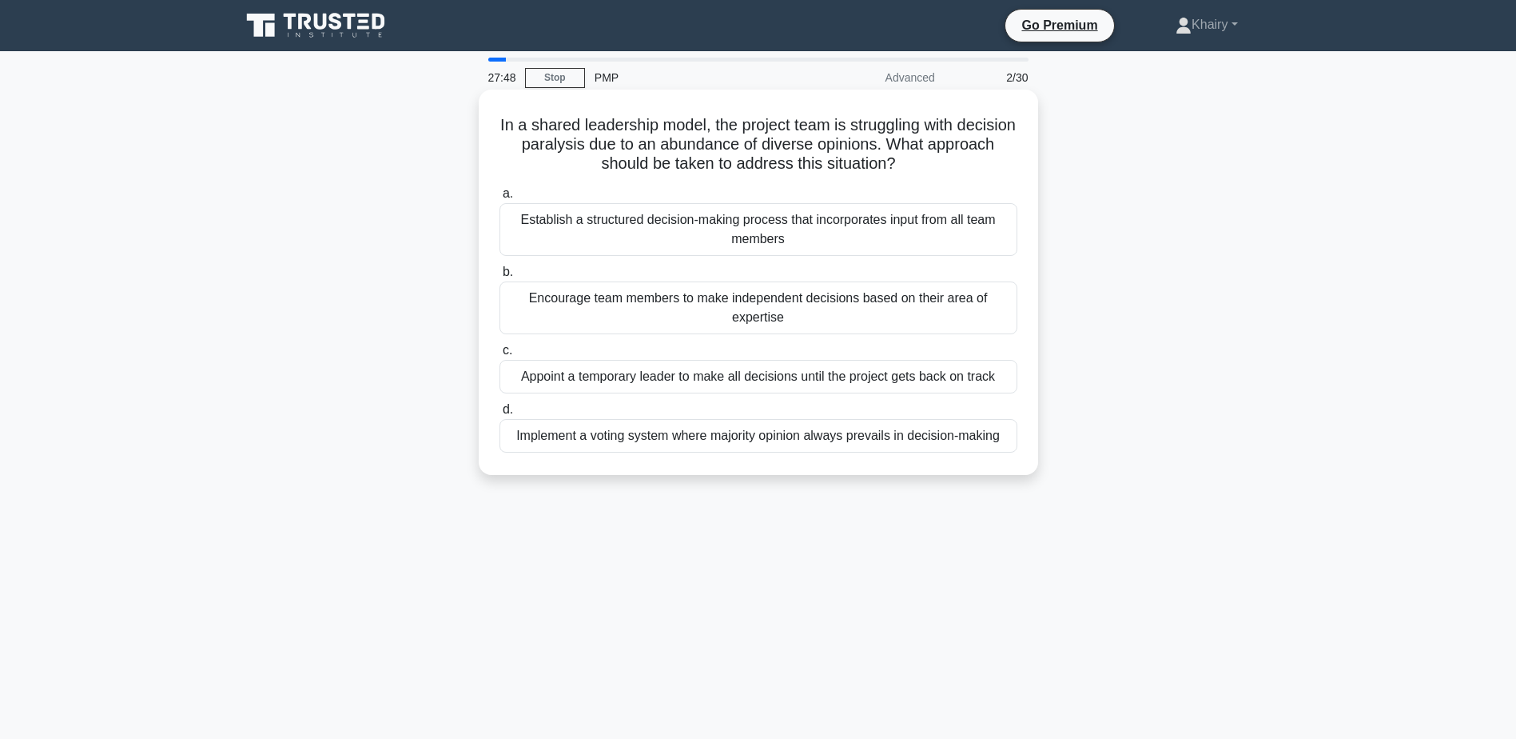
drag, startPoint x: 515, startPoint y: 118, endPoint x: 947, endPoint y: 161, distance: 434.7
click at [947, 161] on h5 "In a shared leadership model, the project team is struggling with decision para…" at bounding box center [758, 144] width 521 height 59
copy h5 "In a shared leadership model, the project team is struggling with decision para…"
click at [705, 305] on div "Encourage team members to make independent decisions based on their area of exp…" at bounding box center [759, 307] width 518 height 53
click at [500, 277] on input "b. Encourage team members to make independent decisions based on their area of …" at bounding box center [500, 272] width 0 height 10
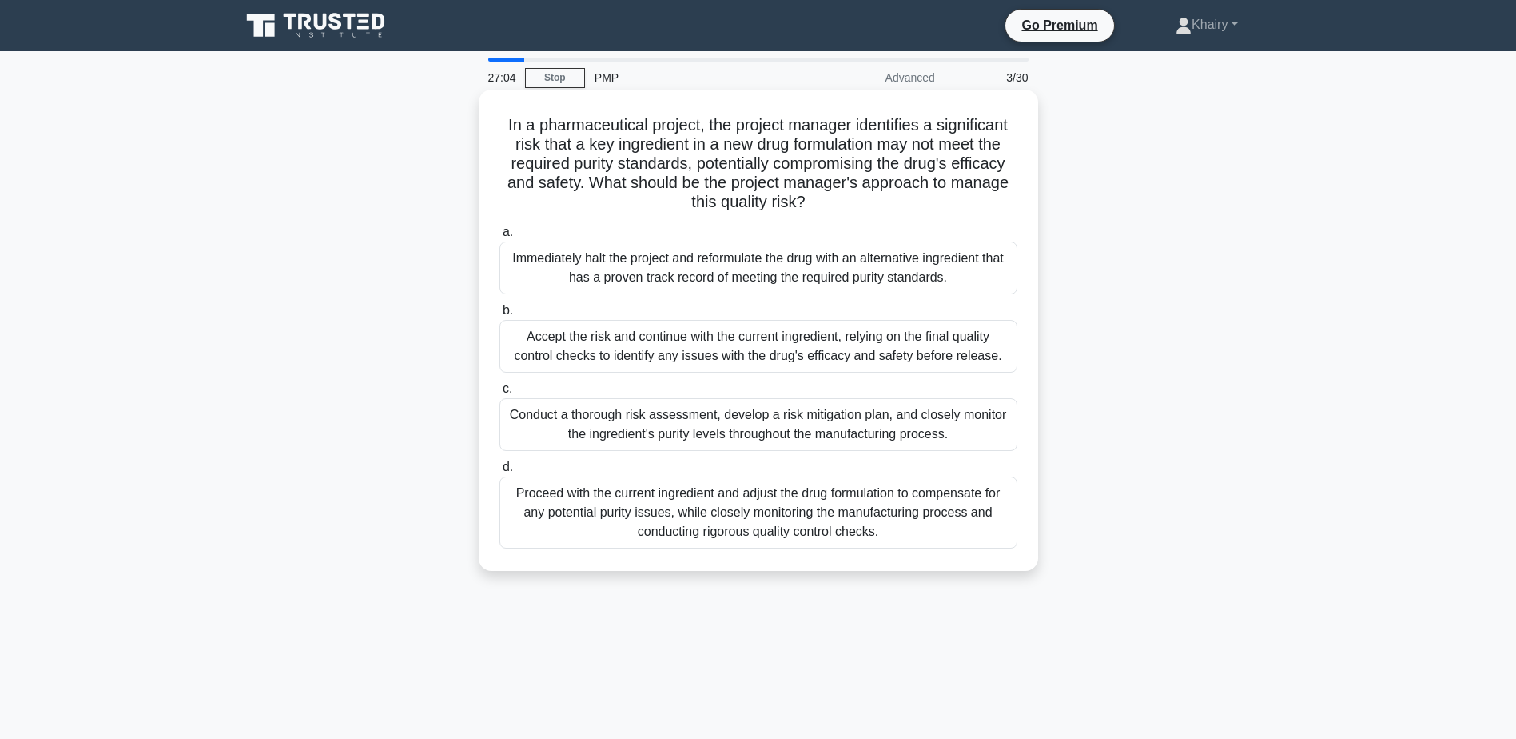
drag, startPoint x: 490, startPoint y: 120, endPoint x: 835, endPoint y: 199, distance: 354.3
click at [835, 199] on div "In a pharmaceutical project, the project manager identifies a significant risk …" at bounding box center [758, 330] width 547 height 468
copy h5 "In a pharmaceutical project, the project manager identifies a significant risk …"
click at [768, 280] on div "Immediately halt the project and reformulate the drug with an alternative ingre…" at bounding box center [759, 267] width 518 height 53
click at [500, 237] on input "a. Immediately halt the project and reformulate the drug with an alternative in…" at bounding box center [500, 232] width 0 height 10
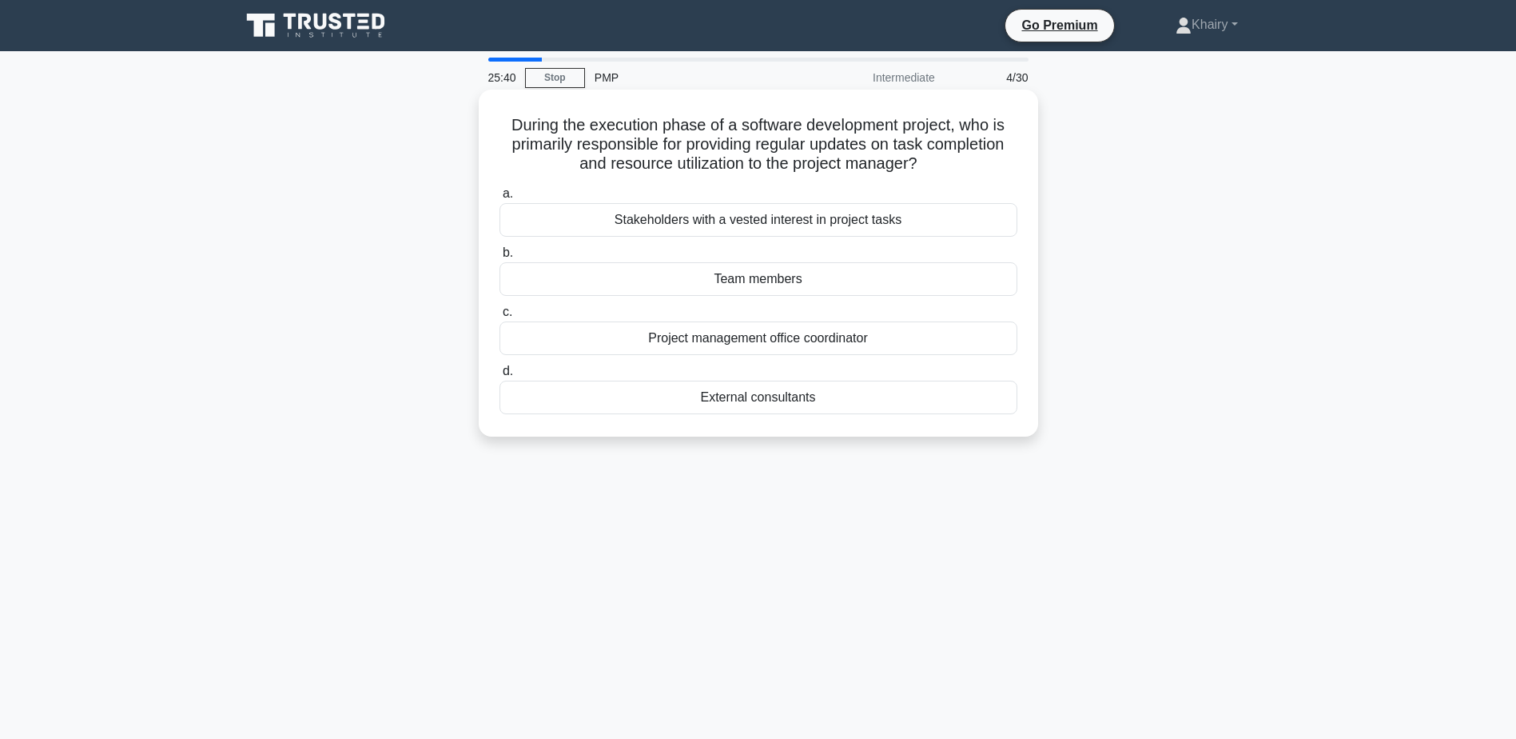
drag, startPoint x: 501, startPoint y: 114, endPoint x: 935, endPoint y: 168, distance: 437.3
click at [935, 168] on div "During the execution phase of a software development project, who is primarily …" at bounding box center [758, 263] width 547 height 334
copy h5 "During the execution phase of a software development project, who is primarily …"
click at [752, 279] on div "Team members" at bounding box center [759, 279] width 518 height 34
click at [500, 258] on input "b. Team members" at bounding box center [500, 253] width 0 height 10
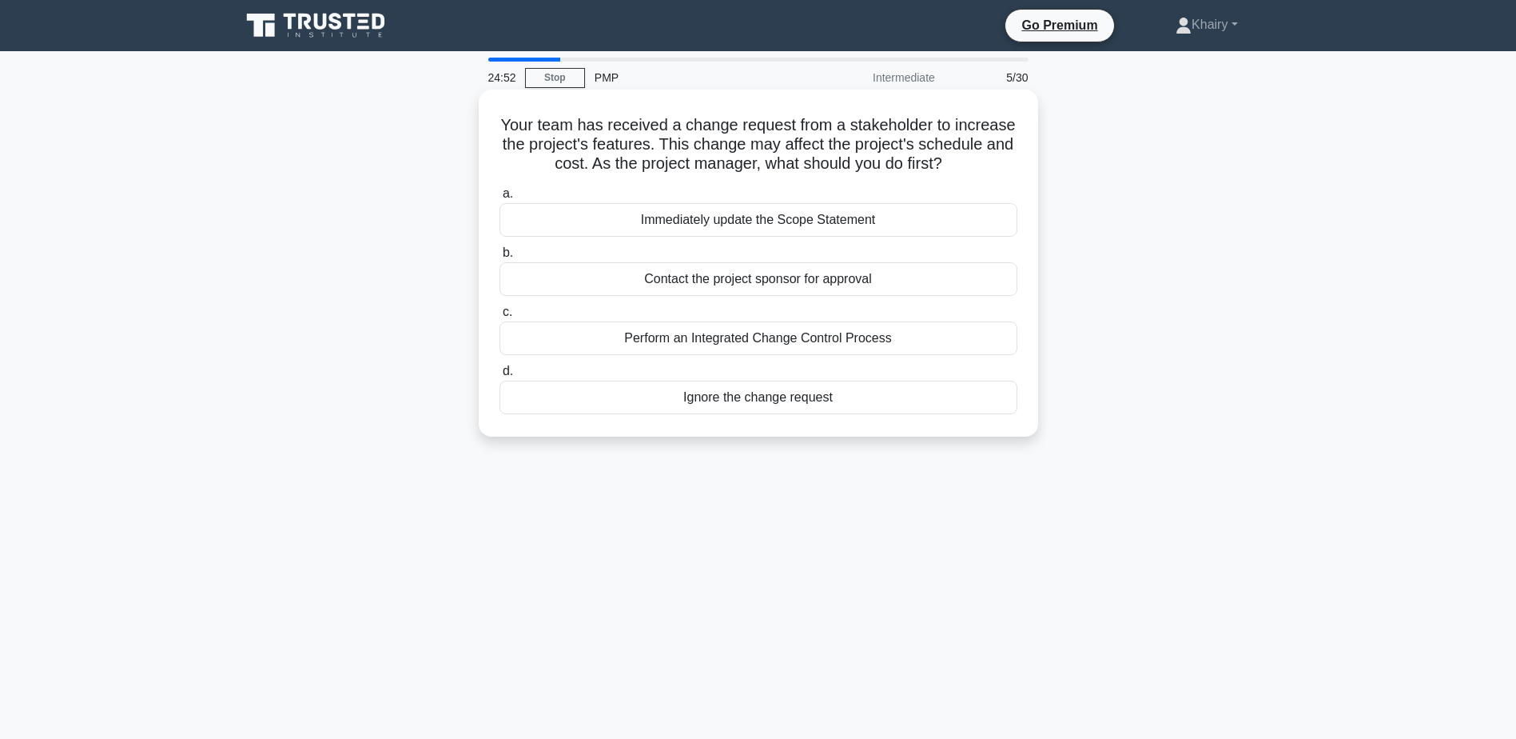
drag, startPoint x: 494, startPoint y: 114, endPoint x: 963, endPoint y: 163, distance: 471.7
click at [963, 163] on div "Your team has received a change request from a stakeholder to increase the proj…" at bounding box center [758, 263] width 547 height 334
copy h5 "Your team has received a change request from a stakeholder to increase the proj…"
click at [659, 341] on div "Perform an Integrated Change Control Process" at bounding box center [759, 338] width 518 height 34
click at [500, 317] on input "c. Perform an Integrated Change Control Process" at bounding box center [500, 312] width 0 height 10
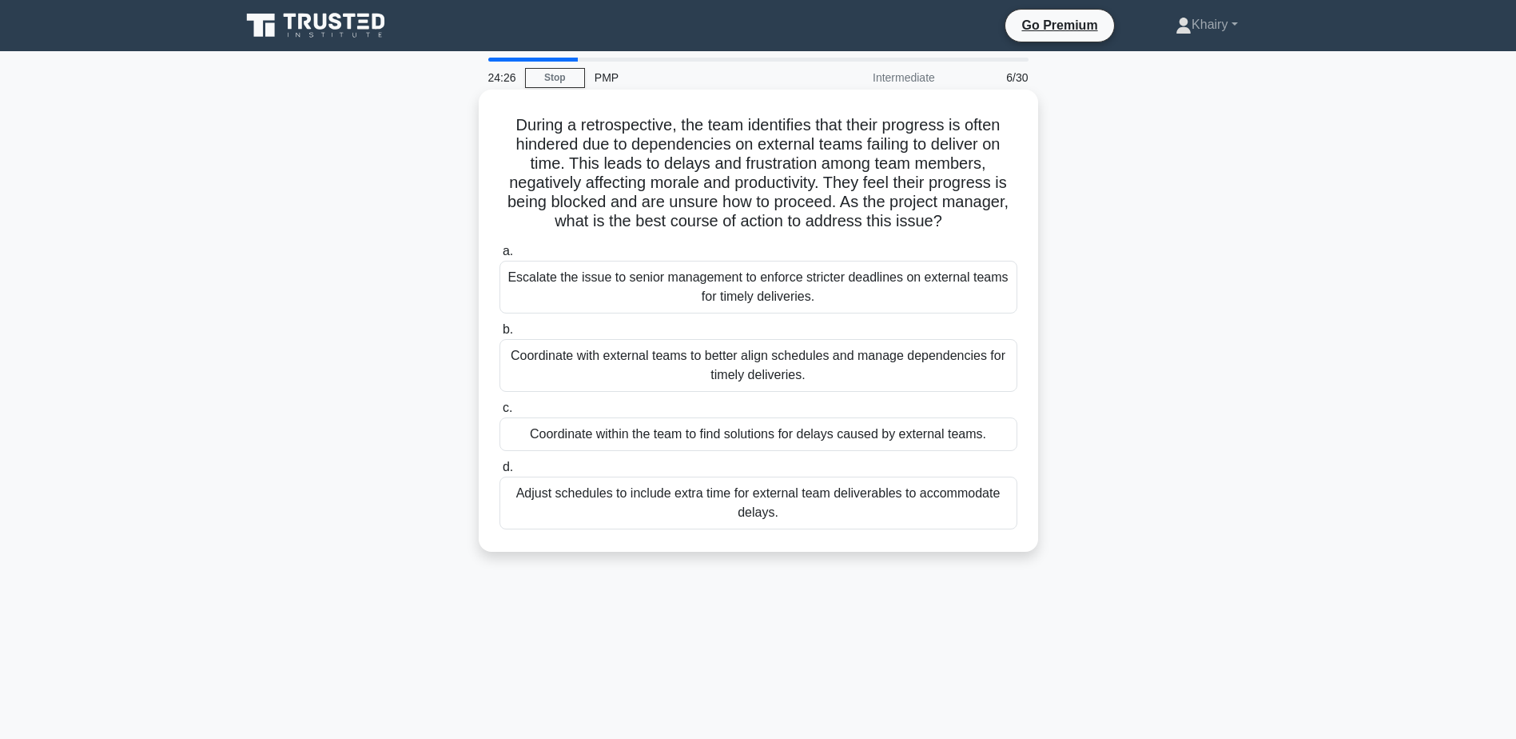
drag, startPoint x: 504, startPoint y: 114, endPoint x: 952, endPoint y: 229, distance: 462.4
click at [952, 229] on div "During a retrospective, the team identifies that their progress is often hinder…" at bounding box center [758, 320] width 547 height 449
copy h5 "During a retrospective, the team identifies that their progress is often hinder…"
click at [744, 358] on div "Coordinate with external teams to better align schedules and manage dependencie…" at bounding box center [759, 365] width 518 height 53
click at [500, 335] on input "b. Coordinate with external teams to better align schedules and manage dependen…" at bounding box center [500, 330] width 0 height 10
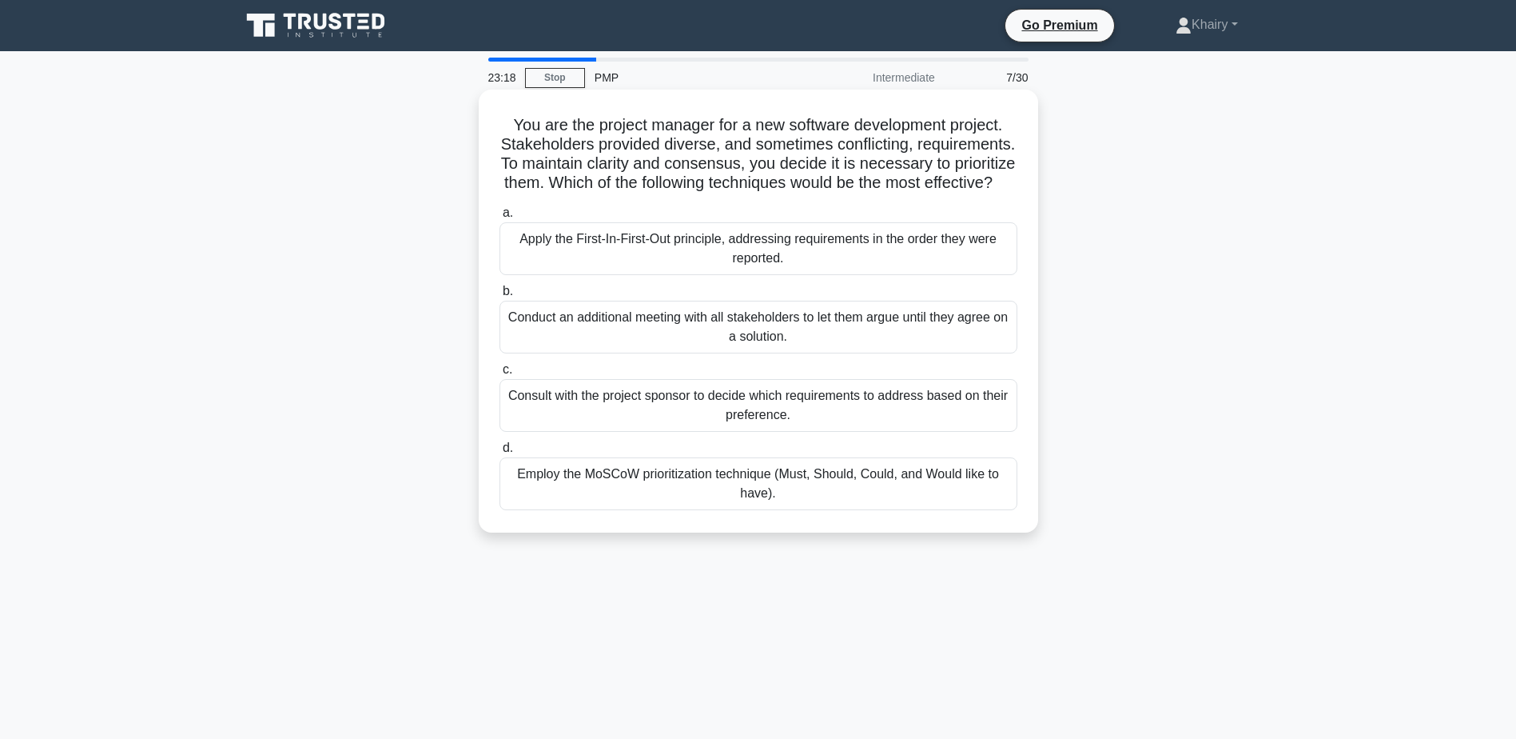
drag, startPoint x: 505, startPoint y: 122, endPoint x: 841, endPoint y: 205, distance: 345.7
click at [841, 193] on h5 "You are the project manager for a new software development project. Stakeholder…" at bounding box center [758, 154] width 521 height 78
copy h5 "You are the project manager for a new software development project. Stakeholder…"
click at [627, 501] on div "Employ the MoSCoW prioritization technique (Must, Should, Could, and Would like…" at bounding box center [759, 483] width 518 height 53
click at [500, 453] on input "d. Employ the MoSCoW prioritization technique (Must, Should, Could, and Would l…" at bounding box center [500, 448] width 0 height 10
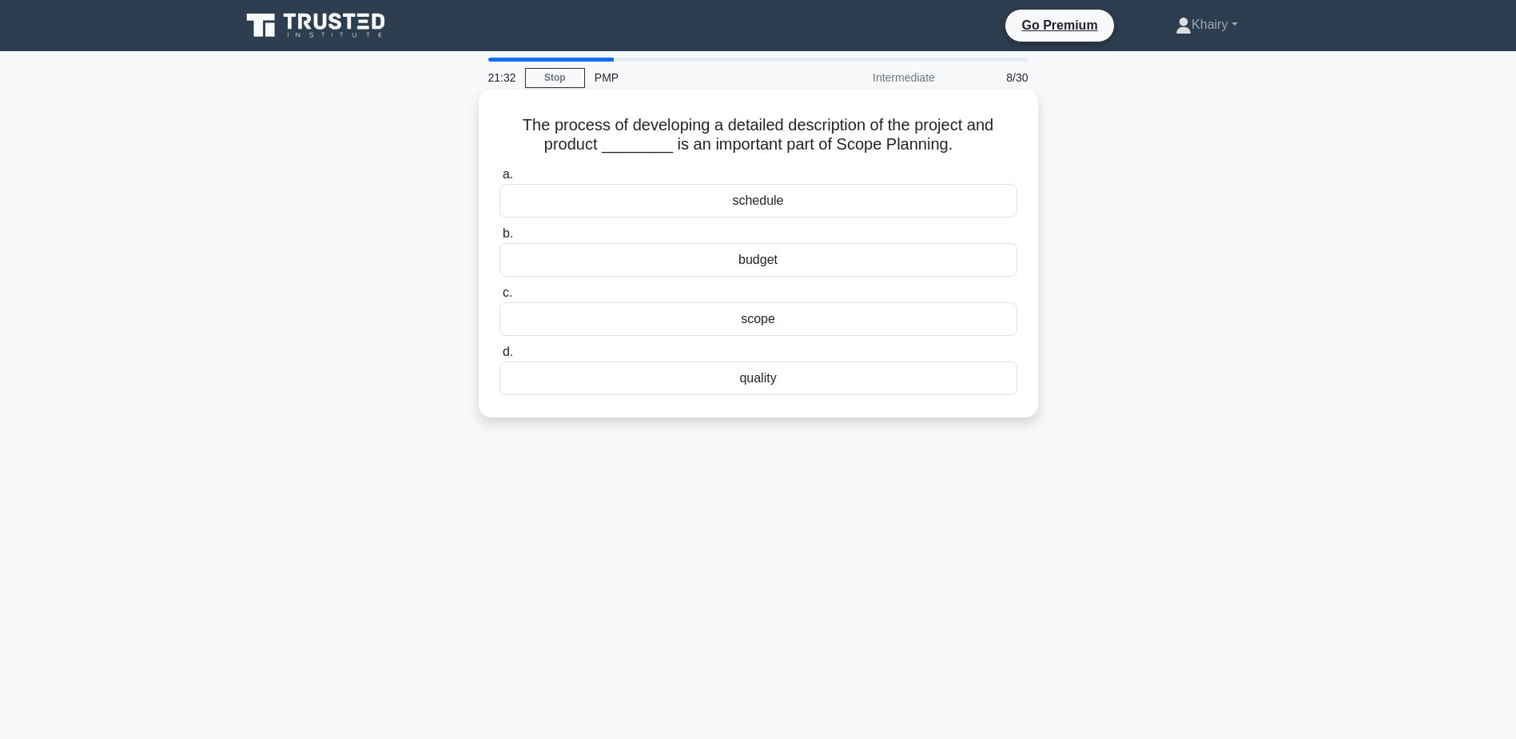
click at [755, 384] on div "quality" at bounding box center [759, 378] width 518 height 34
click at [500, 357] on input "d. quality" at bounding box center [500, 352] width 0 height 10
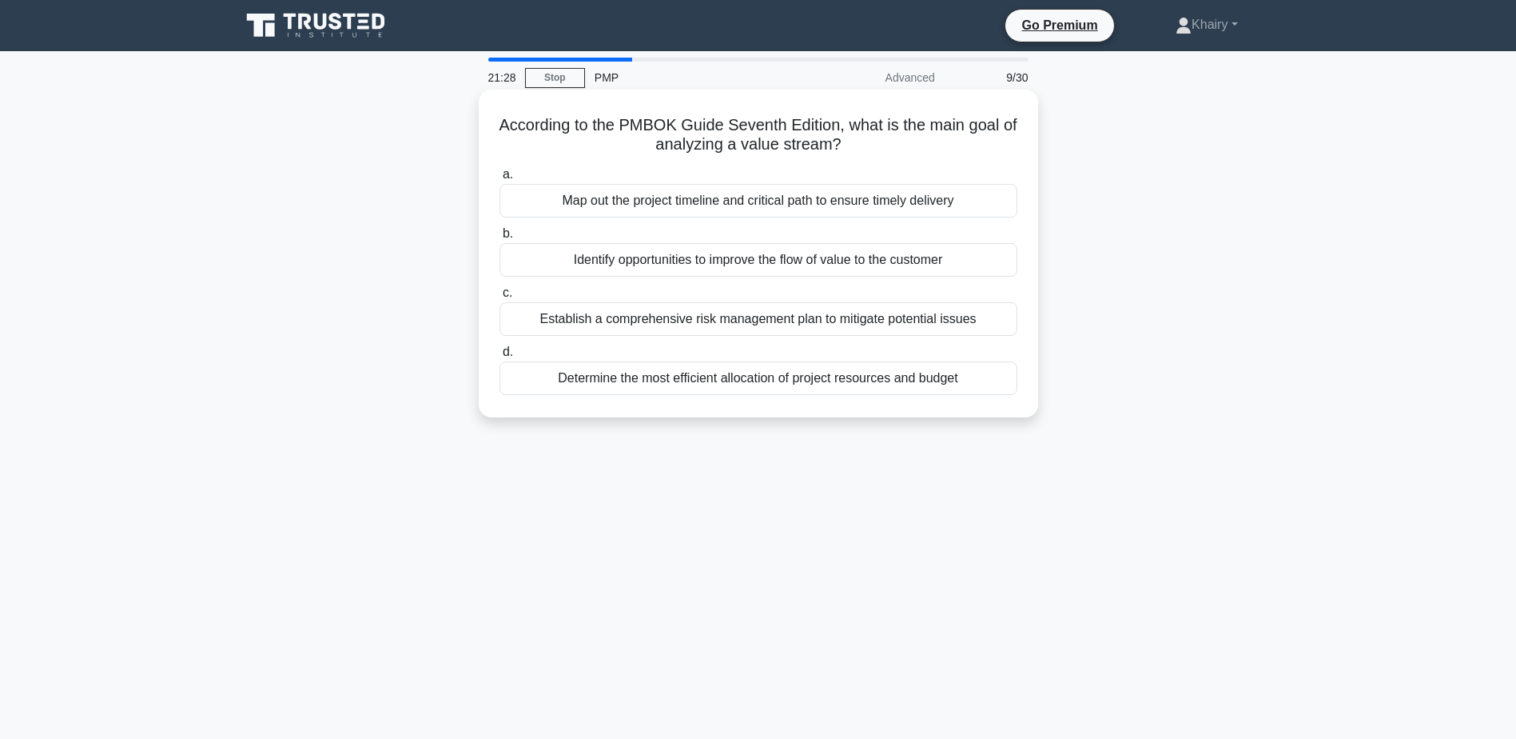
drag, startPoint x: 496, startPoint y: 121, endPoint x: 894, endPoint y: 152, distance: 399.2
click at [894, 152] on div "According to the PMBOK Guide Seventh Edition, what is the main goal of analyzin…" at bounding box center [758, 253] width 547 height 315
copy h5 "According to the PMBOK Guide Seventh Edition, what is the main goal of analyzin…"
click at [615, 269] on div "Identify opportunities to improve the flow of value to the customer" at bounding box center [759, 260] width 518 height 34
click at [500, 239] on input "b. Identify opportunities to improve the flow of value to the customer" at bounding box center [500, 234] width 0 height 10
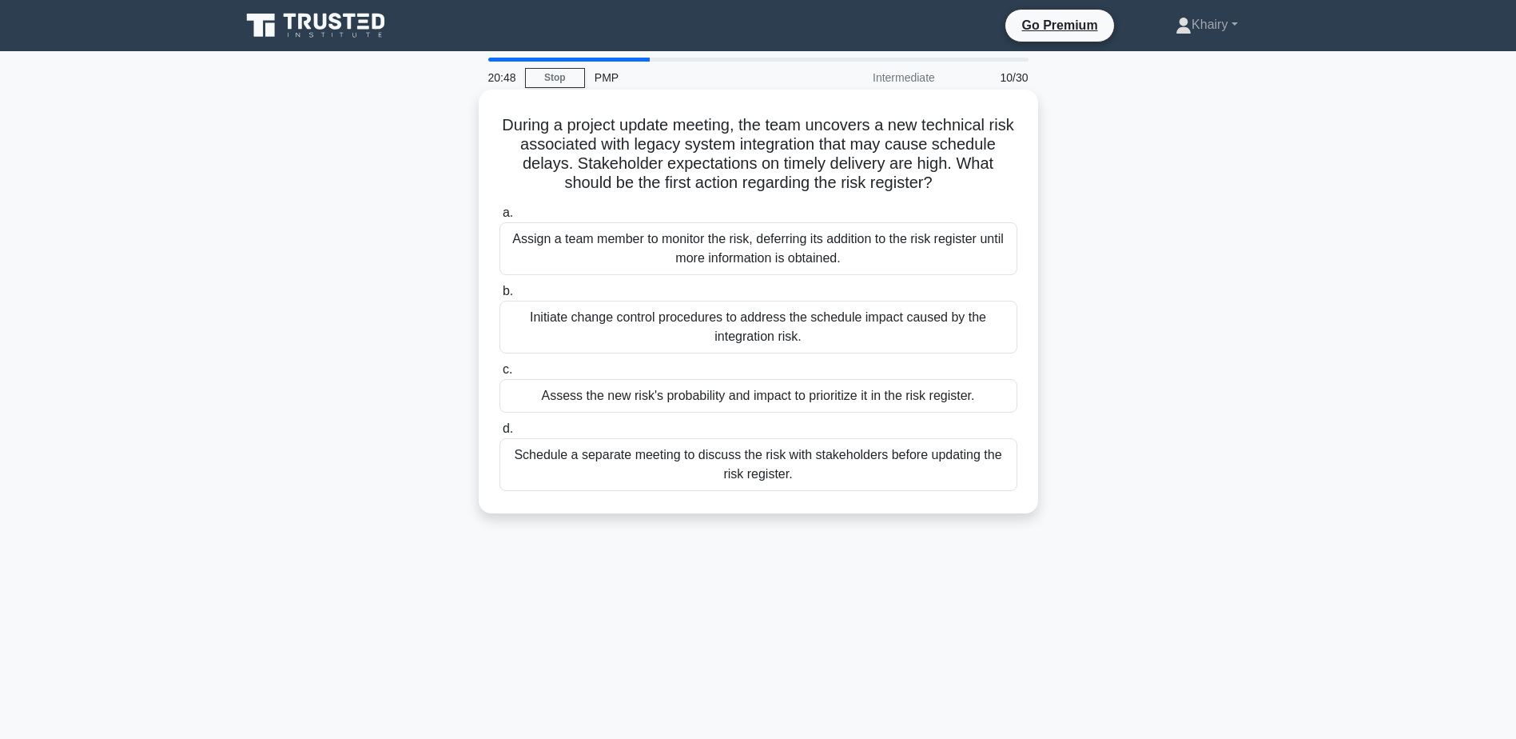
drag, startPoint x: 506, startPoint y: 116, endPoint x: 947, endPoint y: 182, distance: 446.2
click at [947, 182] on h5 "During a project update meeting, the team uncovers a new technical risk associa…" at bounding box center [758, 154] width 521 height 78
copy h5 "During a project update meeting, the team uncovers a new technical risk associa…"
click at [771, 398] on div "Assess the new risk's probability and impact to prioritize it in the risk regis…" at bounding box center [759, 396] width 518 height 34
click at [500, 375] on input "c. Assess the new risk's probability and impact to prioritize it in the risk re…" at bounding box center [500, 369] width 0 height 10
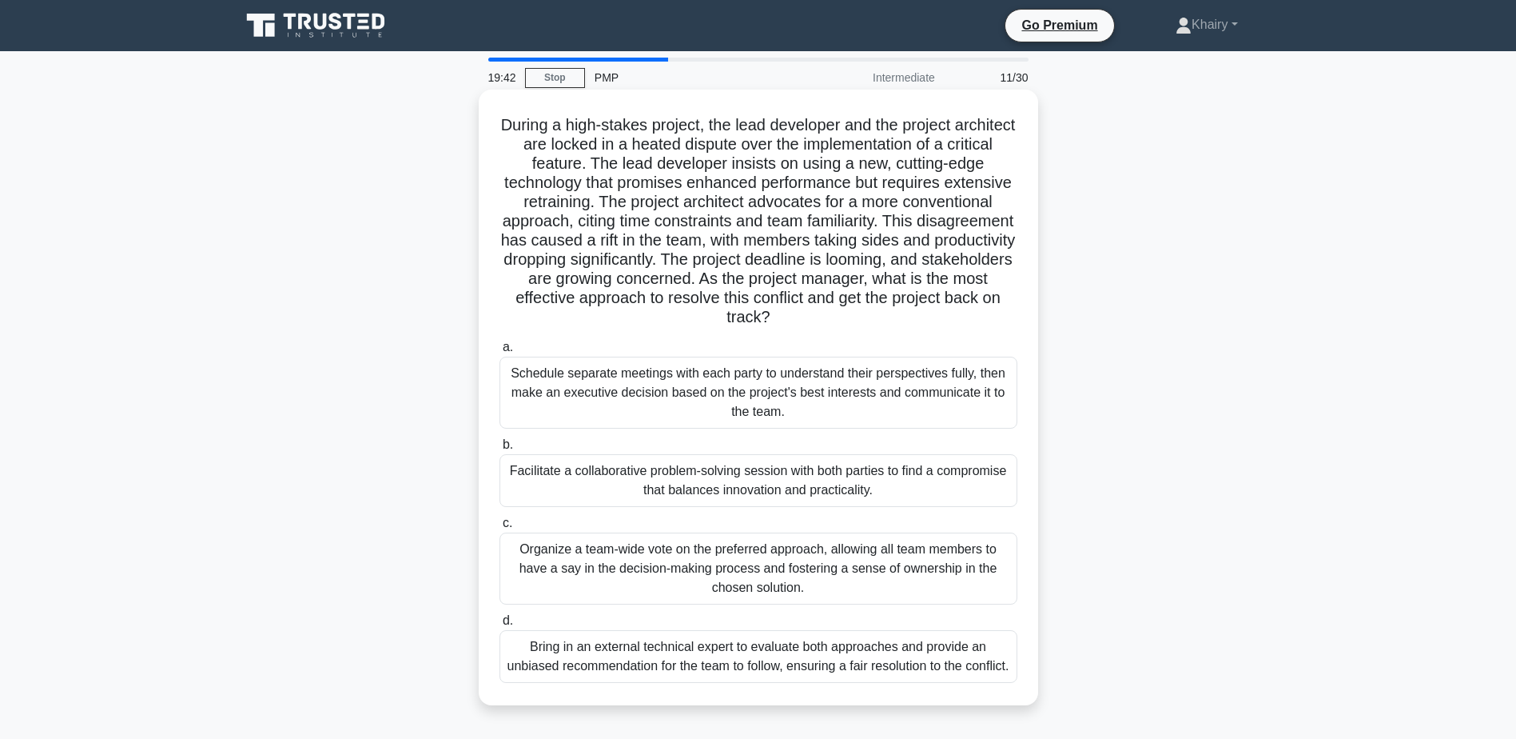
drag, startPoint x: 516, startPoint y: 120, endPoint x: 883, endPoint y: 317, distance: 416.3
click at [883, 317] on h5 "During a high-stakes project, the lead developer and the project architect are …" at bounding box center [758, 221] width 521 height 213
copy h5 "During a high-stakes project, the lead developer and the project architect are …"
click at [661, 484] on div "Facilitate a collaborative problem-solving session with both parties to find a …" at bounding box center [759, 480] width 518 height 53
click at [500, 450] on input "b. Facilitate a collaborative problem-solving session with both parties to find…" at bounding box center [500, 445] width 0 height 10
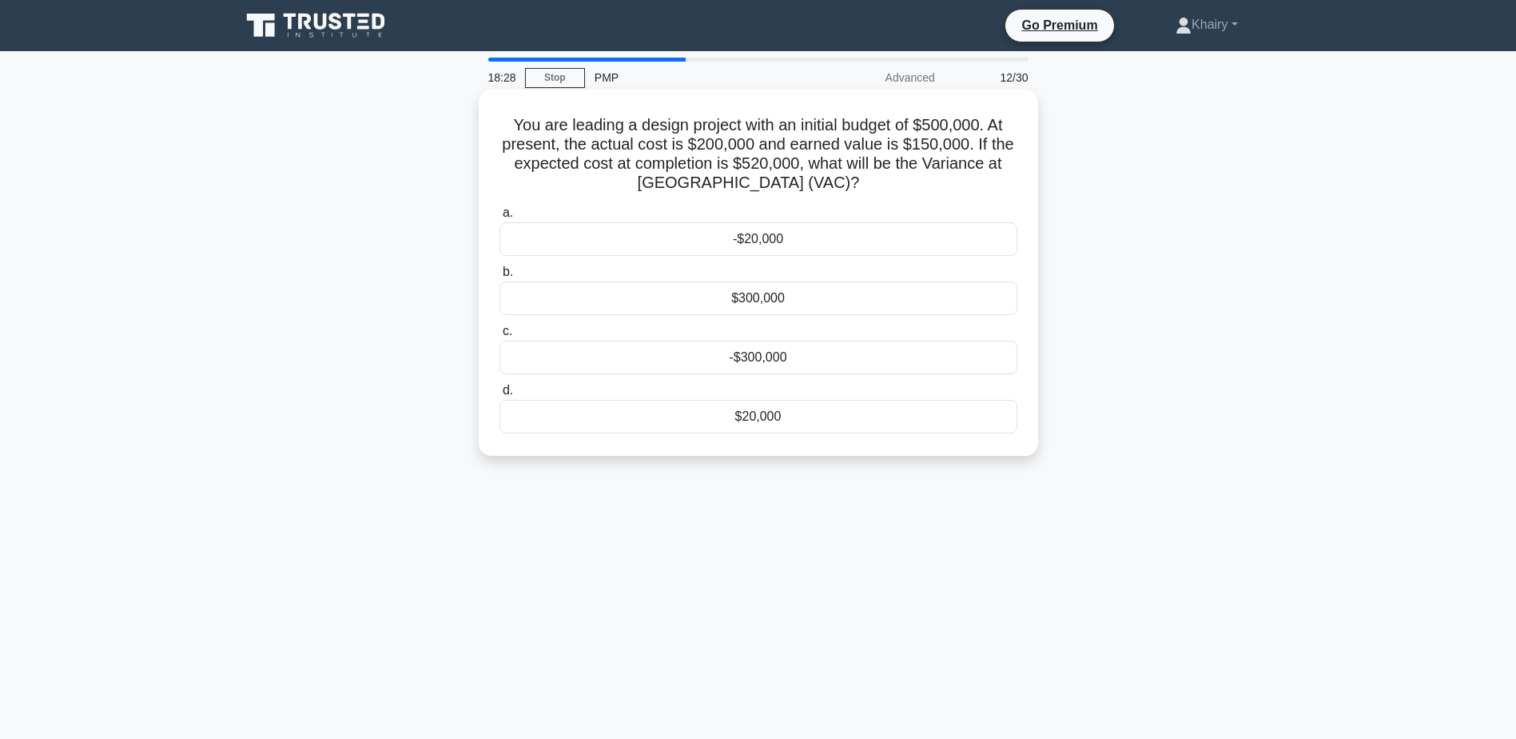
click at [771, 236] on div "-$20,000" at bounding box center [759, 239] width 518 height 34
click at [500, 218] on input "a. -$20,000" at bounding box center [500, 213] width 0 height 10
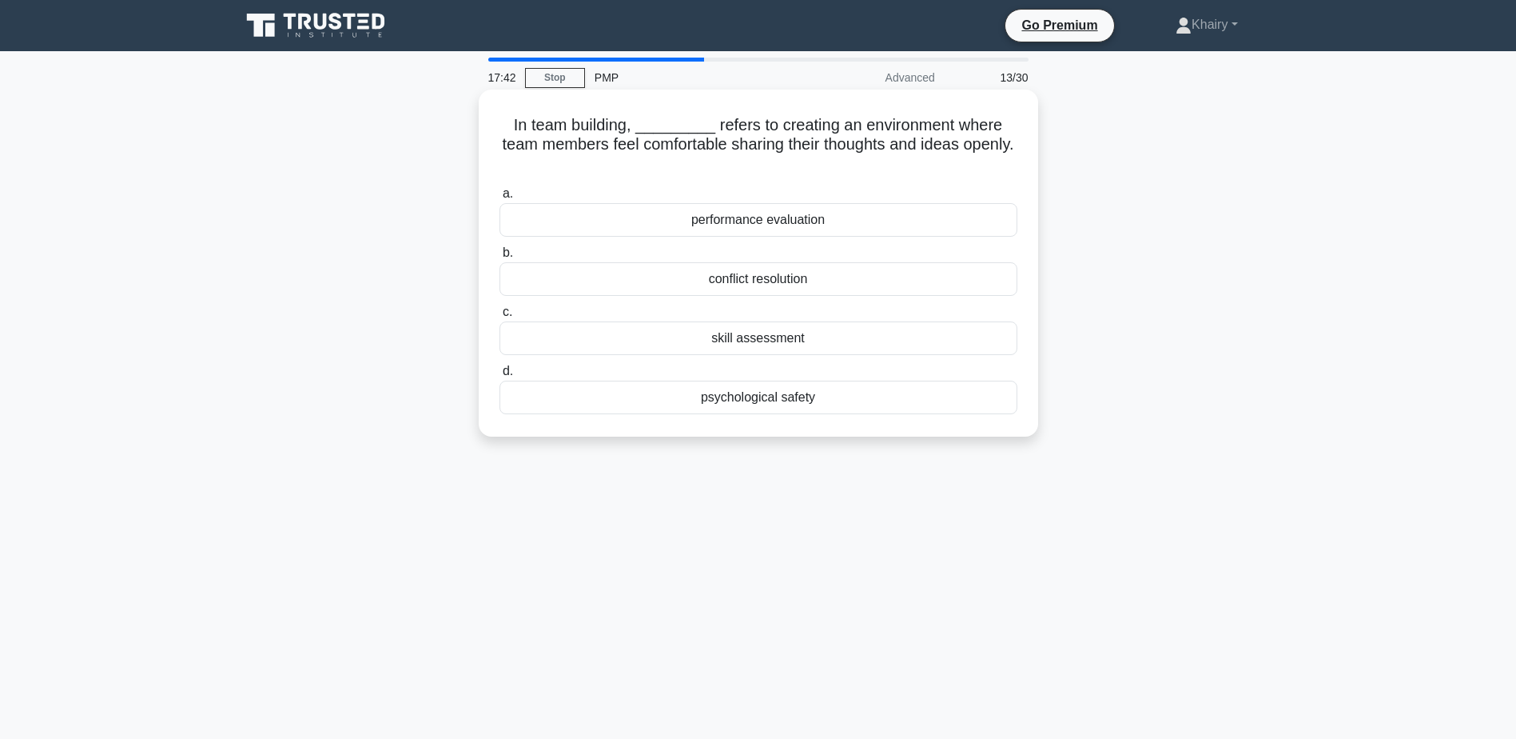
click at [723, 222] on div "performance evaluation" at bounding box center [759, 220] width 518 height 34
click at [500, 199] on input "a. performance evaluation" at bounding box center [500, 194] width 0 height 10
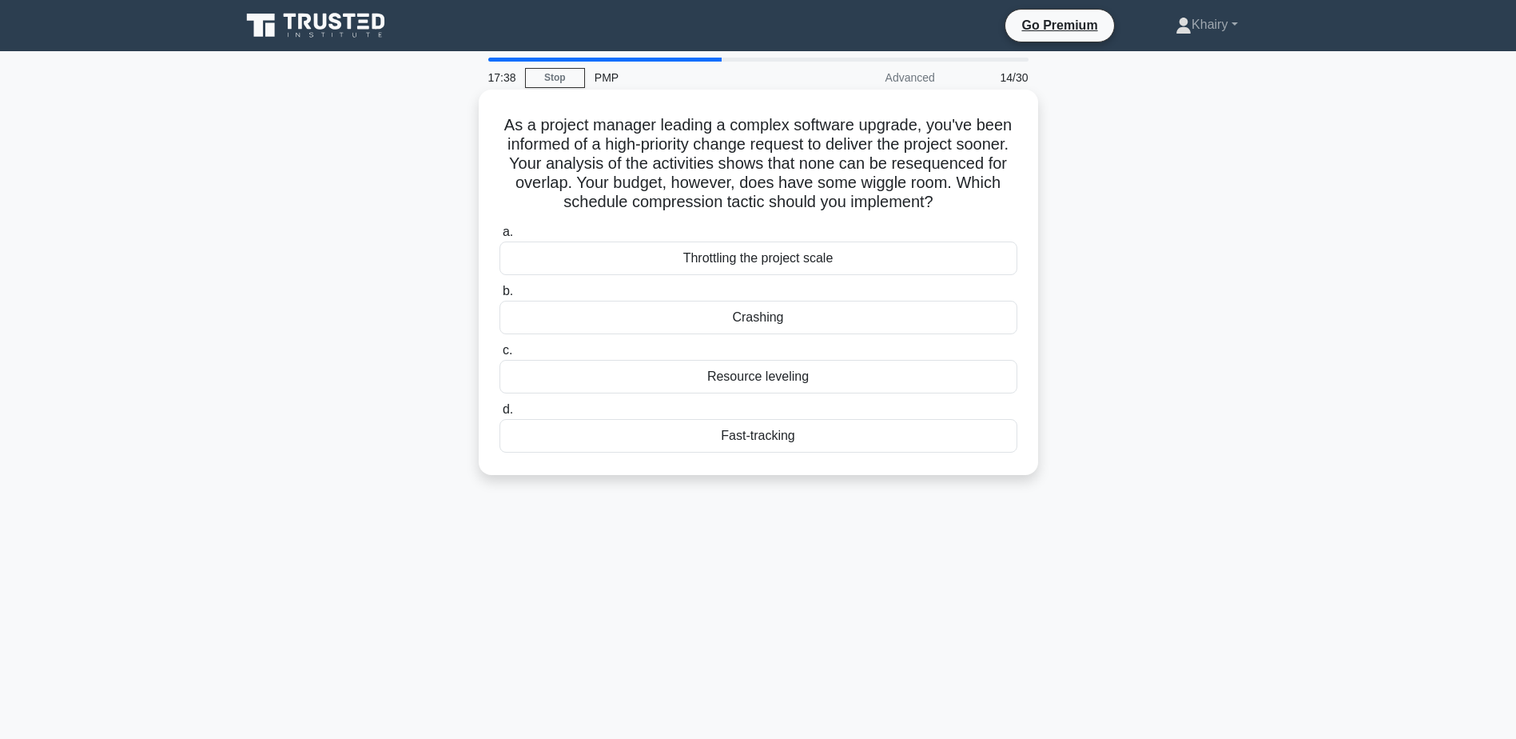
drag, startPoint x: 498, startPoint y: 116, endPoint x: 998, endPoint y: 210, distance: 508.4
click at [998, 210] on h5 "As a project manager leading a complex software upgrade, you've been informed o…" at bounding box center [758, 164] width 521 height 98
click at [765, 319] on div "Crashing" at bounding box center [759, 318] width 518 height 34
click at [500, 297] on input "b. Crashing" at bounding box center [500, 291] width 0 height 10
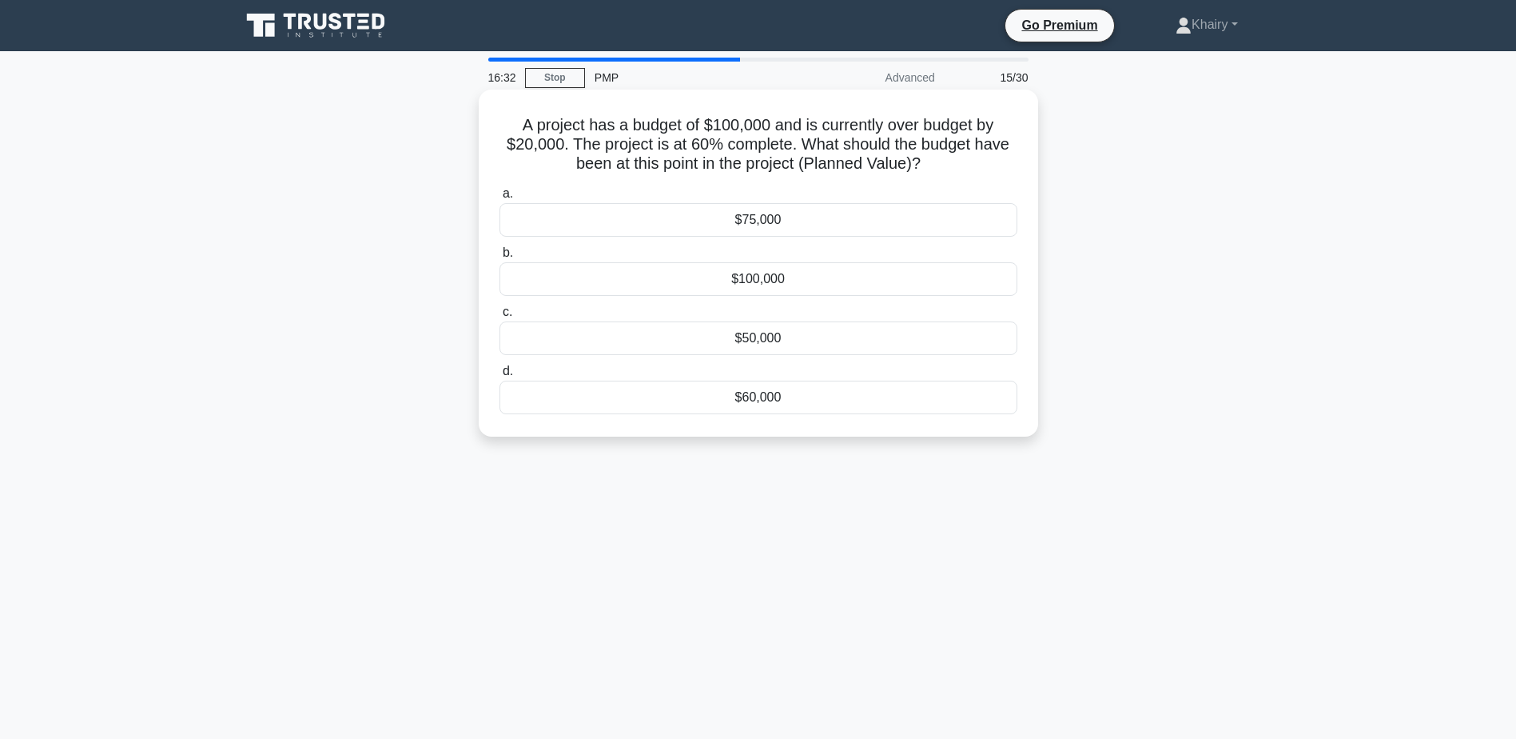
click at [751, 400] on div "$60,000" at bounding box center [759, 397] width 518 height 34
click at [500, 376] on input "d. $60,000" at bounding box center [500, 371] width 0 height 10
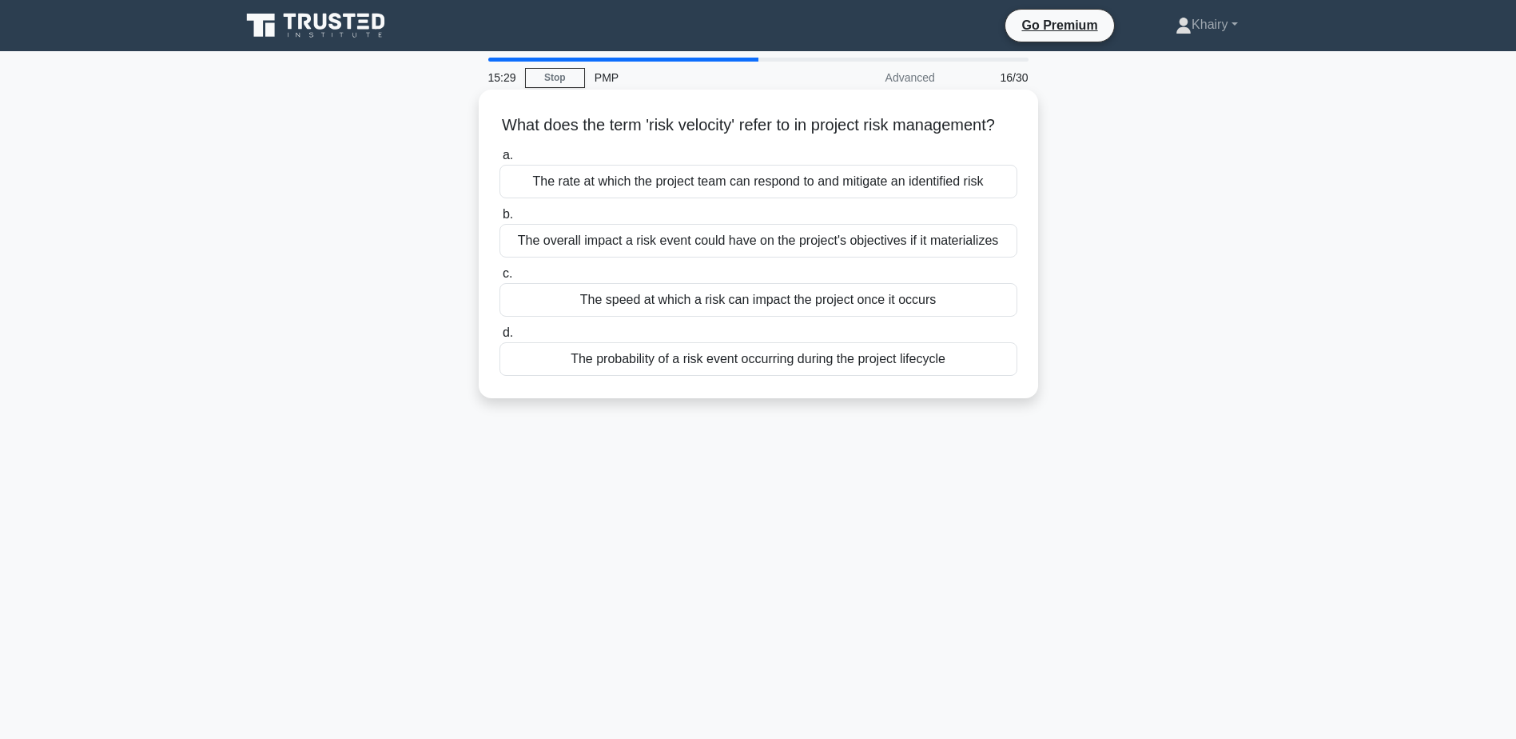
click at [663, 198] on div "The rate at which the project team can respond to and mitigate an identified ri…" at bounding box center [759, 182] width 518 height 34
click at [500, 161] on input "a. The rate at which the project team can respond to and mitigate an identified…" at bounding box center [500, 155] width 0 height 10
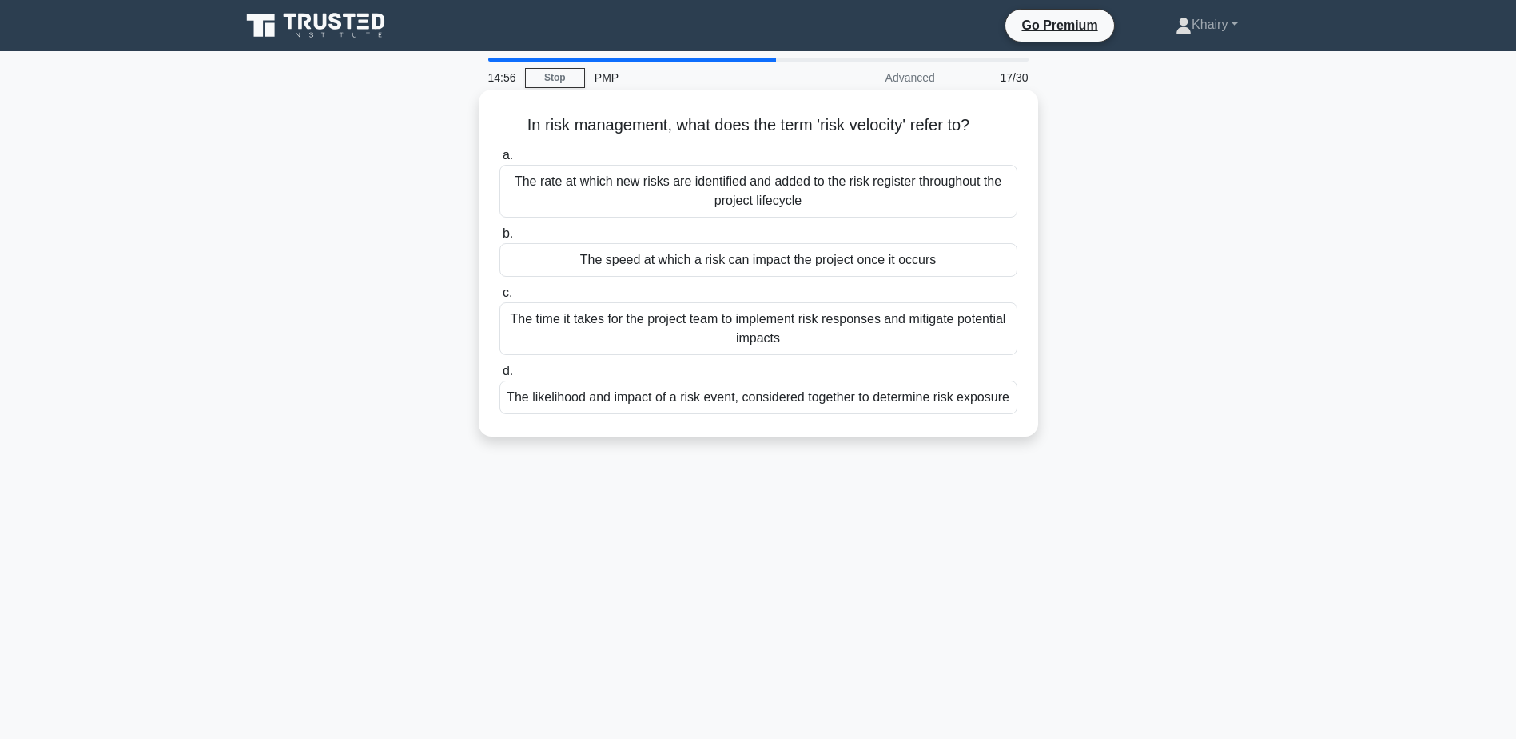
click at [752, 331] on div "The time it takes for the project team to implement risk responses and mitigate…" at bounding box center [759, 328] width 518 height 53
click at [500, 298] on input "c. The time it takes for the project team to implement risk responses and mitig…" at bounding box center [500, 293] width 0 height 10
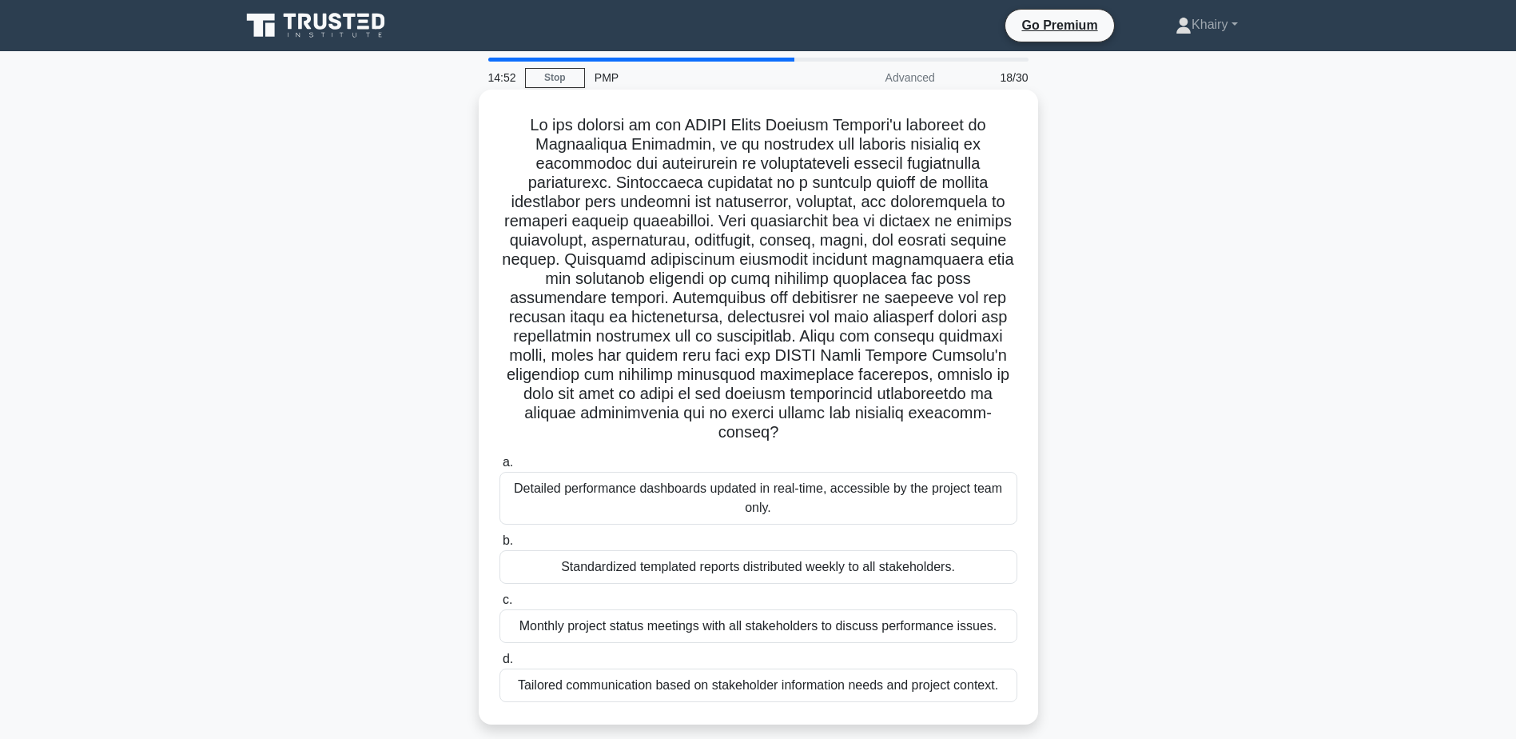
drag, startPoint x: 502, startPoint y: 118, endPoint x: 944, endPoint y: 435, distance: 543.7
click at [944, 435] on h5 ".spinner_0XTQ{transform-origin:center;animation:spinner_y6GP .75s linear infini…" at bounding box center [758, 279] width 521 height 328
click at [642, 468] on label "a. Detailed performance dashboards updated in real-time, accessible by the proj…" at bounding box center [759, 488] width 518 height 72
click at [500, 468] on input "a. Detailed performance dashboards updated in real-time, accessible by the proj…" at bounding box center [500, 462] width 0 height 10
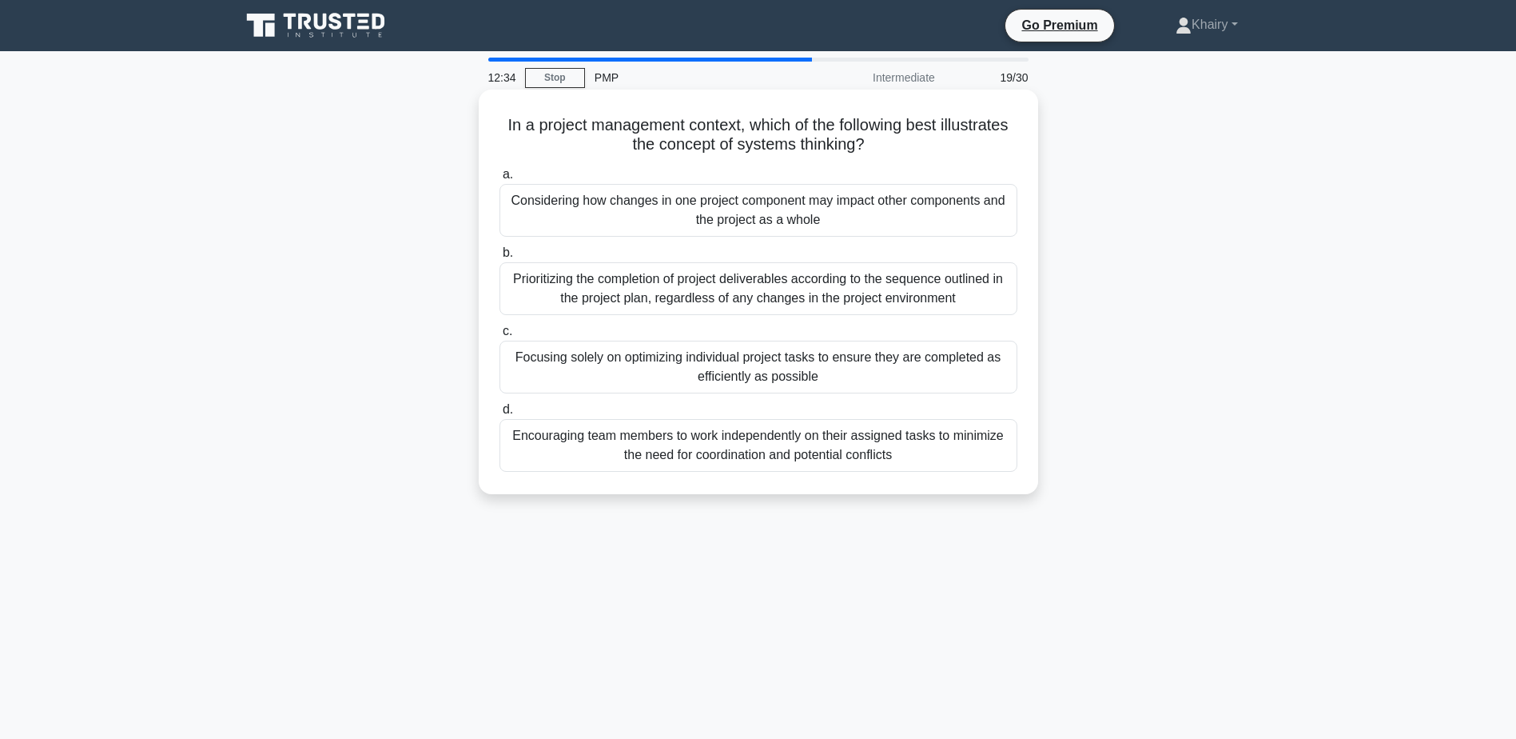
click at [698, 464] on div "Encouraging team members to work independently on their assigned tasks to minim…" at bounding box center [759, 445] width 518 height 53
click at [500, 415] on input "d. Encouraging team members to work independently on their assigned tasks to mi…" at bounding box center [500, 409] width 0 height 10
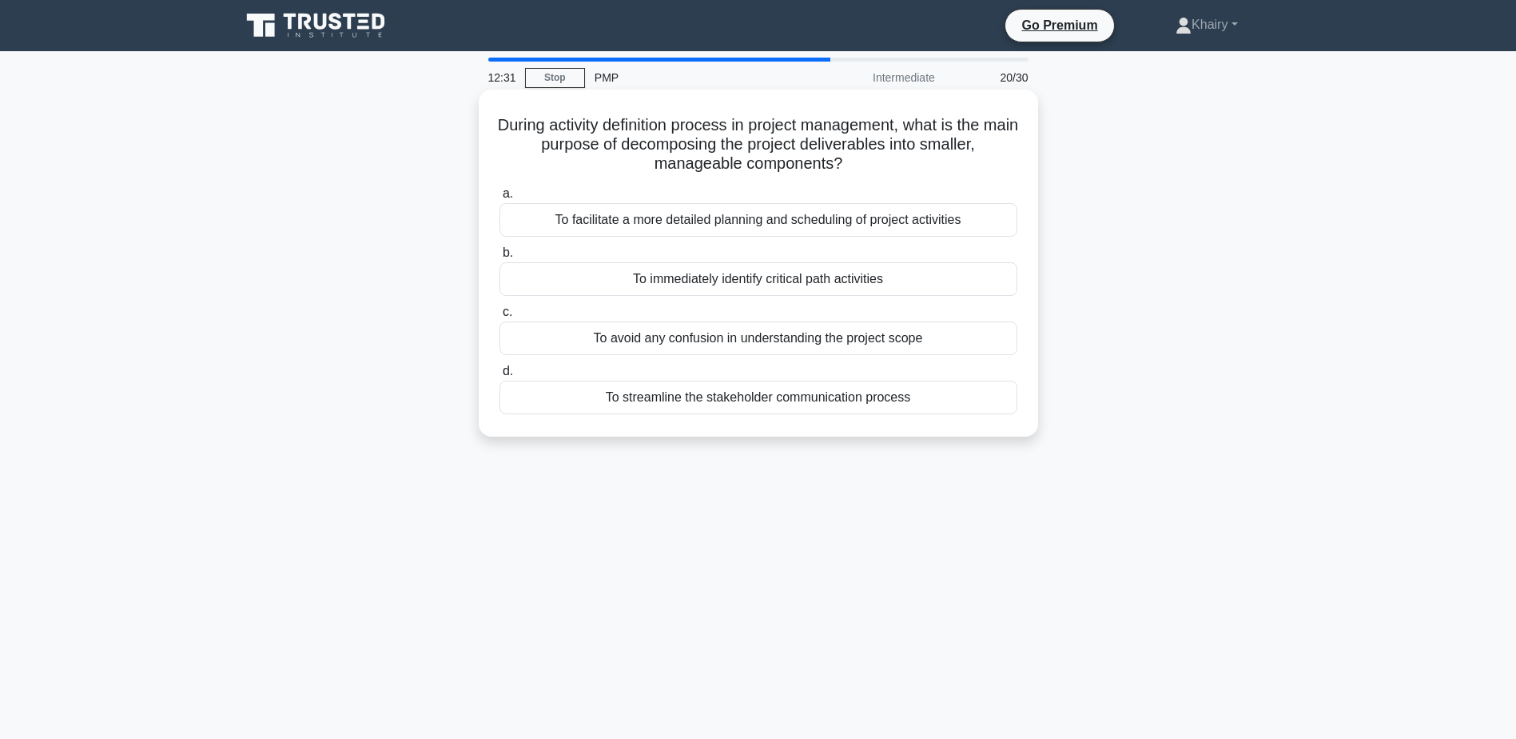
drag, startPoint x: 501, startPoint y: 129, endPoint x: 890, endPoint y: 161, distance: 390.7
click at [890, 161] on h5 "During activity definition process in project management, what is the main purp…" at bounding box center [758, 144] width 521 height 59
click at [948, 221] on div "To facilitate a more detailed planning and scheduling of project activities" at bounding box center [759, 220] width 518 height 34
click at [500, 199] on input "a. To facilitate a more detailed planning and scheduling of project activities" at bounding box center [500, 194] width 0 height 10
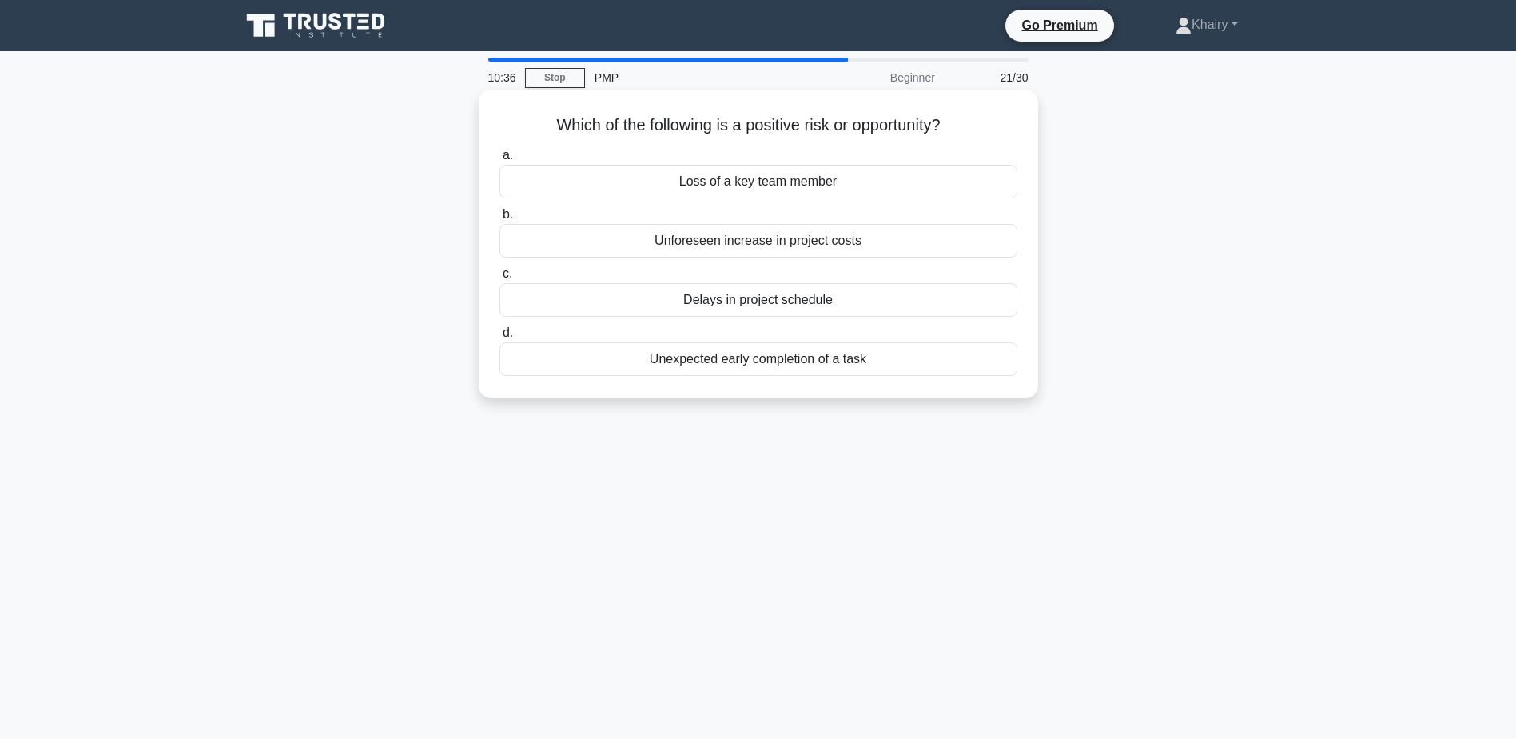
click at [748, 360] on div "Unexpected early completion of a task" at bounding box center [759, 359] width 518 height 34
click at [500, 338] on input "d. Unexpected early completion of a task" at bounding box center [500, 333] width 0 height 10
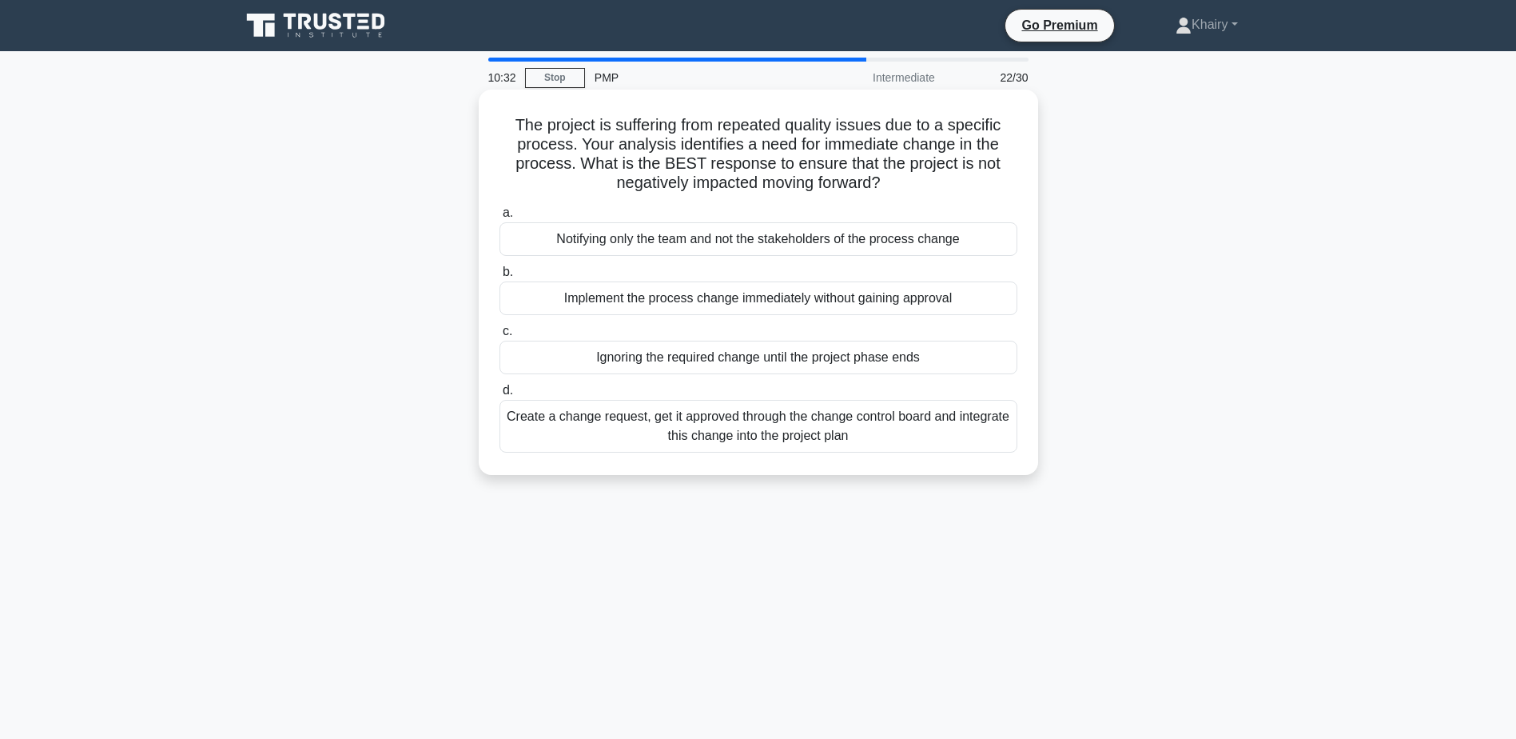
drag, startPoint x: 510, startPoint y: 125, endPoint x: 908, endPoint y: 185, distance: 402.6
click at [908, 185] on h5 "The project is suffering from repeated quality issues due to a specific process…" at bounding box center [758, 154] width 521 height 78
click at [661, 432] on div "Create a change request, get it approved through the change control board and i…" at bounding box center [759, 426] width 518 height 53
click at [500, 396] on input "d. Create a change request, get it approved through the change control board an…" at bounding box center [500, 390] width 0 height 10
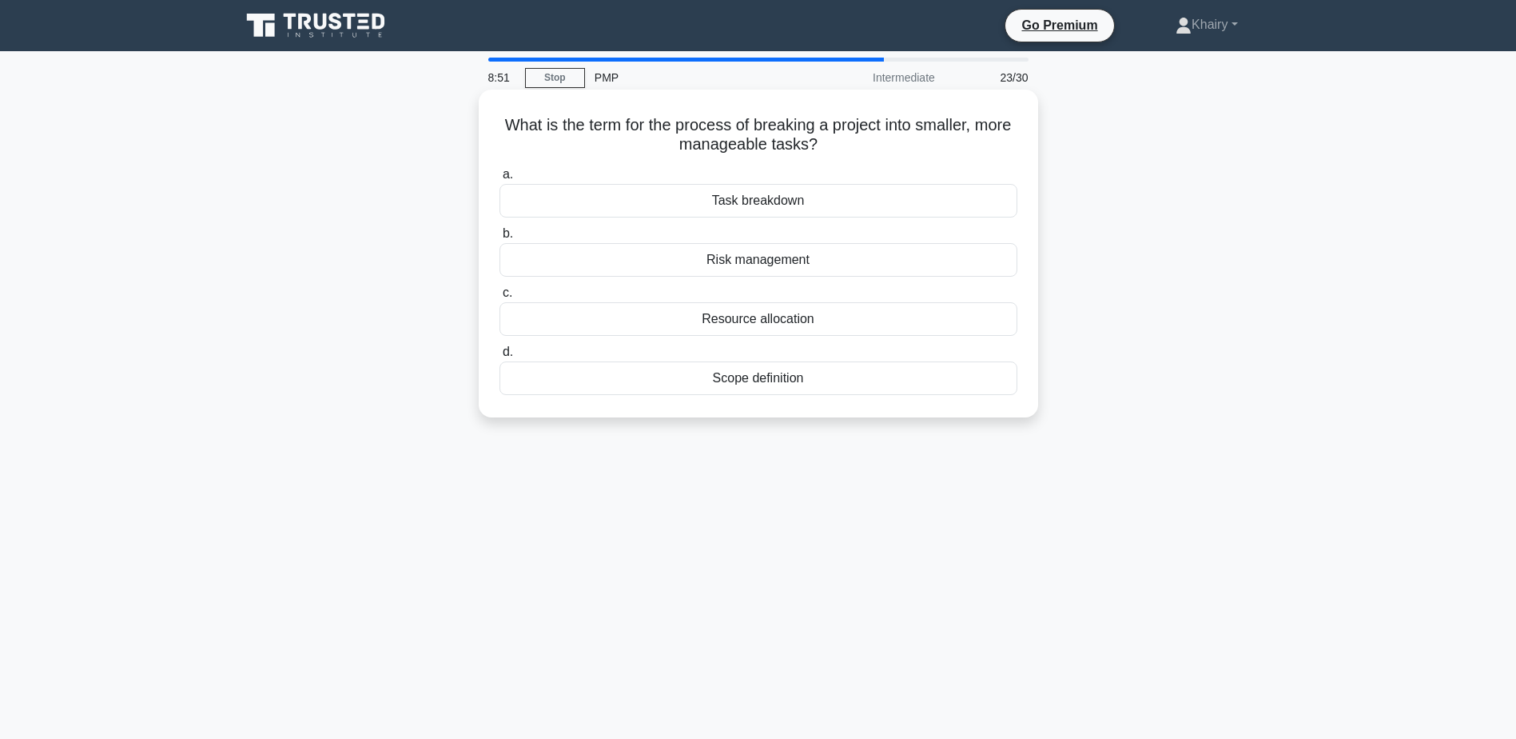
click at [743, 204] on div "Task breakdown" at bounding box center [759, 201] width 518 height 34
click at [500, 180] on input "a. Task breakdown" at bounding box center [500, 174] width 0 height 10
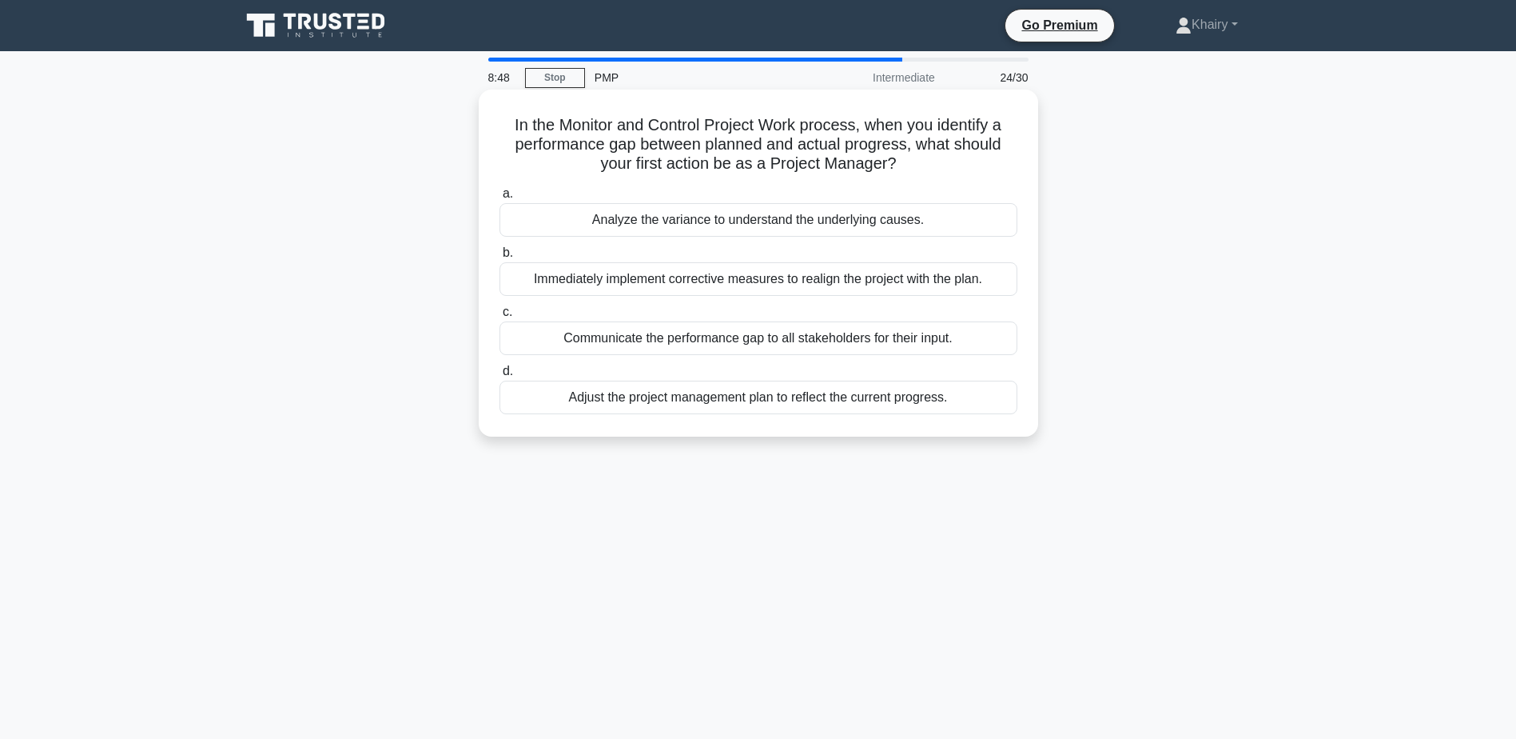
drag, startPoint x: 508, startPoint y: 114, endPoint x: 942, endPoint y: 161, distance: 436.6
click at [942, 161] on h5 "In the Monitor and Control Project Work process, when you identify a performanc…" at bounding box center [758, 144] width 521 height 59
click at [690, 219] on div "Analyze the variance to understand the underlying causes." at bounding box center [759, 220] width 518 height 34
click at [500, 199] on input "a. Analyze the variance to understand the underlying causes." at bounding box center [500, 194] width 0 height 10
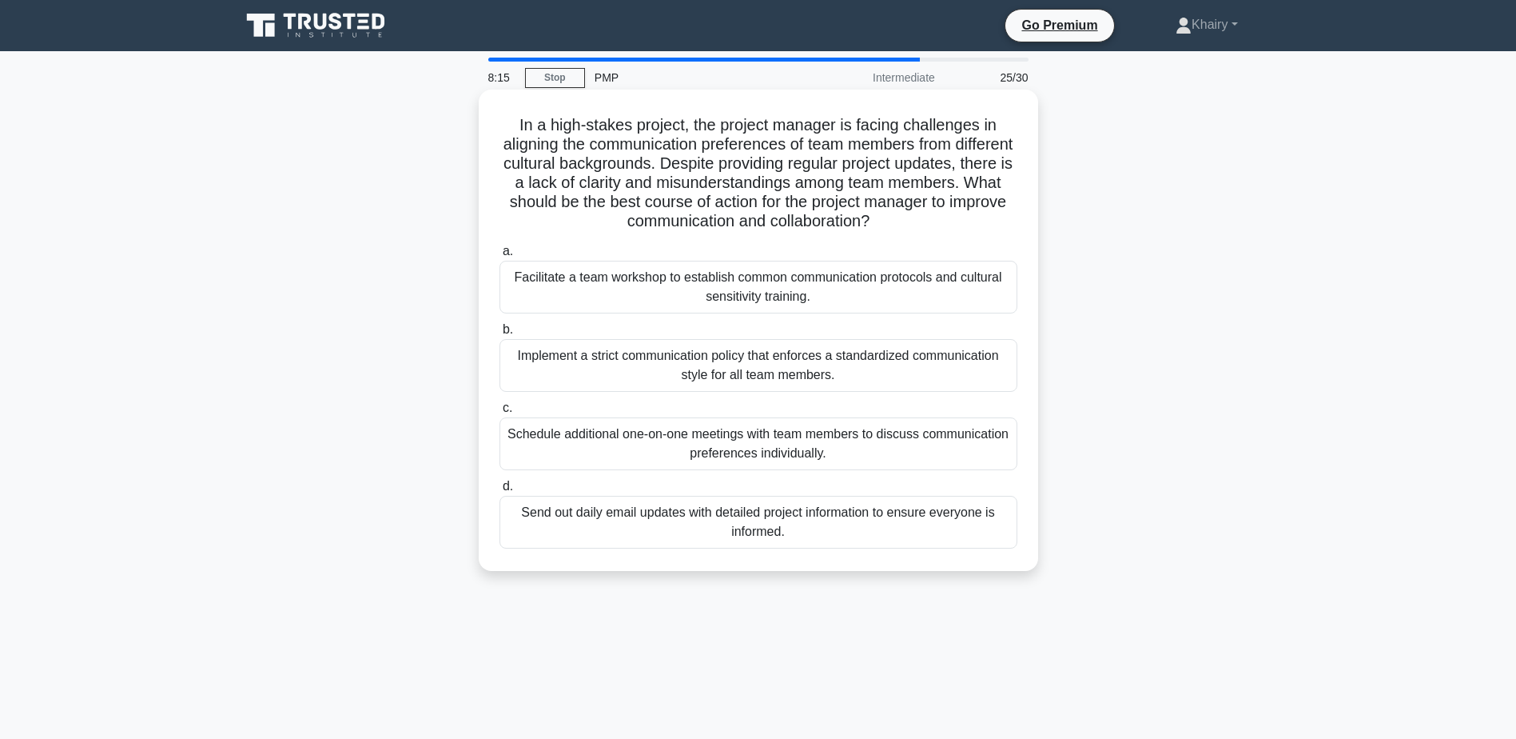
drag, startPoint x: 506, startPoint y: 115, endPoint x: 962, endPoint y: 220, distance: 467.5
click at [962, 220] on h5 "In a high-stakes project, the project manager is facing challenges in aligning …" at bounding box center [758, 173] width 521 height 117
click at [710, 282] on div "Facilitate a team workshop to establish common communication protocols and cult…" at bounding box center [759, 287] width 518 height 53
click at [500, 257] on input "a. Facilitate a team workshop to establish common communication protocols and c…" at bounding box center [500, 251] width 0 height 10
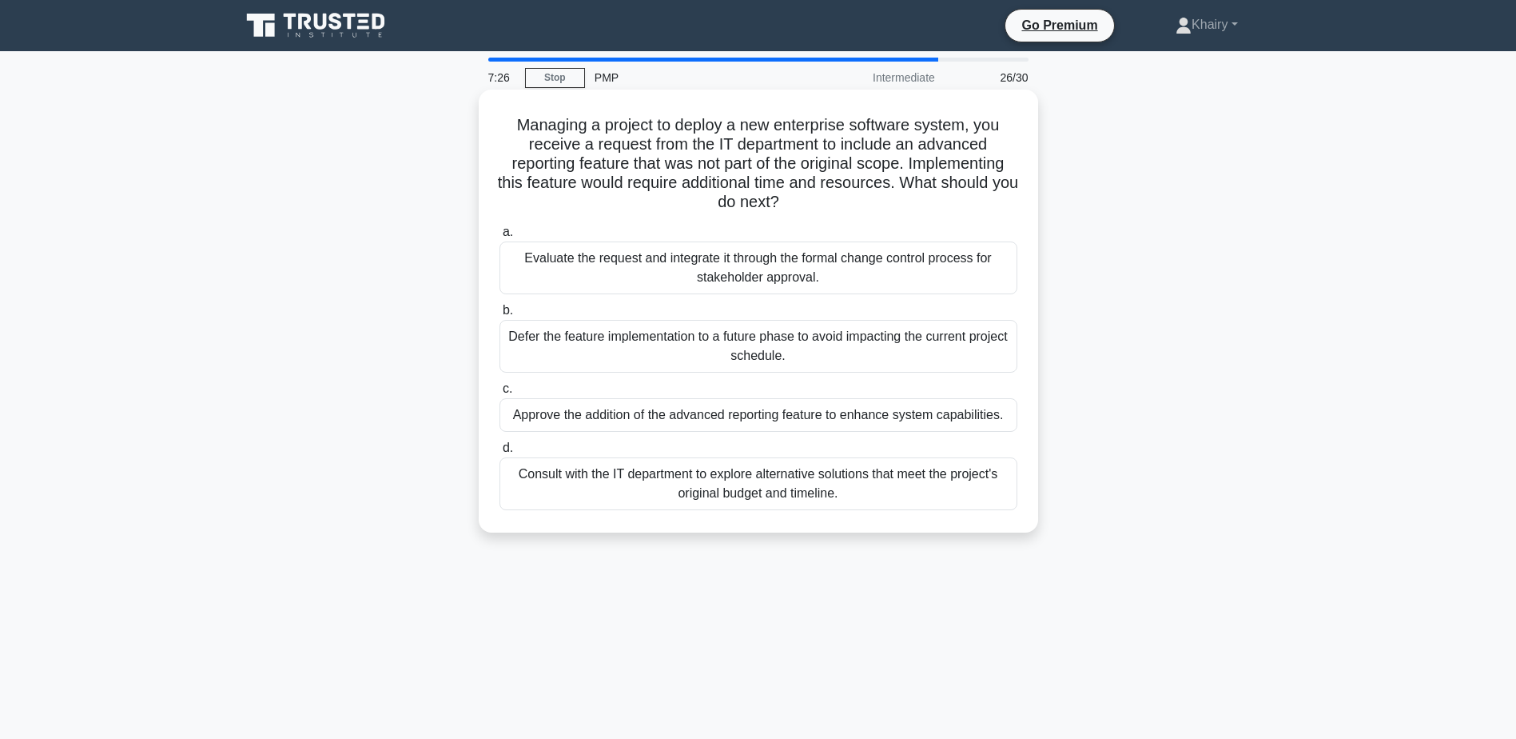
drag, startPoint x: 504, startPoint y: 119, endPoint x: 906, endPoint y: 199, distance: 409.9
click at [906, 199] on h5 "Managing a project to deploy a new enterprise software system, you receive a re…" at bounding box center [758, 164] width 521 height 98
click at [740, 262] on div "Evaluate the request and integrate it through the formal change control process…" at bounding box center [759, 267] width 518 height 53
click at [500, 237] on input "a. Evaluate the request and integrate it through the formal change control proc…" at bounding box center [500, 232] width 0 height 10
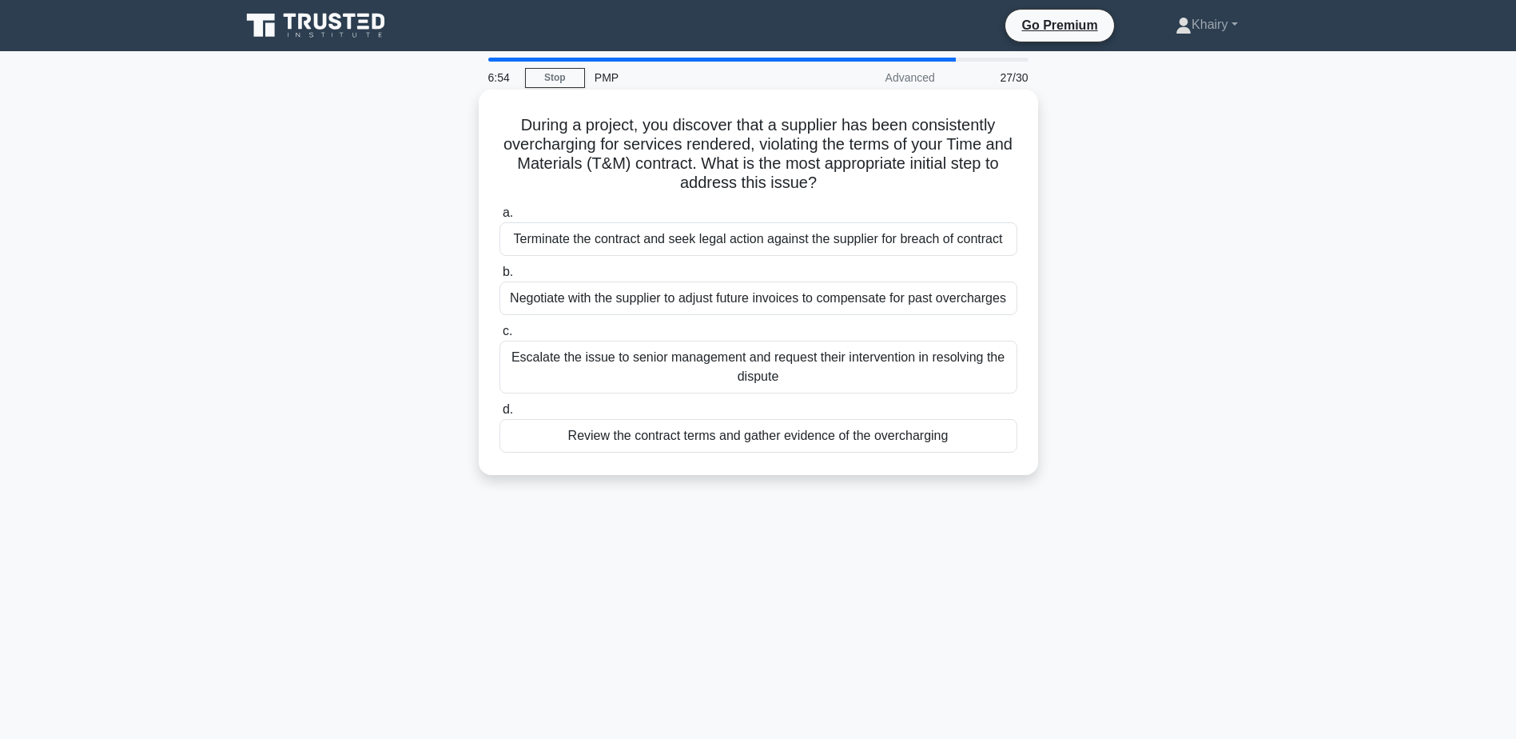
drag, startPoint x: 510, startPoint y: 121, endPoint x: 885, endPoint y: 179, distance: 379.3
click at [885, 179] on h5 "During a project, you discover that a supplier has been consistently overchargi…" at bounding box center [758, 154] width 521 height 78
click at [632, 357] on div "Escalate the issue to senior management and request their intervention in resol…" at bounding box center [759, 367] width 518 height 53
click at [500, 337] on input "c. Escalate the issue to senior management and request their intervention in re…" at bounding box center [500, 331] width 0 height 10
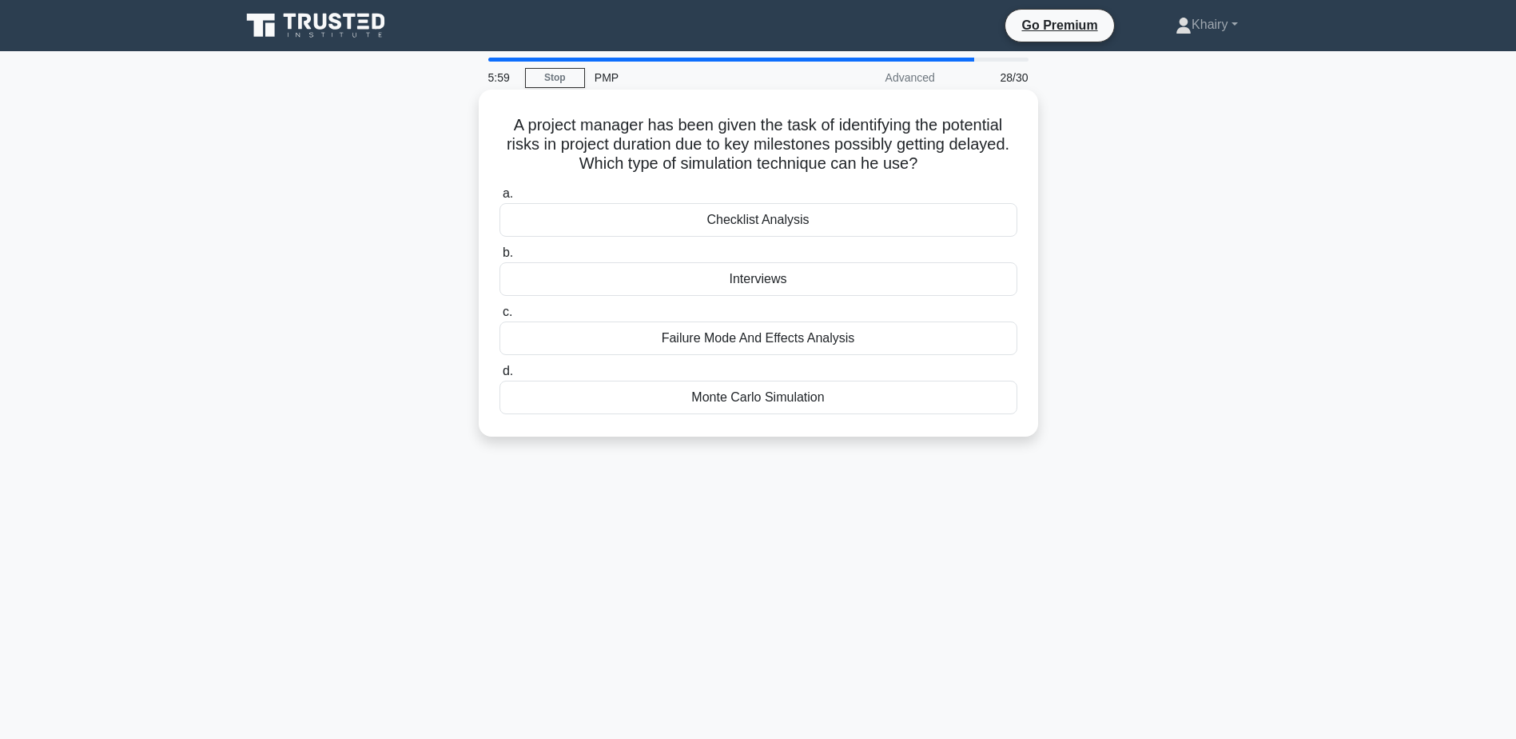
drag, startPoint x: 504, startPoint y: 122, endPoint x: 952, endPoint y: 168, distance: 450.7
click at [952, 168] on h5 "A project manager has been given the task of identifying the potential risks in…" at bounding box center [758, 144] width 521 height 59
click at [711, 400] on div "Monte Carlo Simulation" at bounding box center [759, 397] width 518 height 34
click at [500, 376] on input "d. Monte Carlo Simulation" at bounding box center [500, 371] width 0 height 10
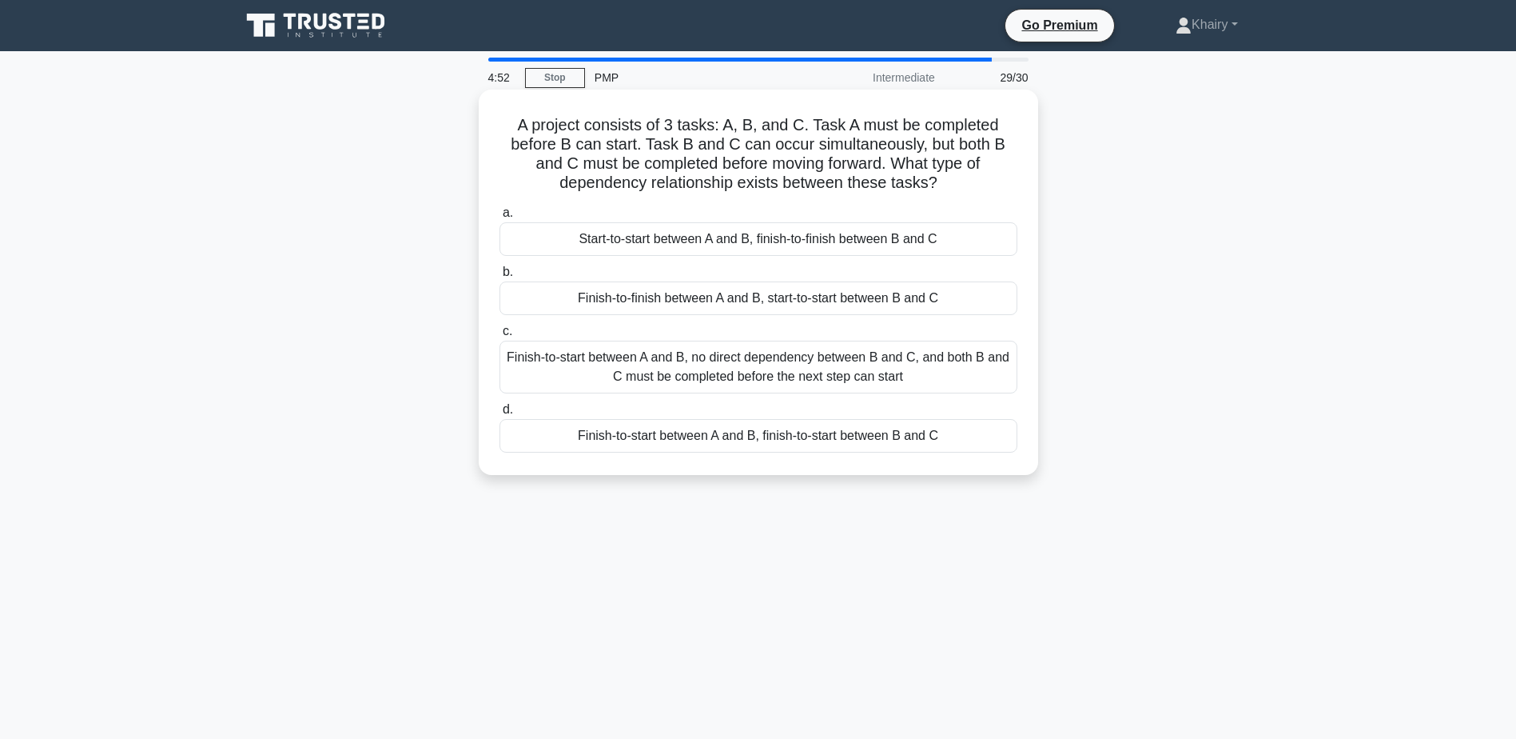
click at [793, 372] on div "Finish-to-start between A and B, no direct dependency between B and C, and both…" at bounding box center [759, 367] width 518 height 53
click at [500, 337] on input "c. Finish-to-start between A and B, no direct dependency between B and C, and b…" at bounding box center [500, 331] width 0 height 10
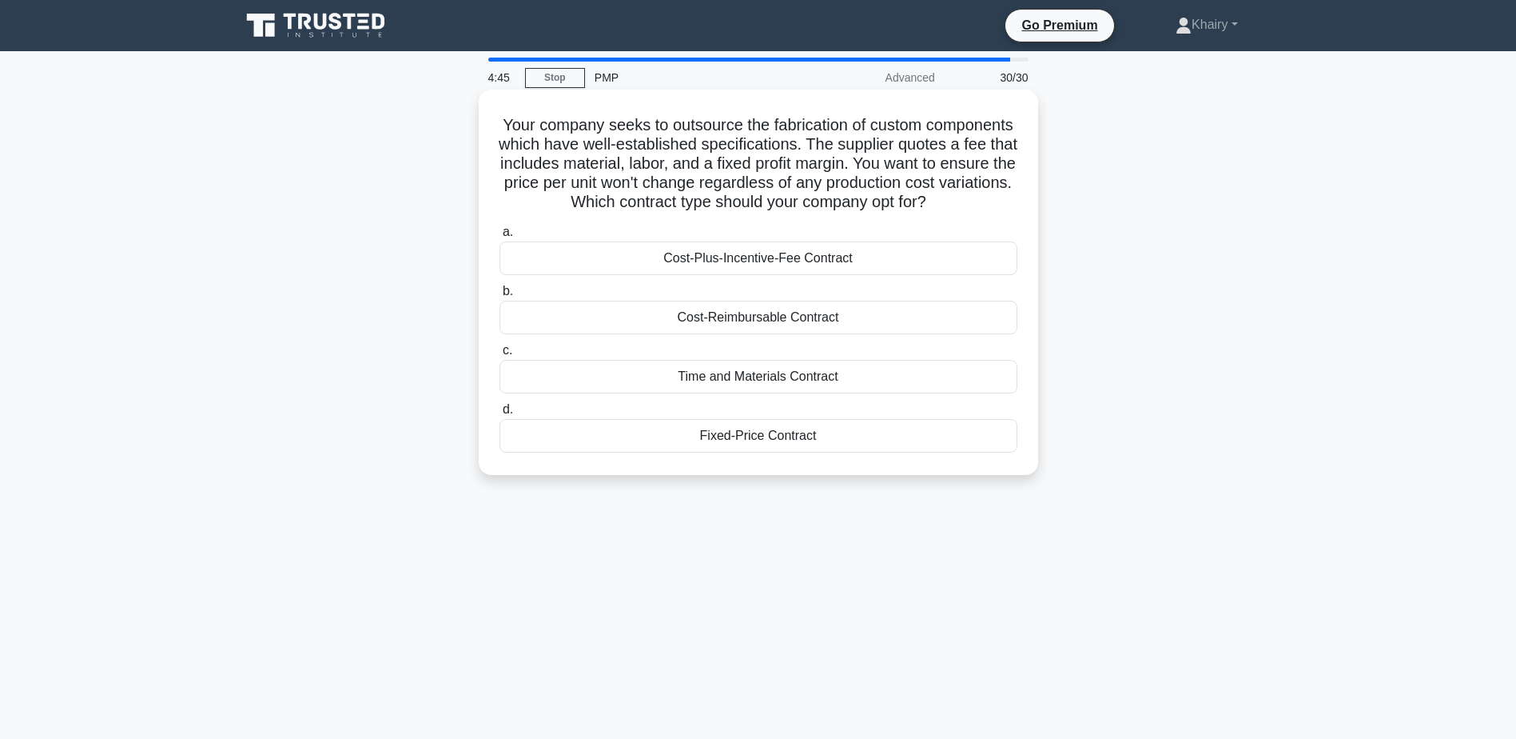
drag, startPoint x: 528, startPoint y: 121, endPoint x: 819, endPoint y: 225, distance: 308.7
click at [819, 213] on h5 "Your company seeks to outsource the fabrication of custom components which have…" at bounding box center [758, 164] width 521 height 98
click at [732, 452] on div "Fixed-Price Contract" at bounding box center [759, 436] width 518 height 34
click at [500, 415] on input "d. Fixed-Price Contract" at bounding box center [500, 409] width 0 height 10
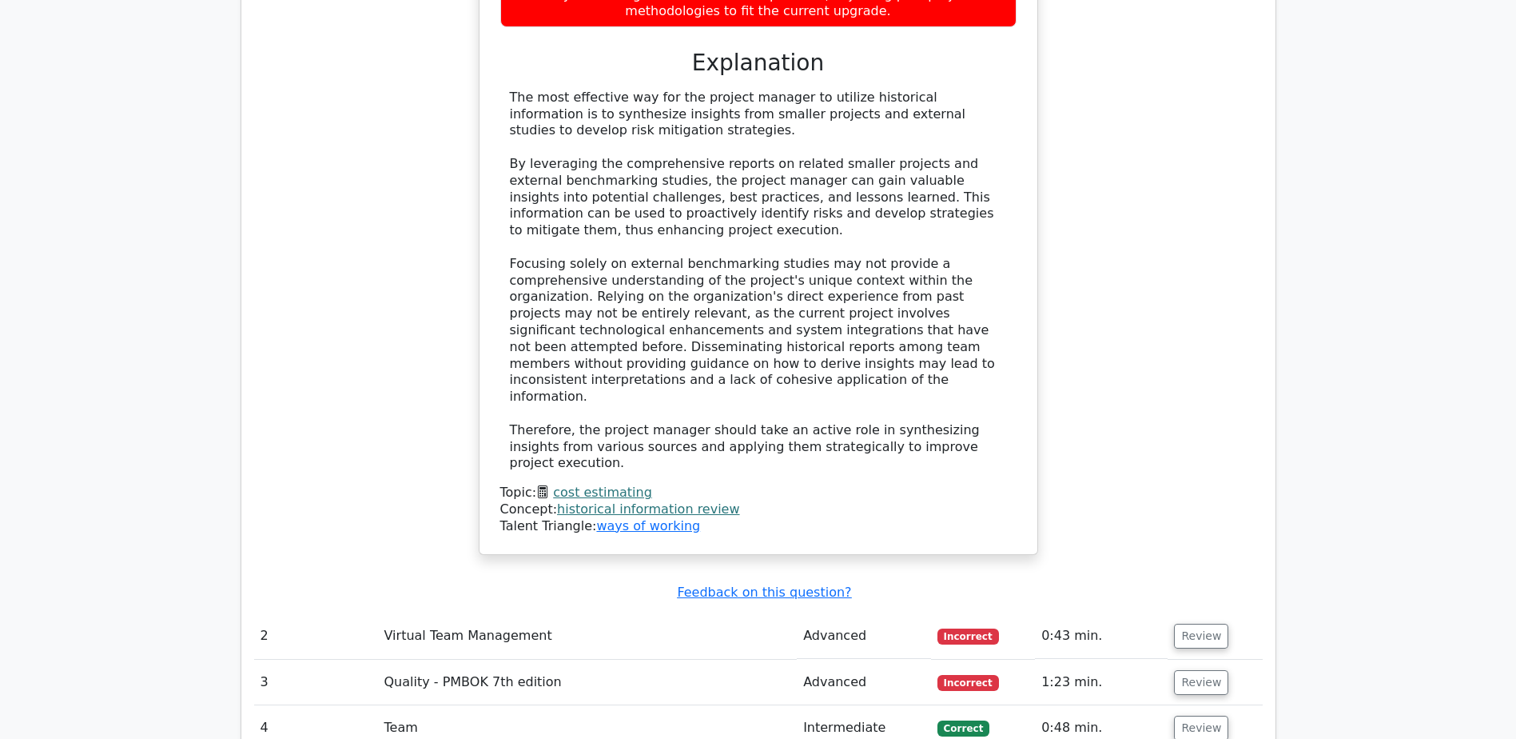
scroll to position [2638, 0]
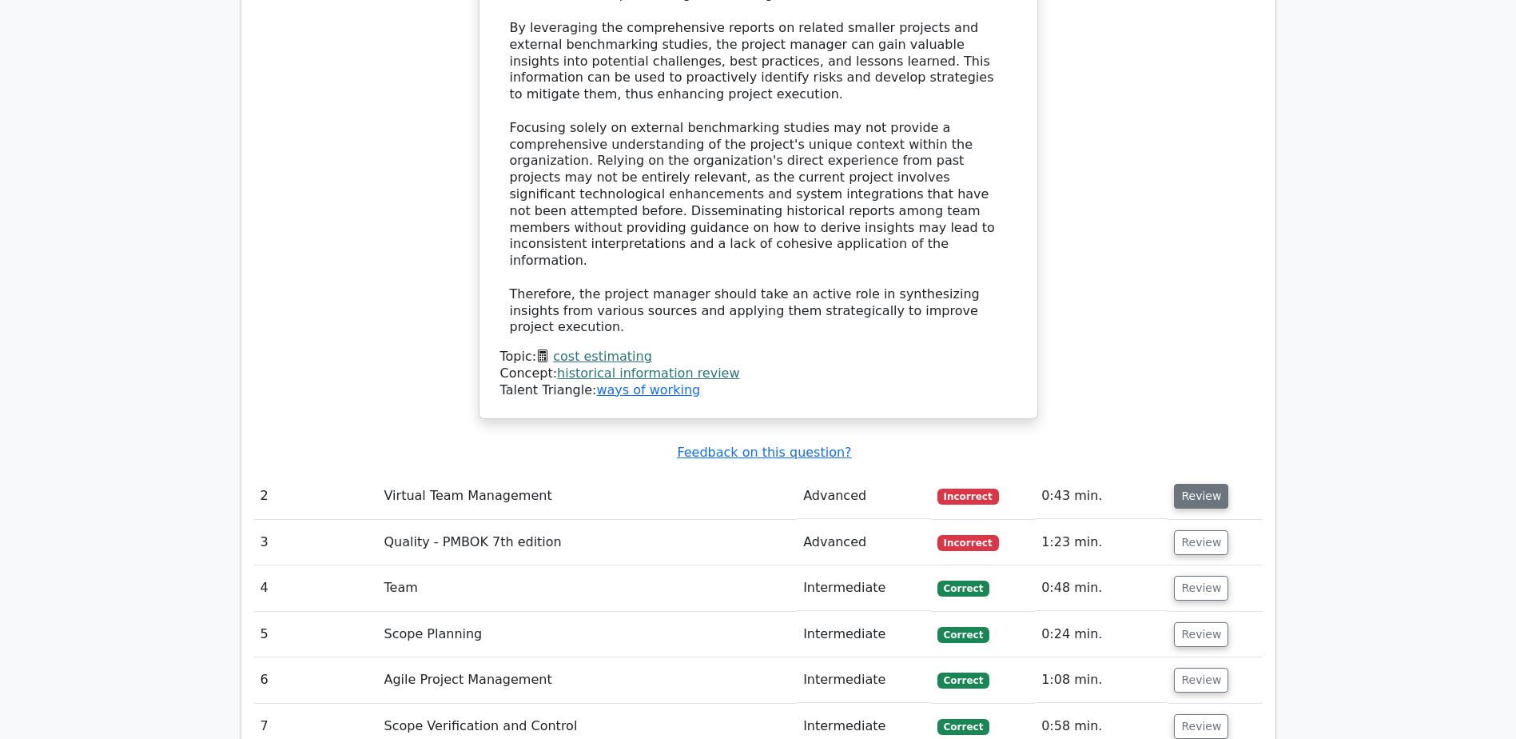
click at [1189, 484] on button "Review" at bounding box center [1201, 496] width 54 height 25
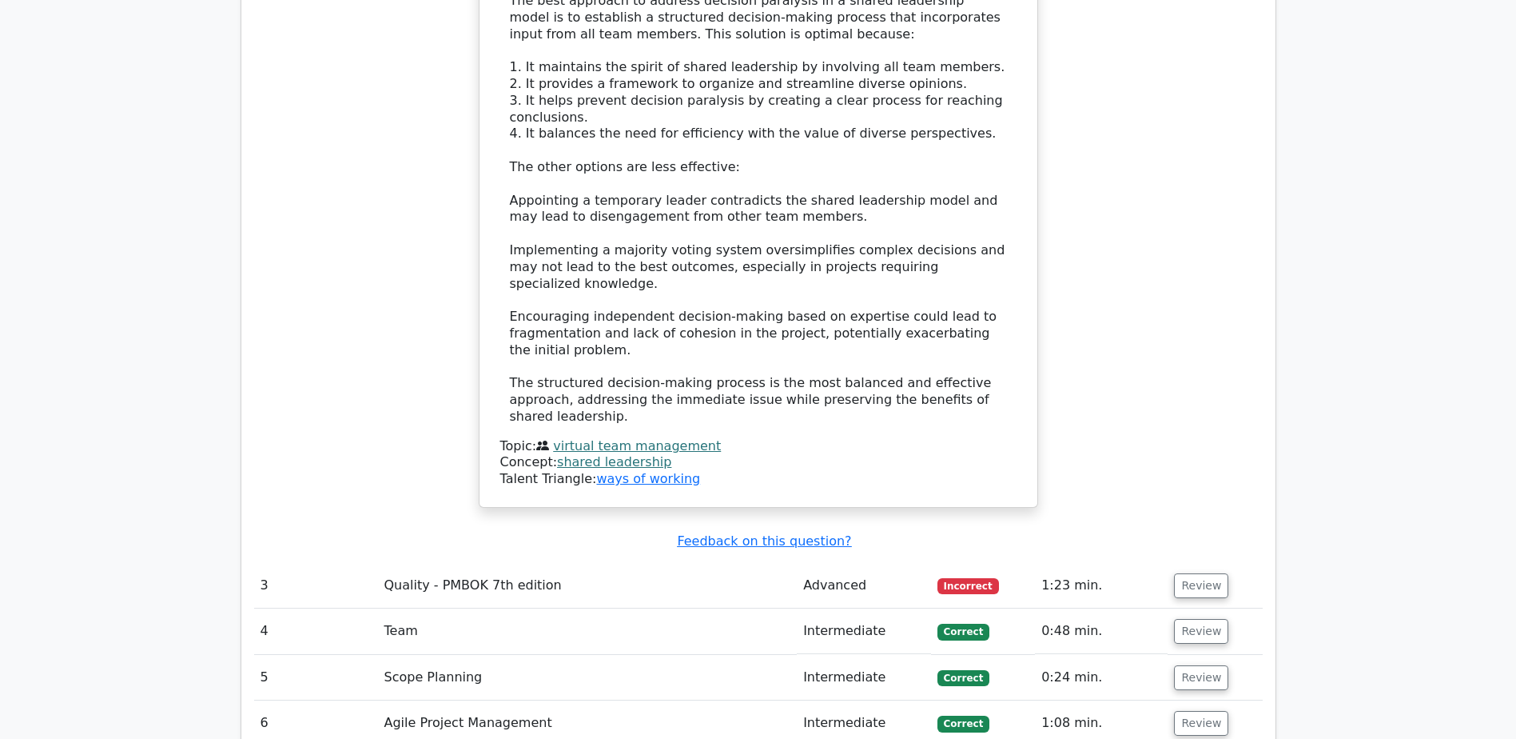
scroll to position [3597, 0]
click at [1209, 572] on button "Review" at bounding box center [1201, 584] width 54 height 25
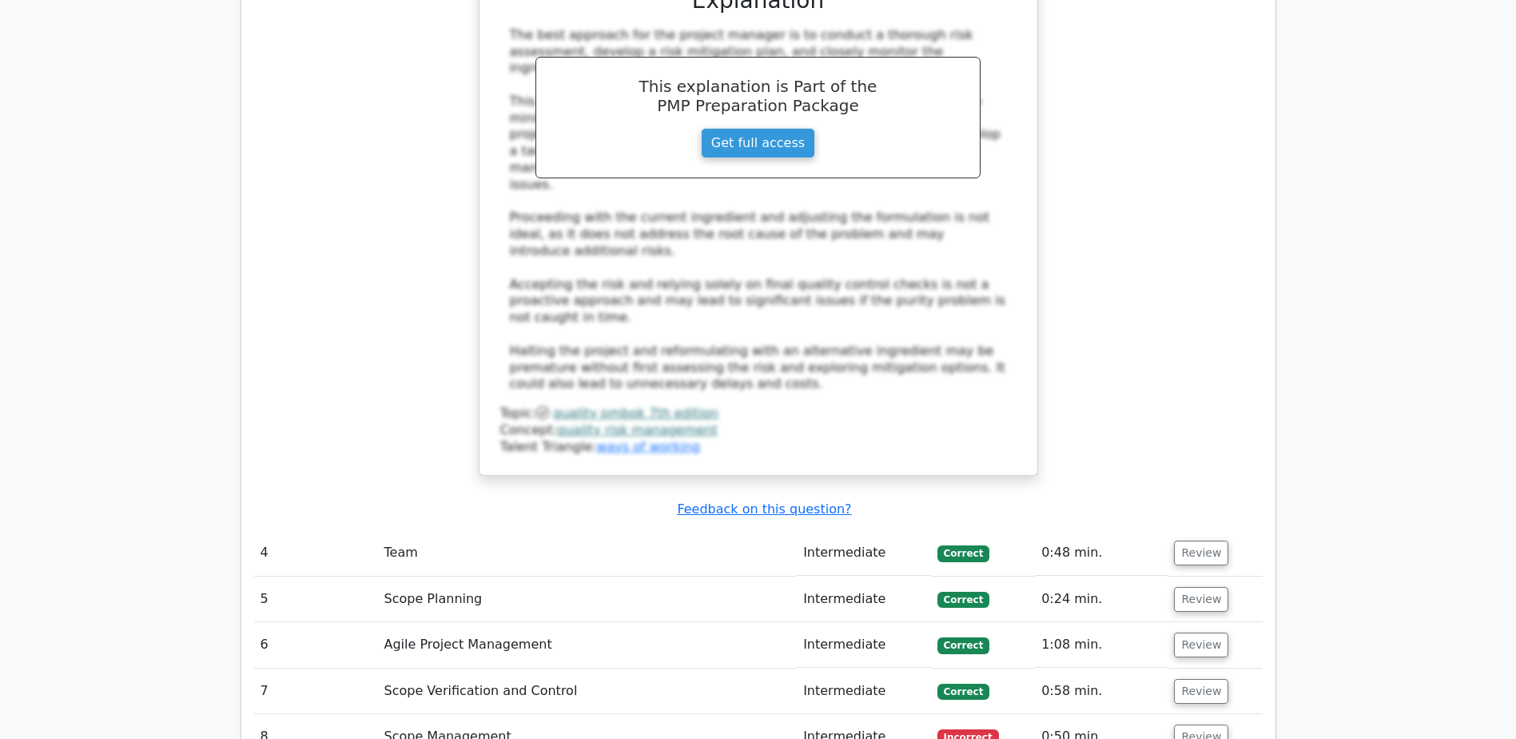
scroll to position [4716, 0]
click at [1209, 539] on button "Review" at bounding box center [1201, 551] width 54 height 25
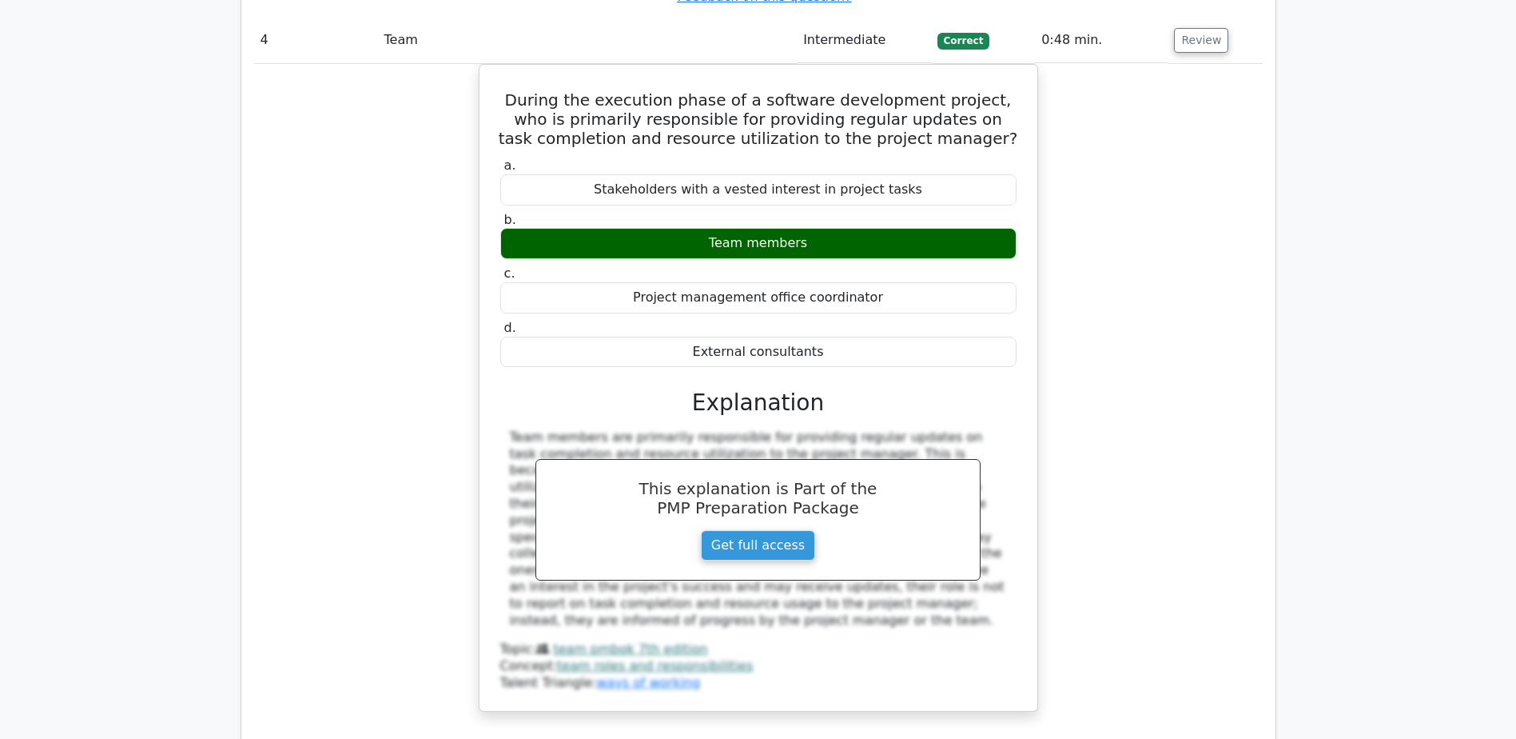
scroll to position [5276, 0]
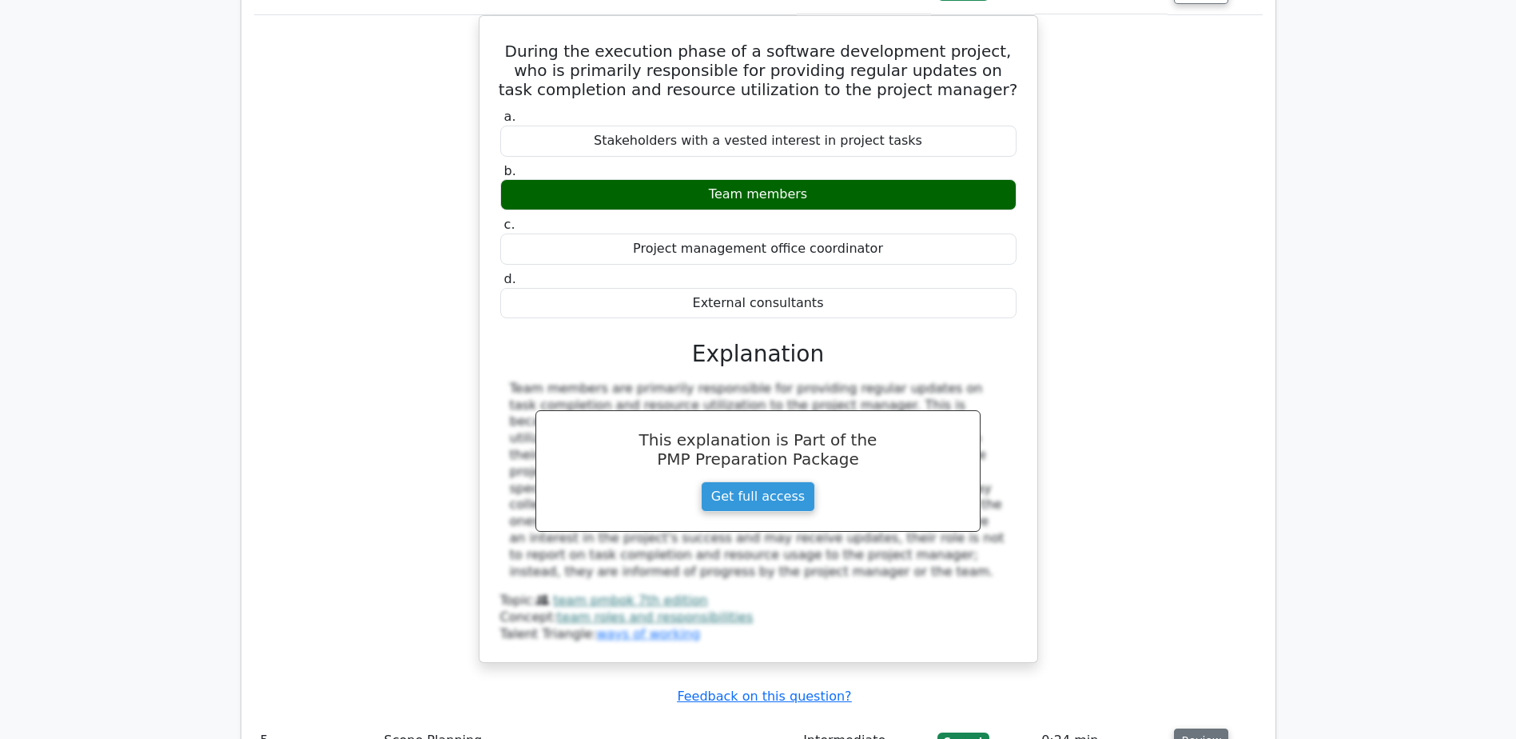
click at [1201, 728] on button "Review" at bounding box center [1201, 740] width 54 height 25
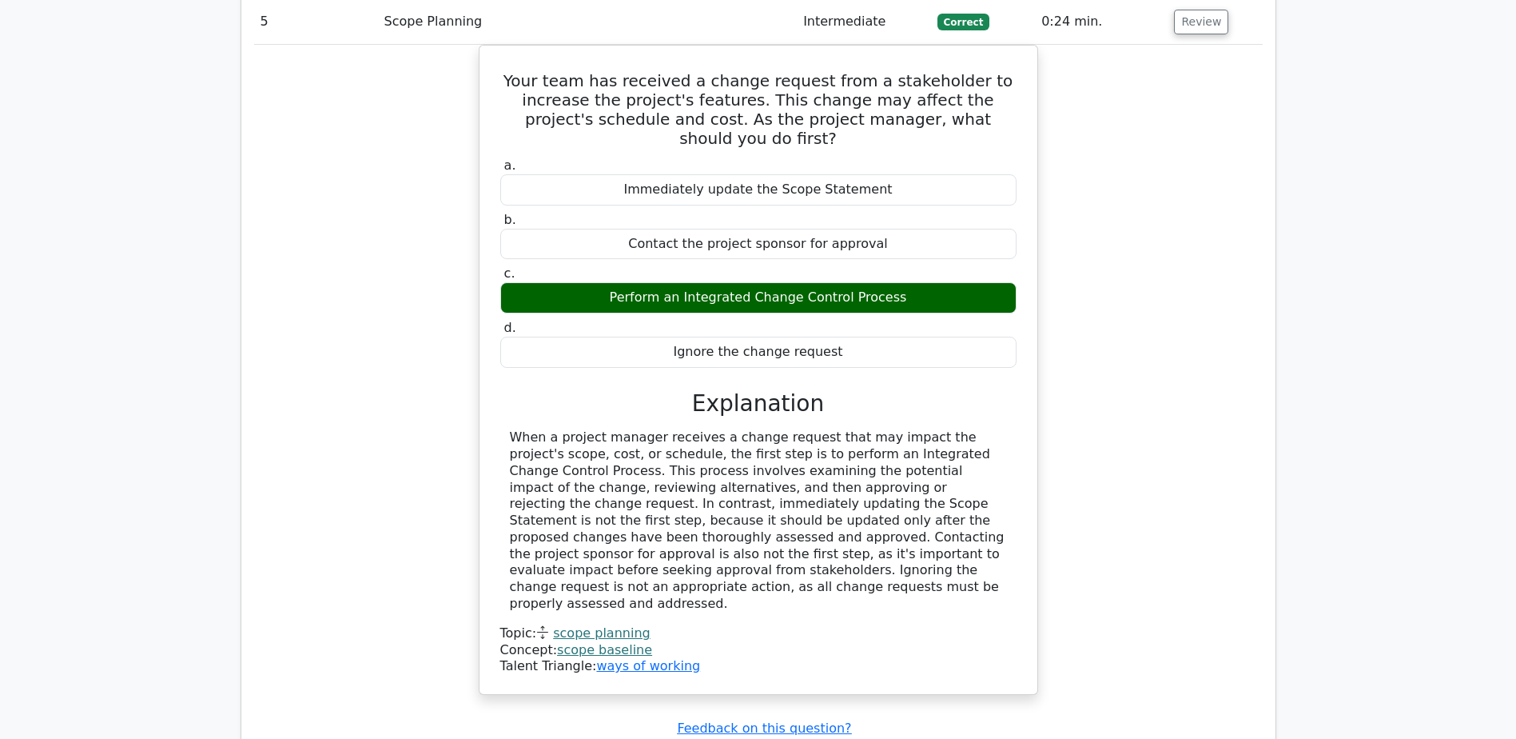
scroll to position [5995, 0]
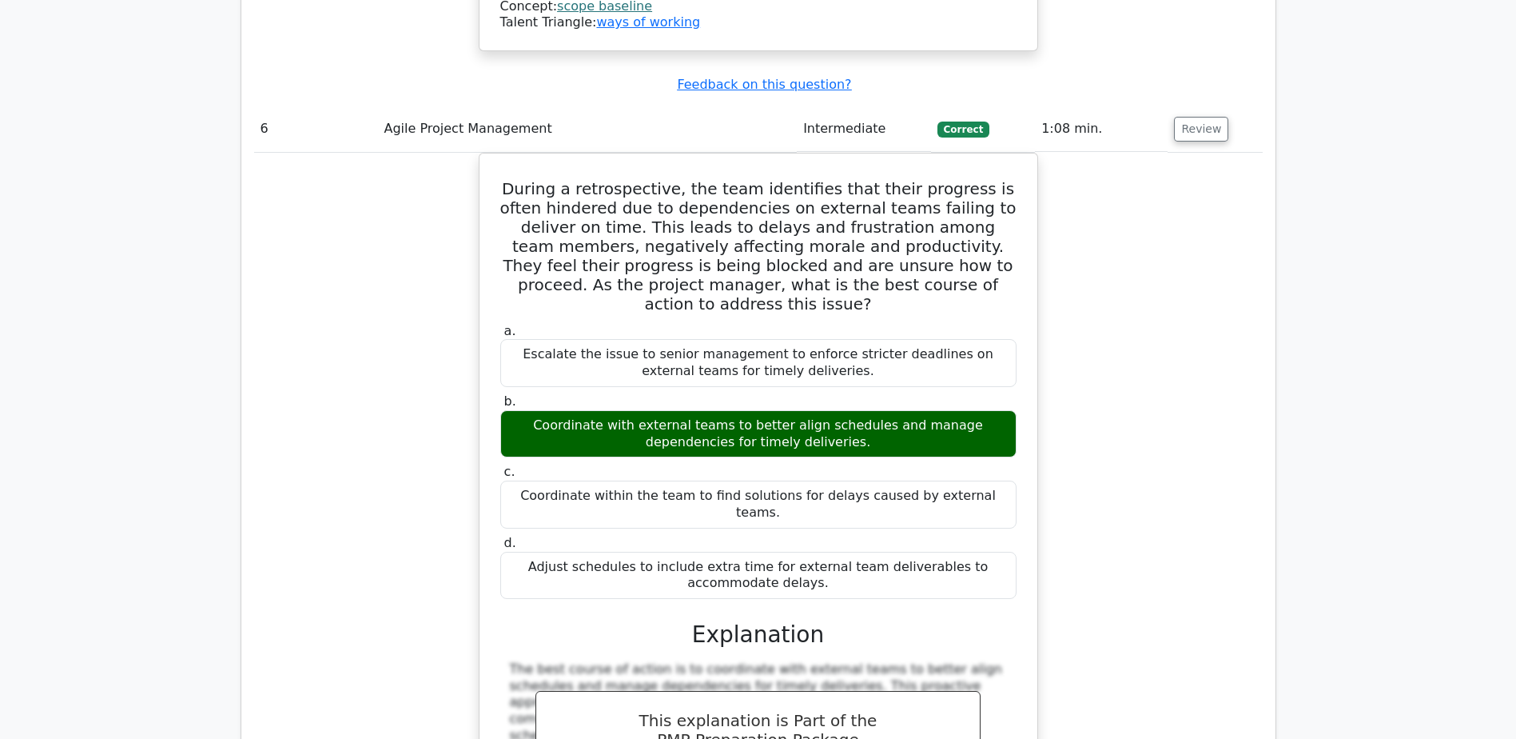
scroll to position [6714, 0]
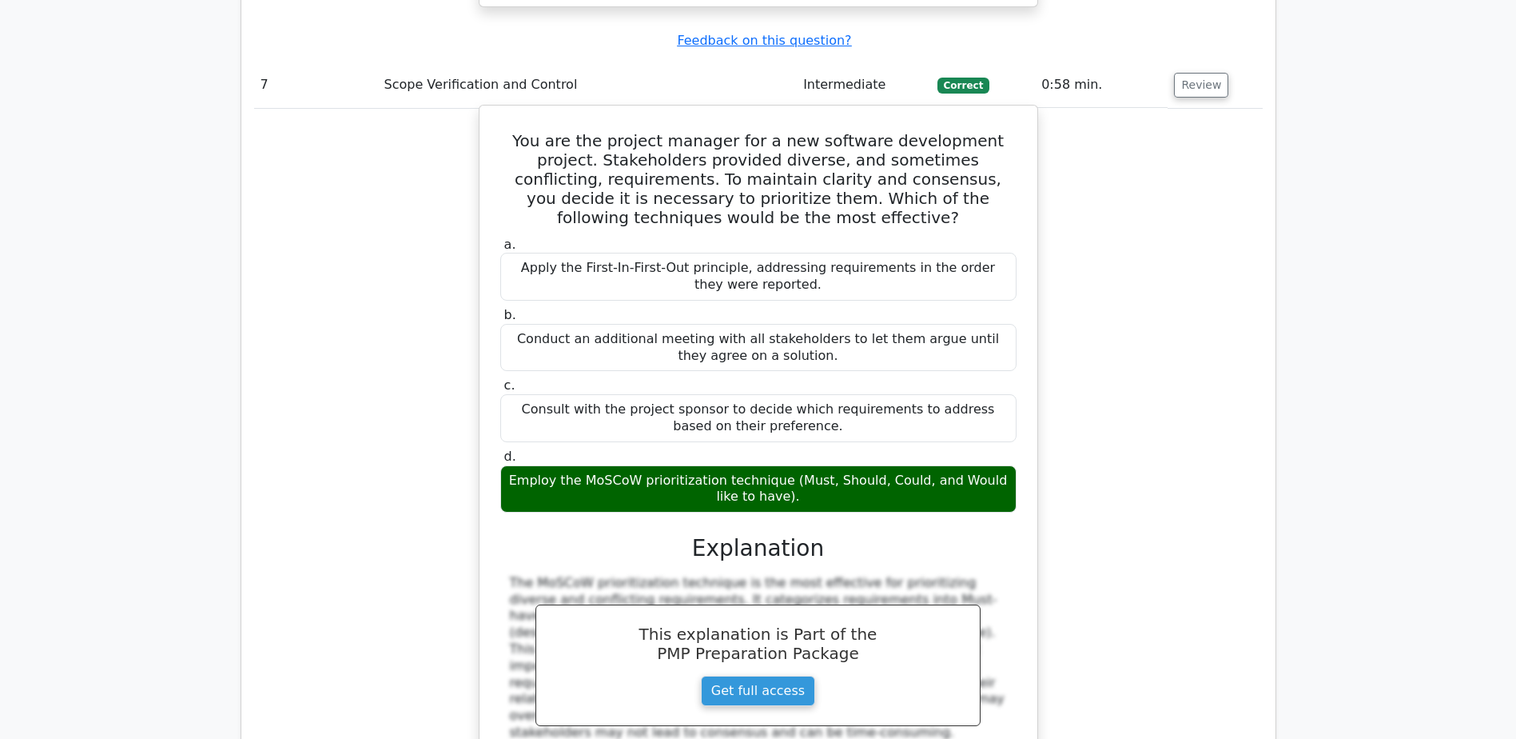
scroll to position [7674, 0]
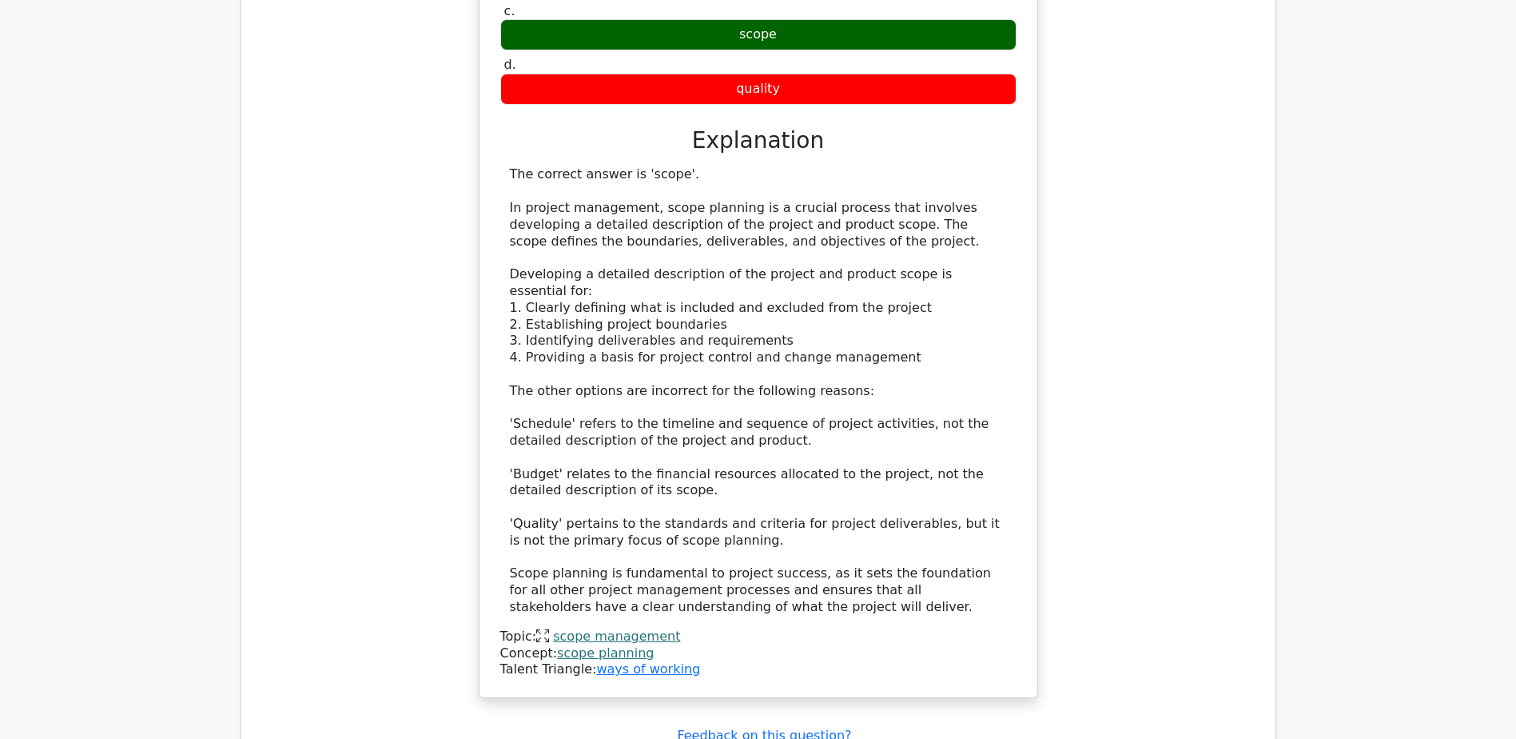
scroll to position [8713, 0]
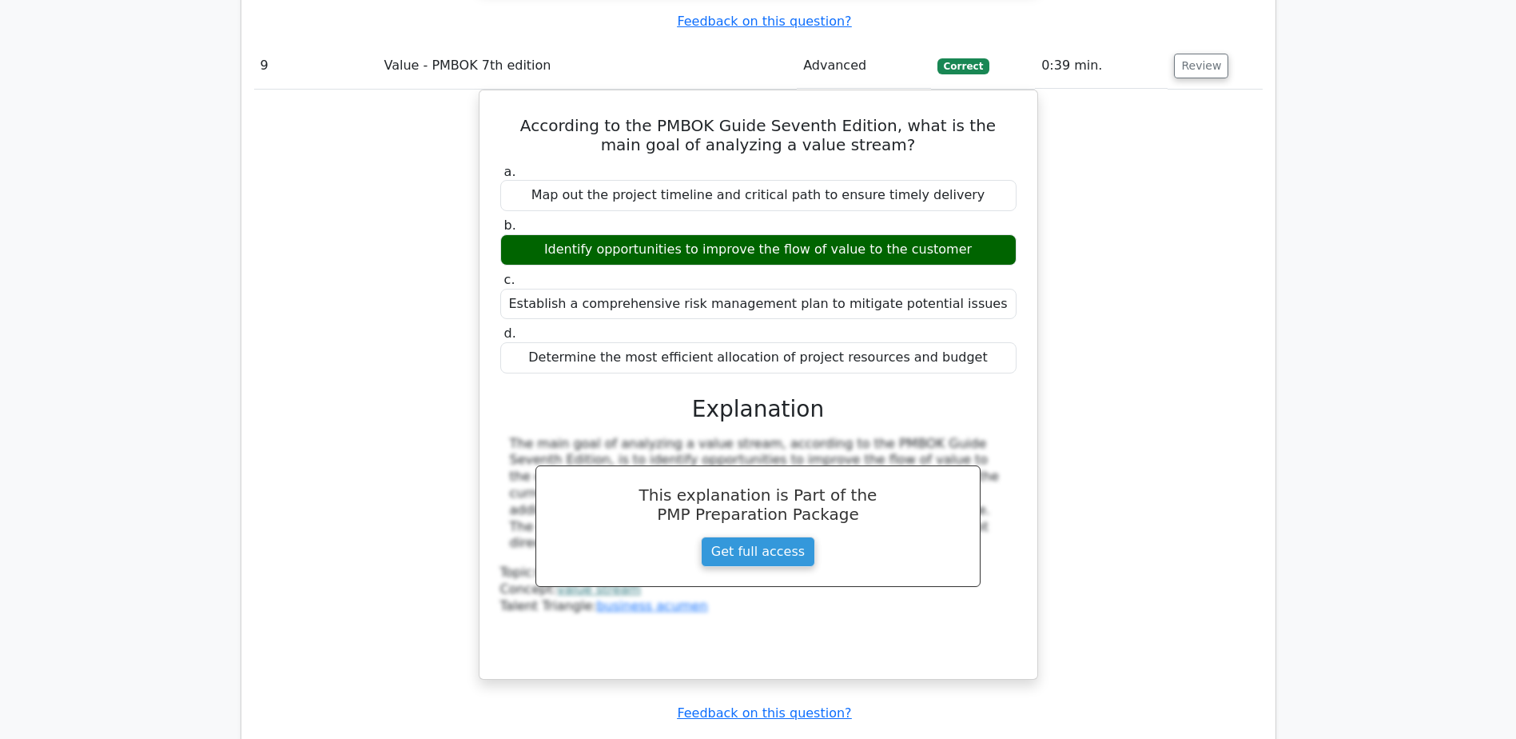
scroll to position [9512, 0]
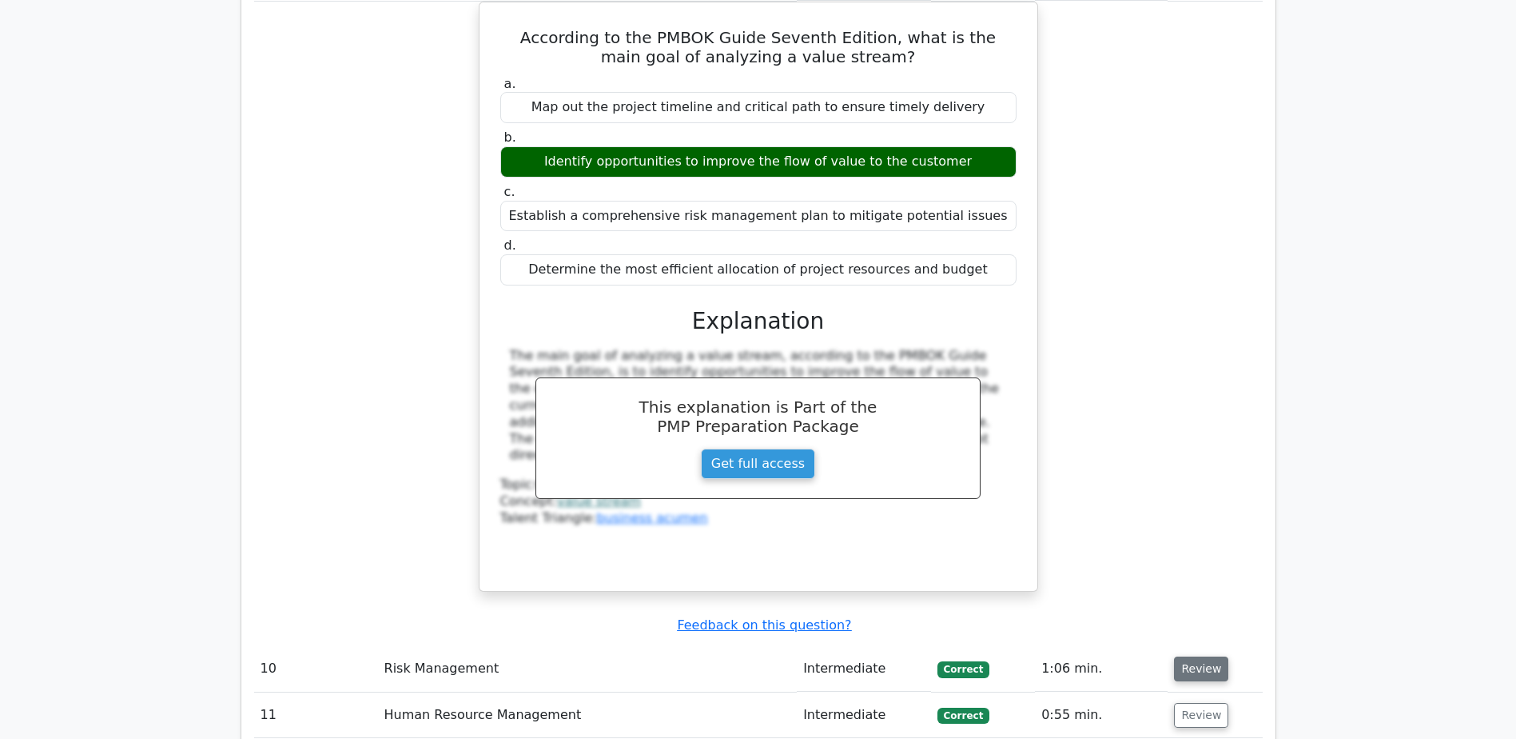
click at [1187, 656] on button "Review" at bounding box center [1201, 668] width 54 height 25
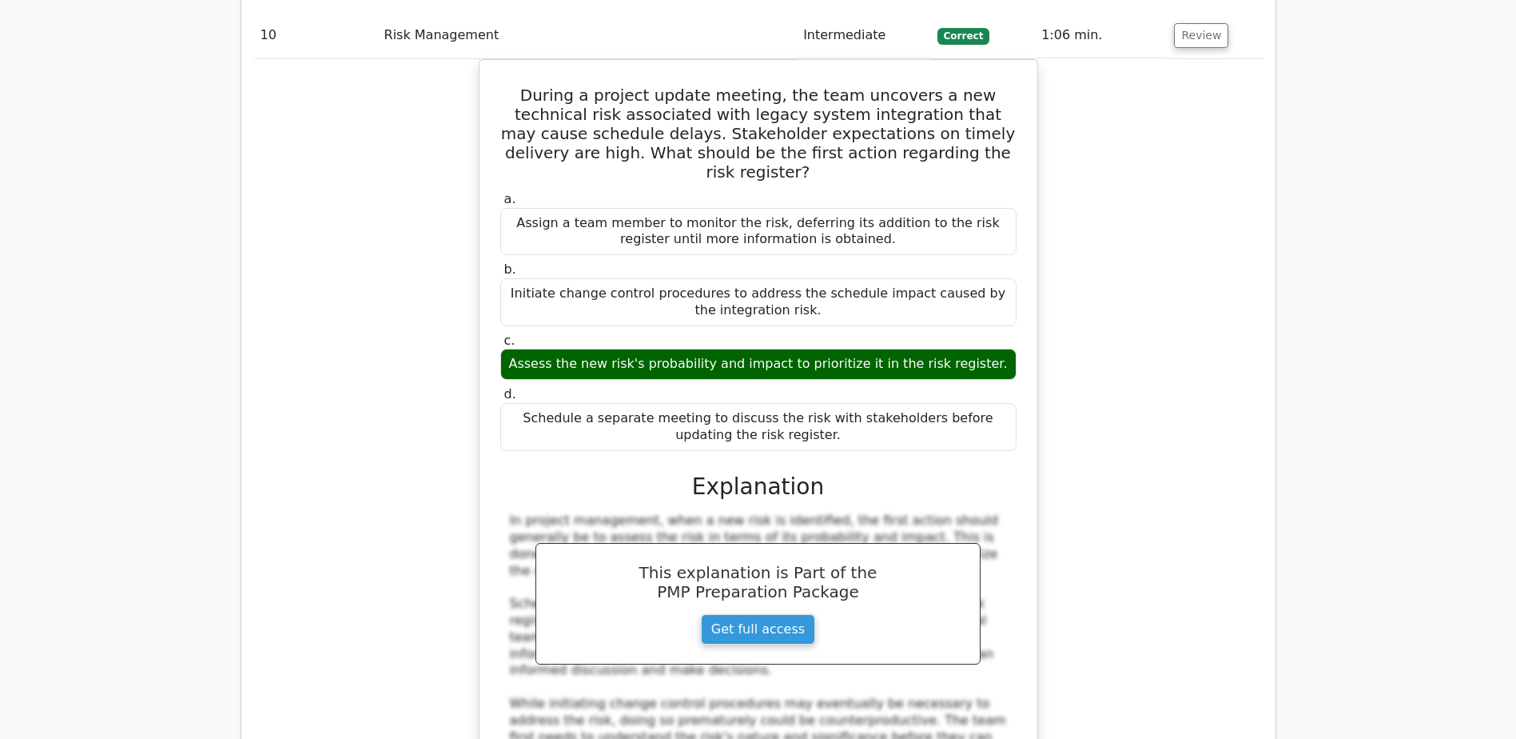
scroll to position [10151, 0]
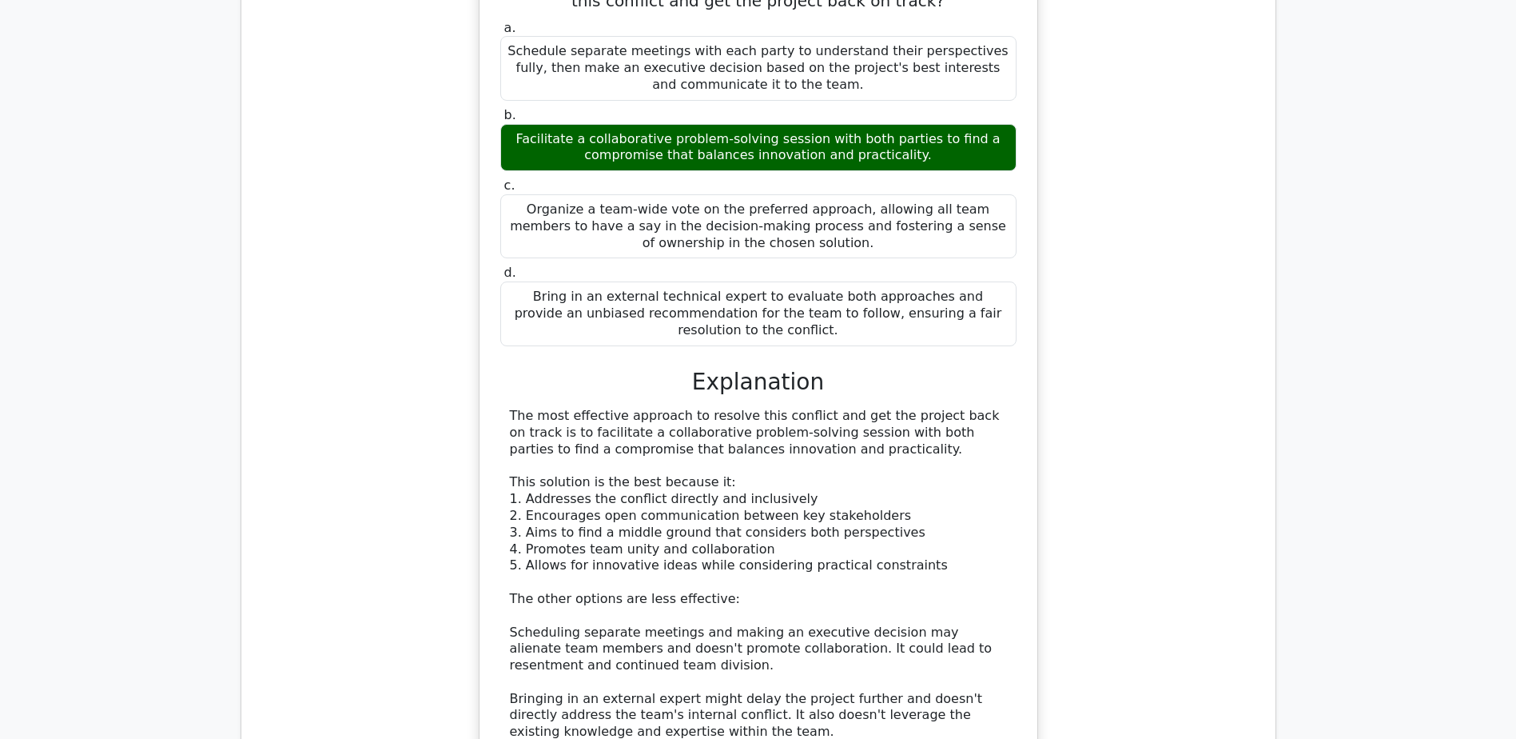
scroll to position [11510, 0]
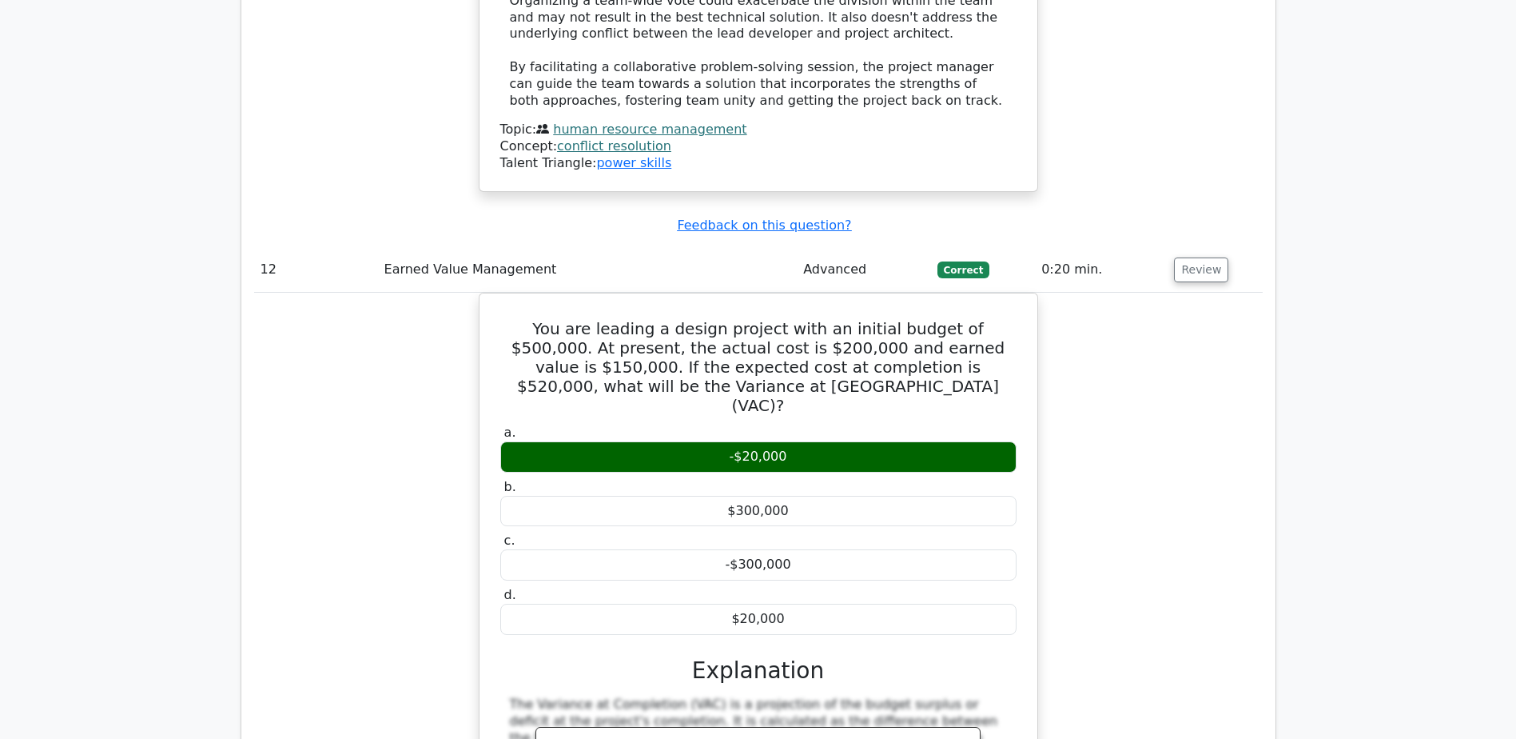
scroll to position [12230, 0]
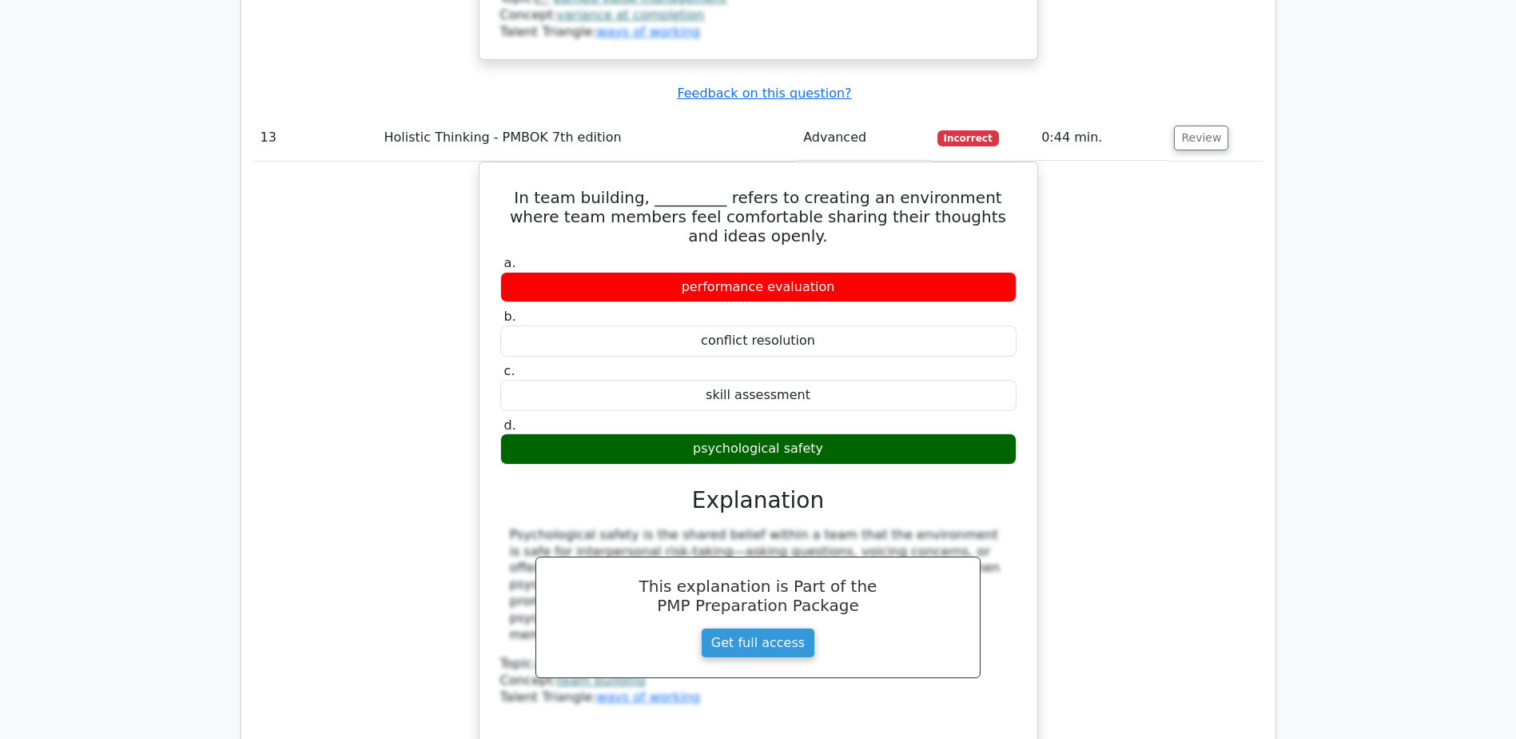
scroll to position [13109, 0]
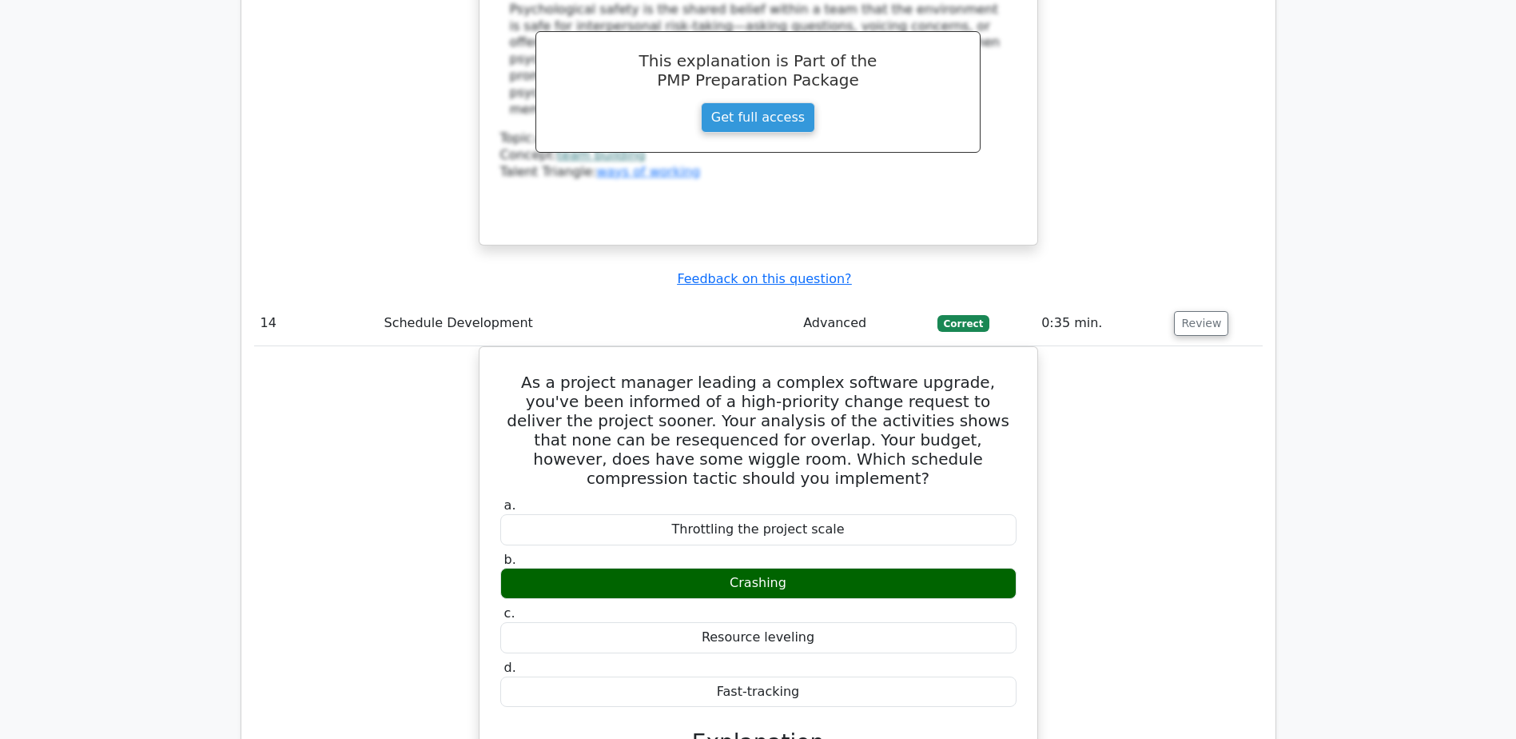
scroll to position [13828, 0]
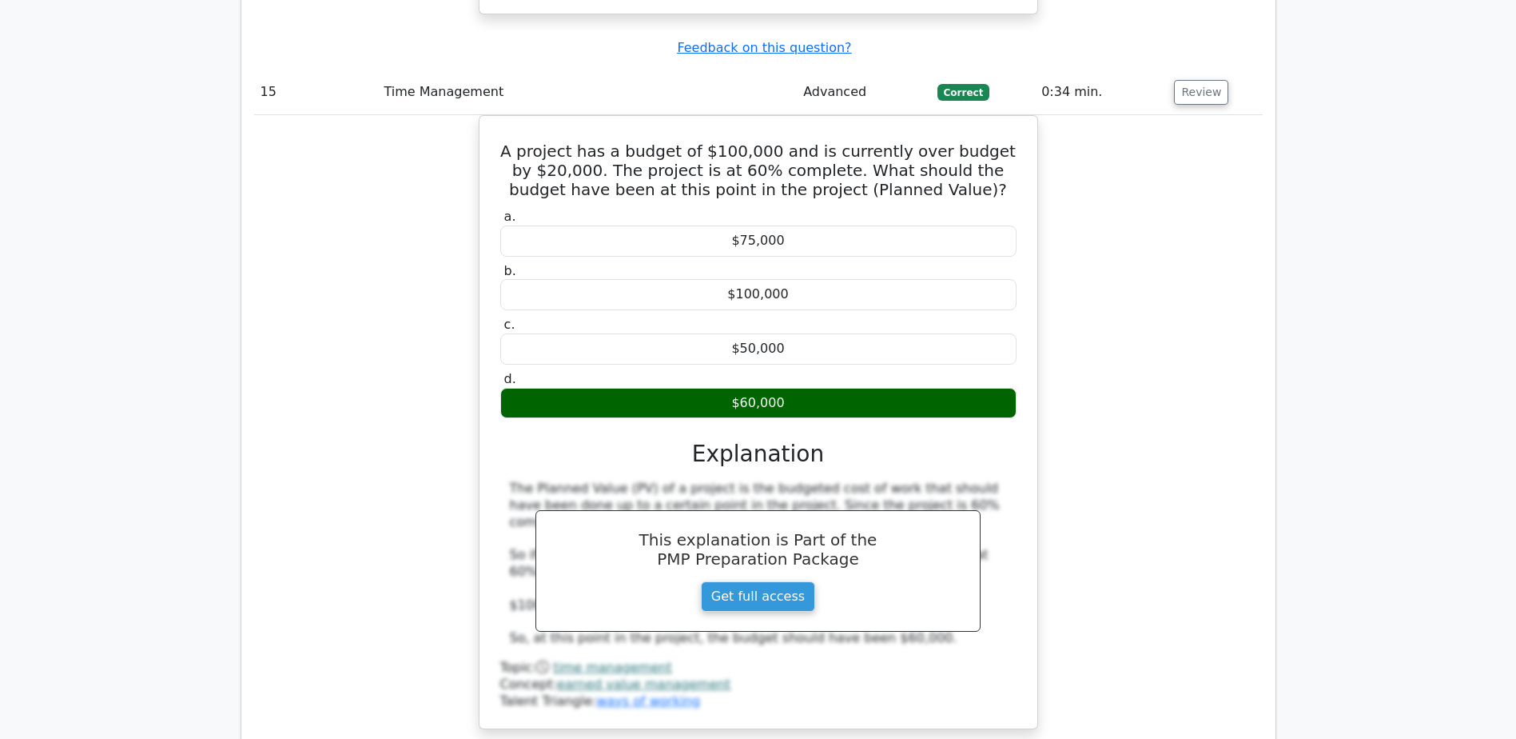
scroll to position [14628, 0]
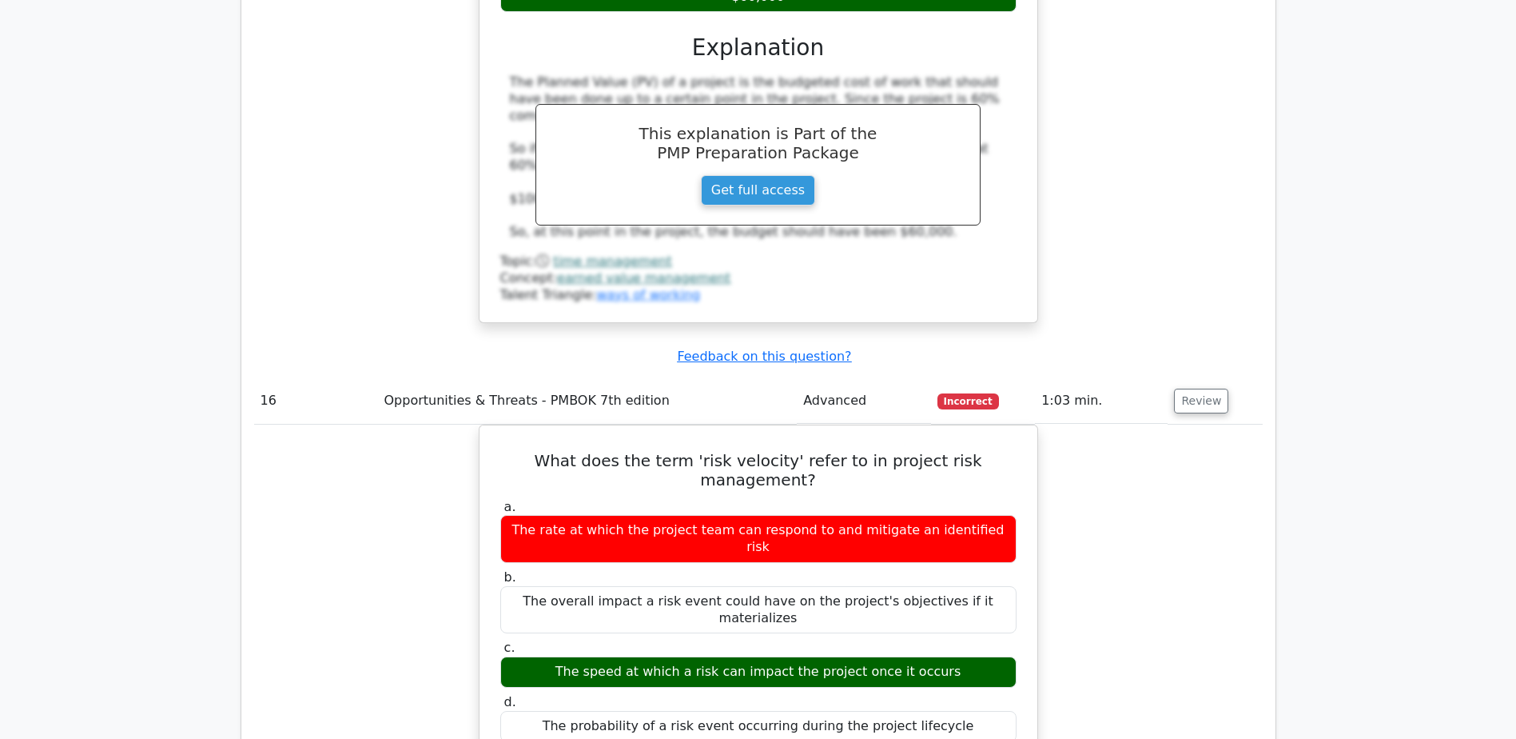
scroll to position [15187, 0]
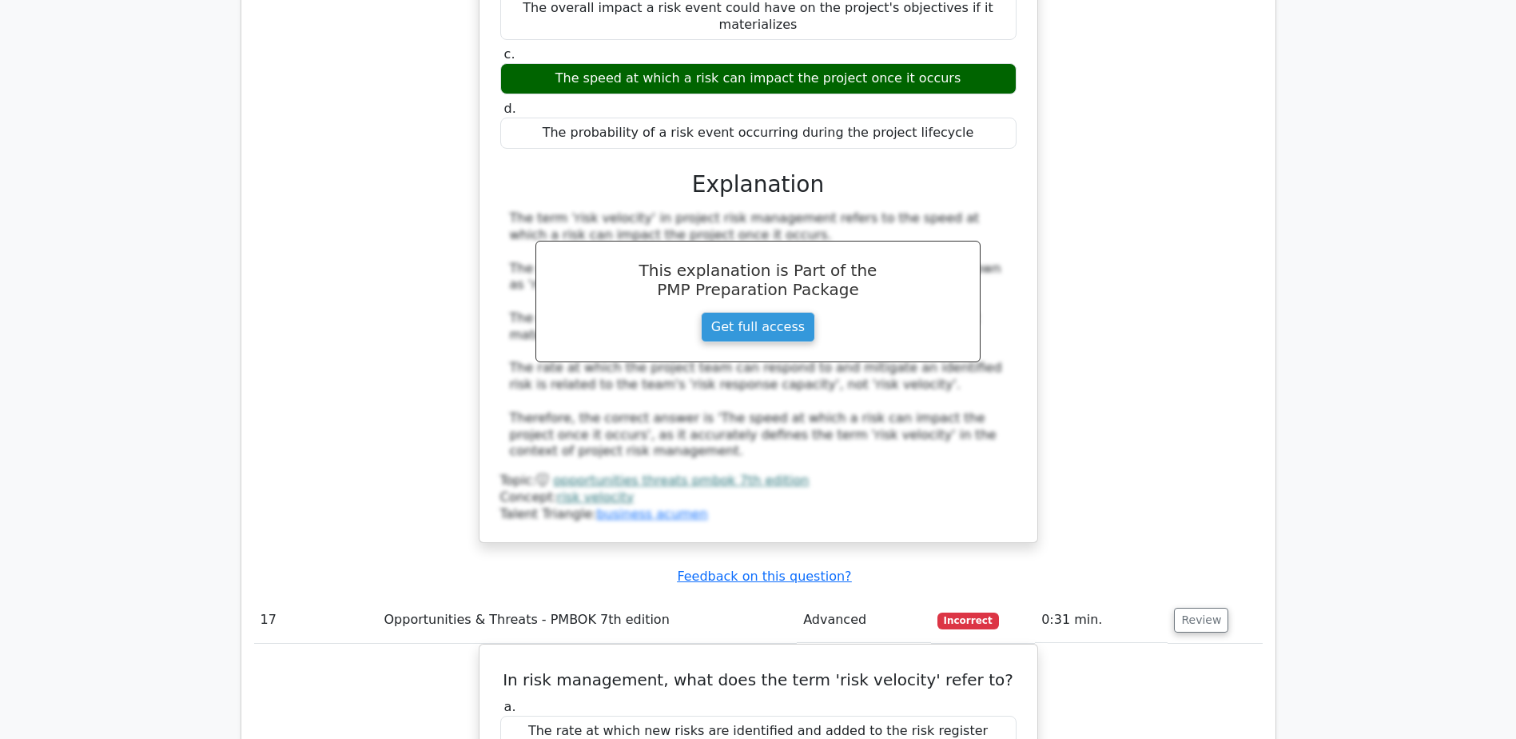
scroll to position [15987, 0]
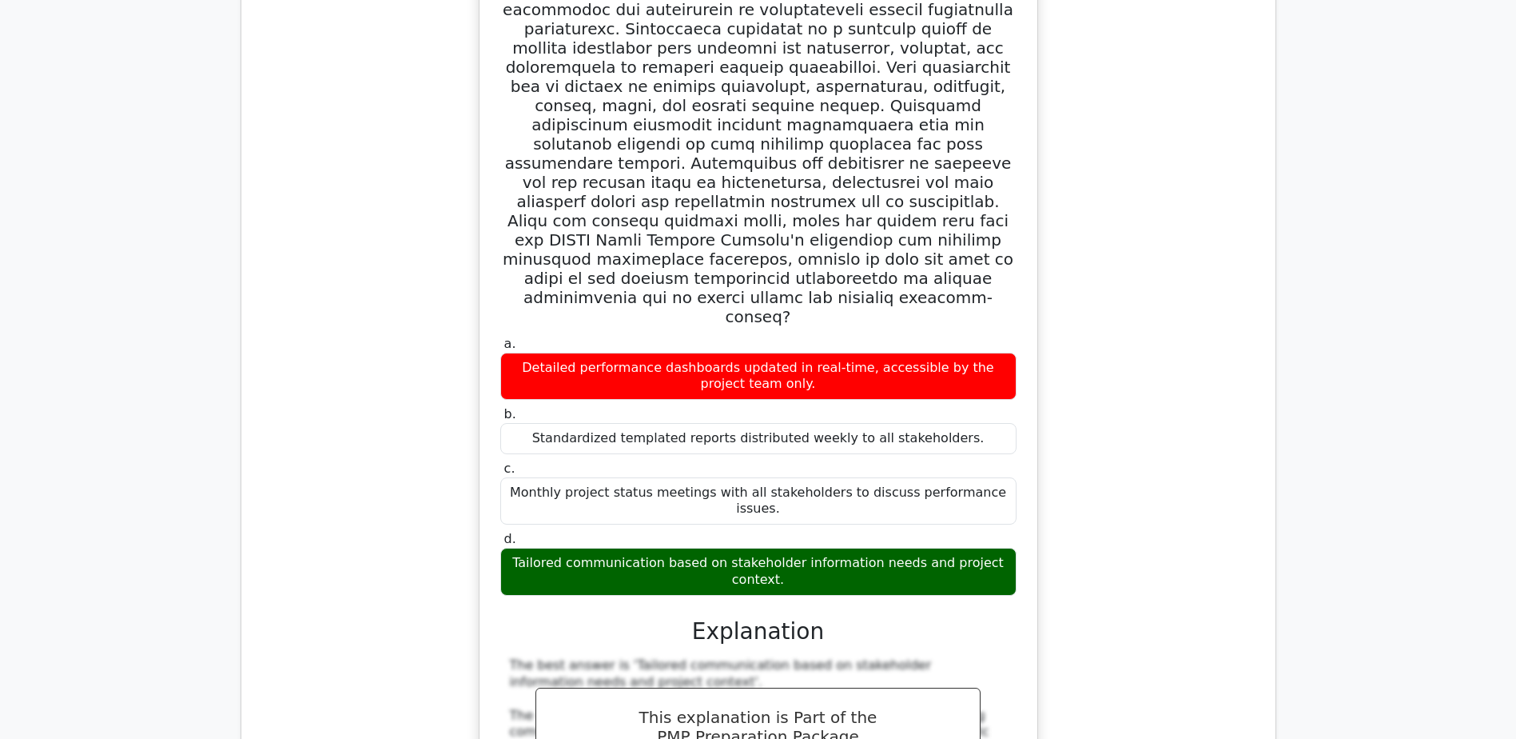
scroll to position [17266, 0]
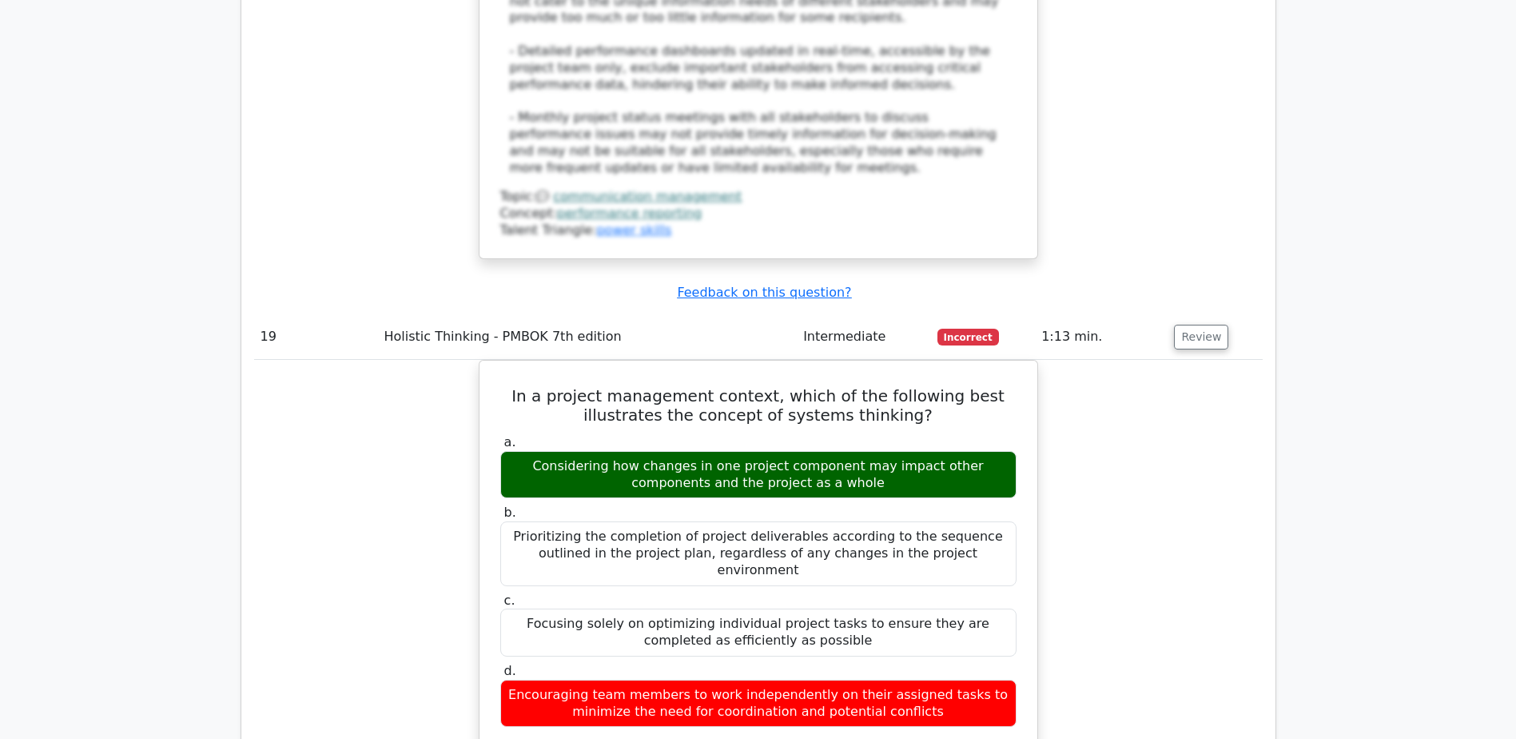
scroll to position [18305, 0]
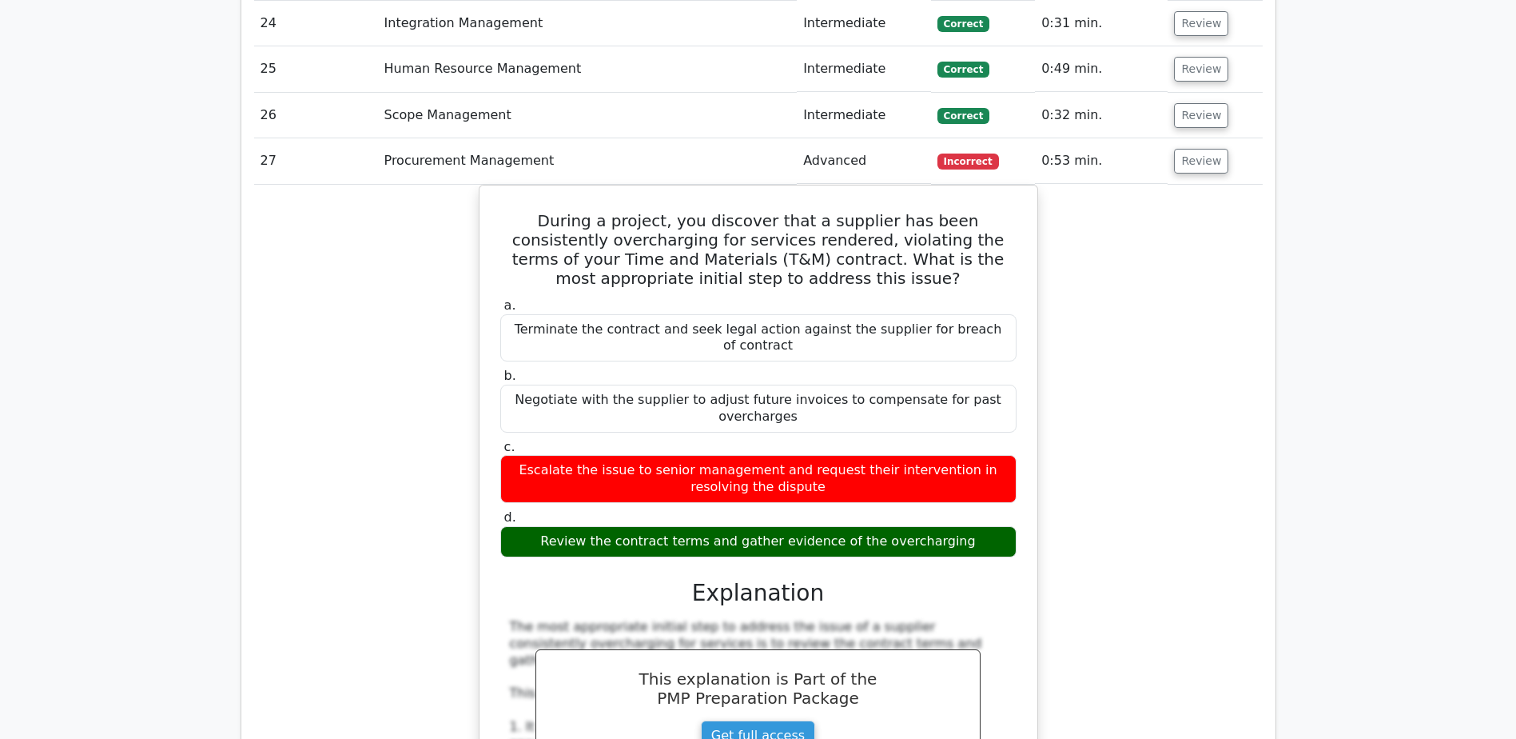
scroll to position [19504, 0]
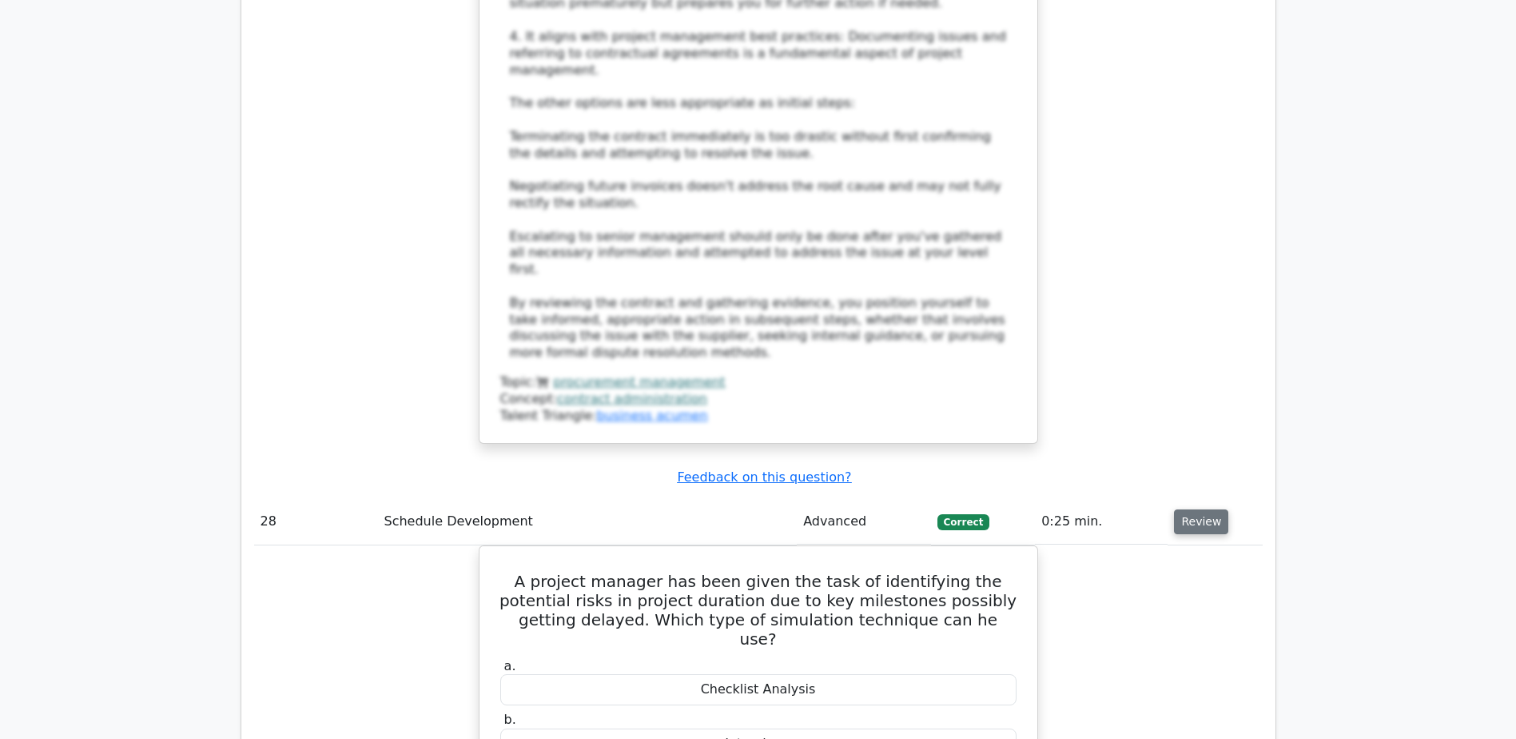
scroll to position [20303, 0]
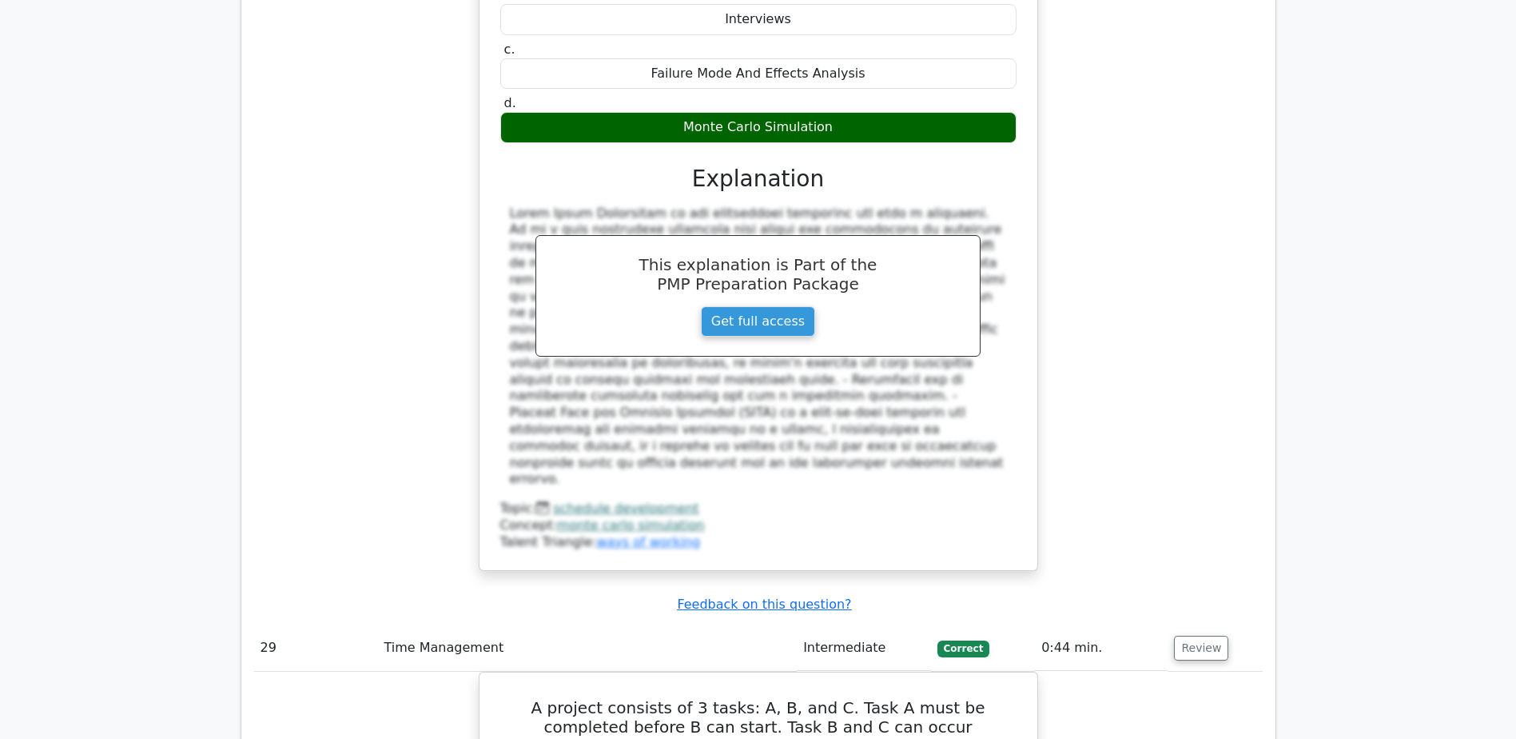
scroll to position [21022, 0]
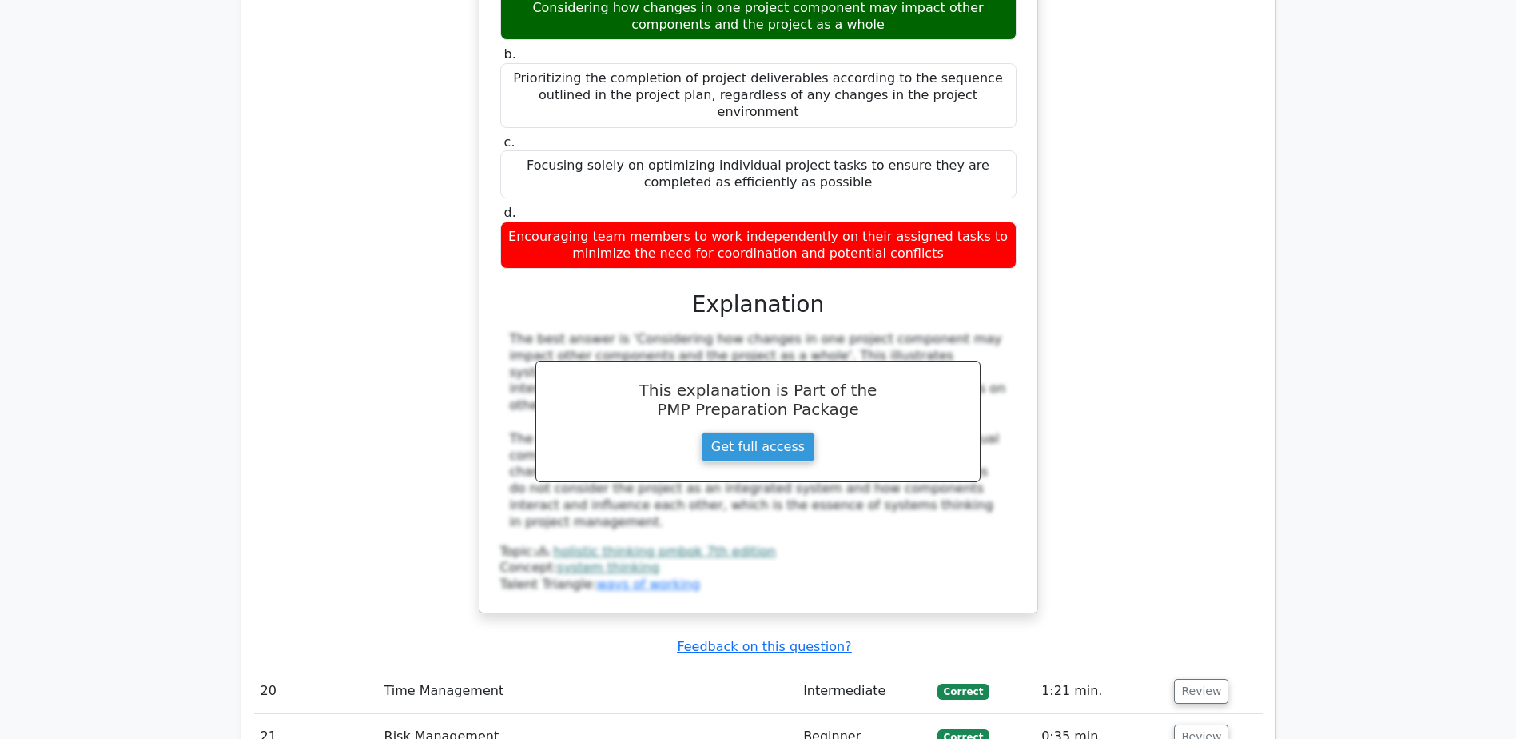
scroll to position [18385, 0]
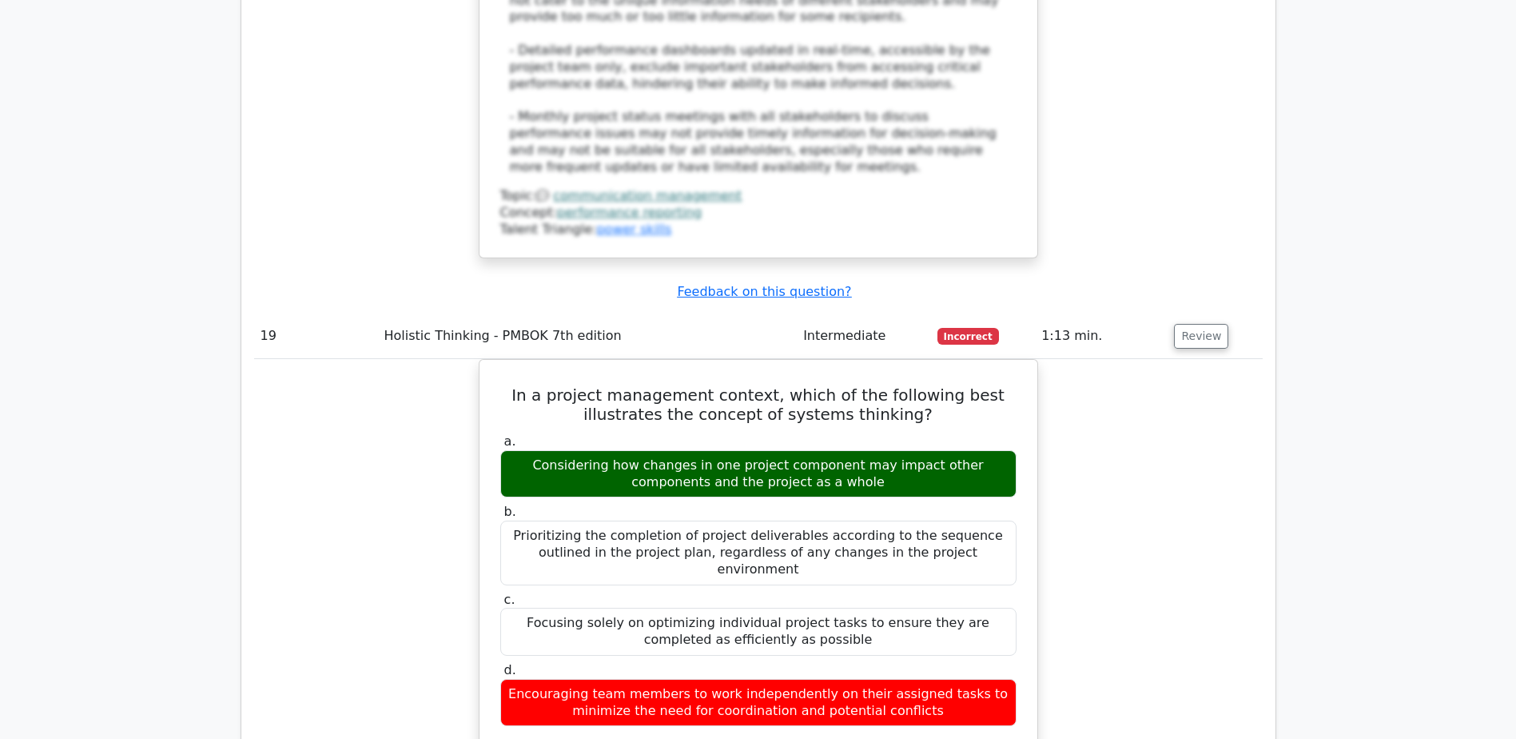
scroll to position [18145, 0]
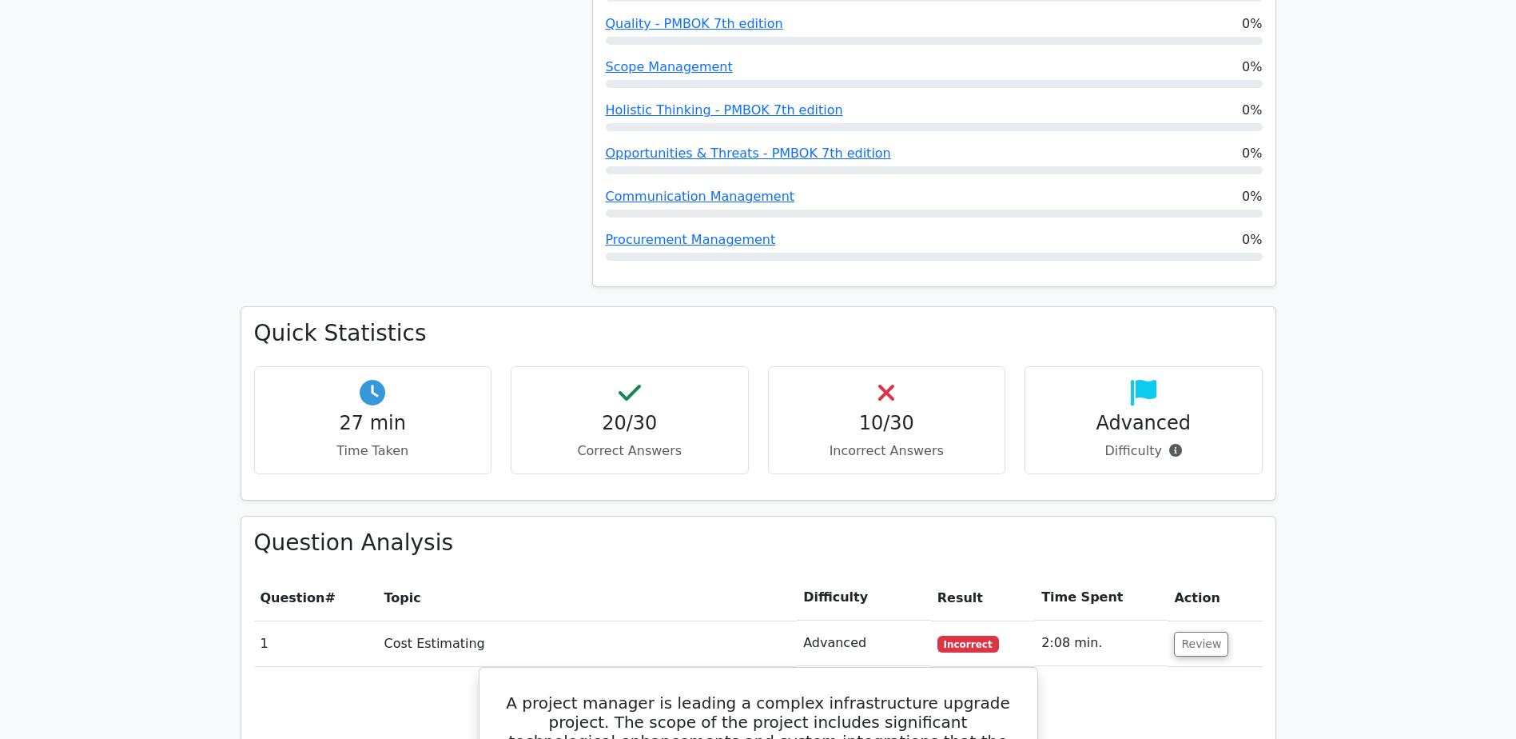
scroll to position [1279, 0]
